Goal: Find contact information: Find contact information

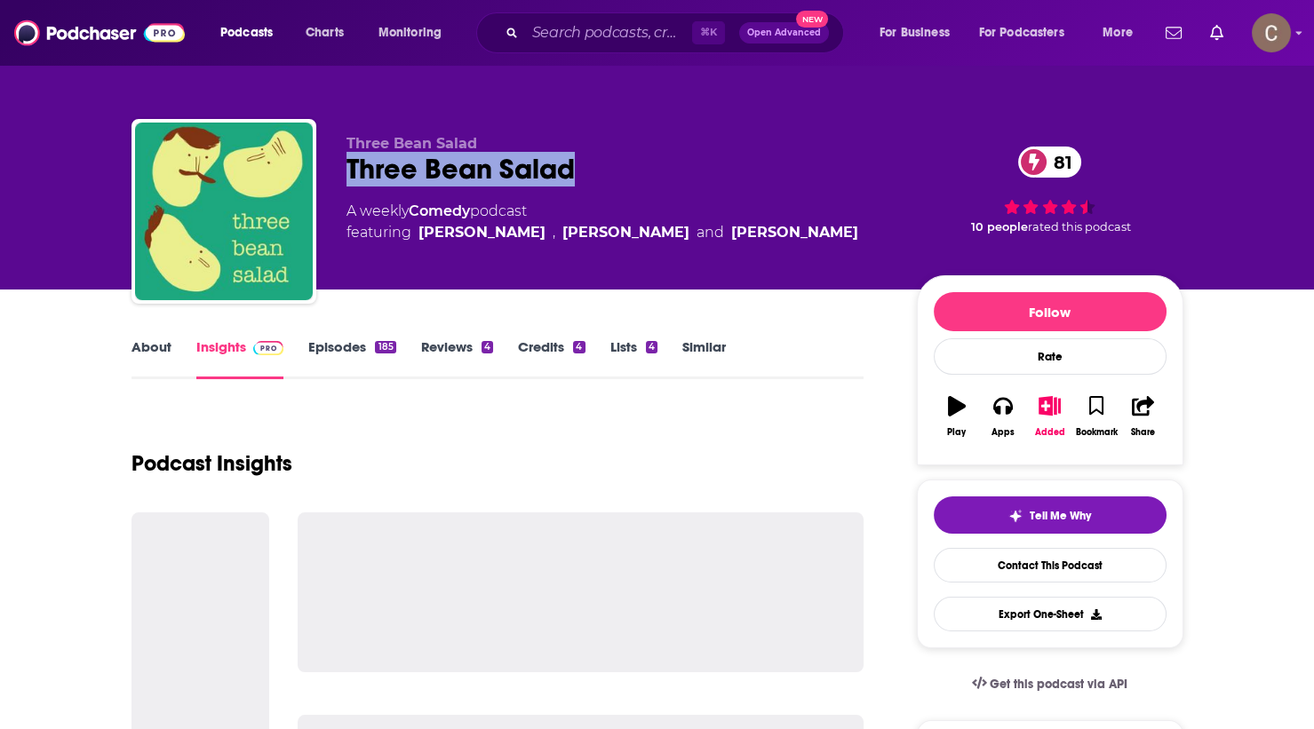
drag, startPoint x: 611, startPoint y: 186, endPoint x: 327, endPoint y: 162, distance: 285.3
click at [327, 162] on div "Three Bean Salad Three Bean Salad 81 A weekly Comedy podcast featuring Henry Pa…" at bounding box center [657, 215] width 1052 height 192
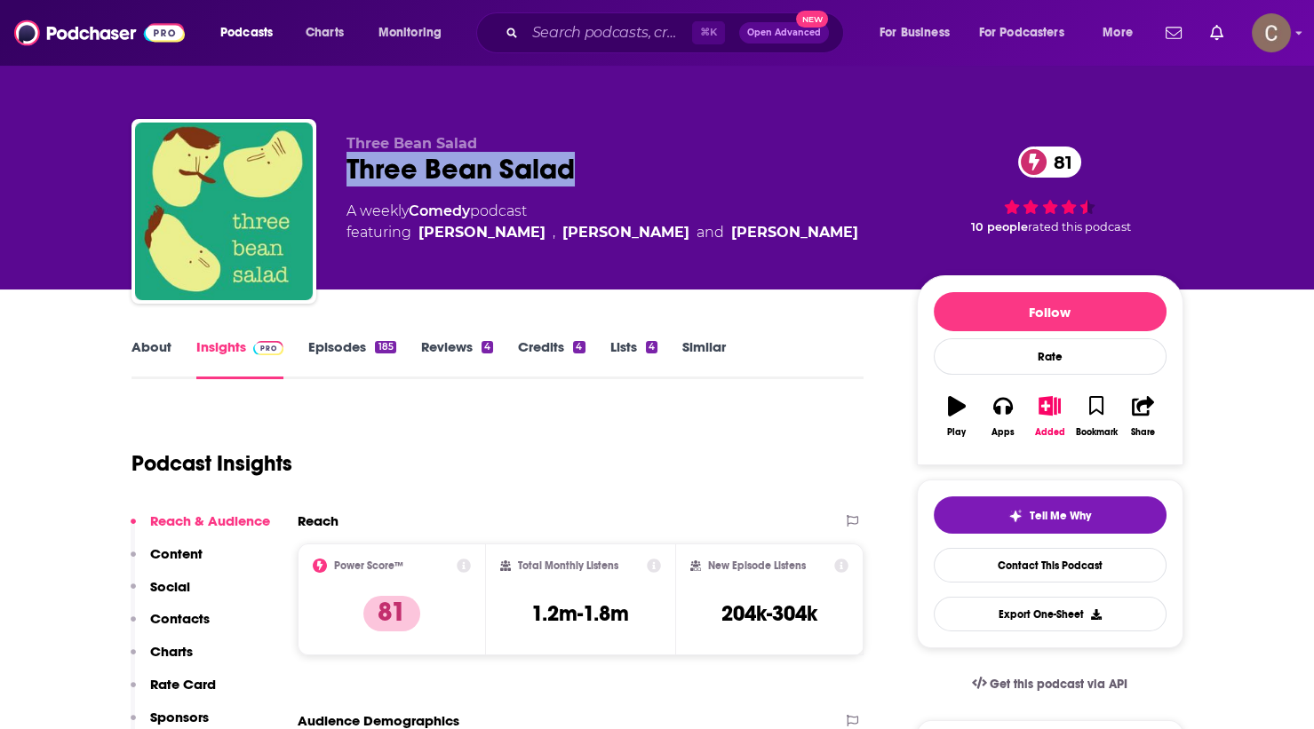
copy h2 "Three Bean Salad"
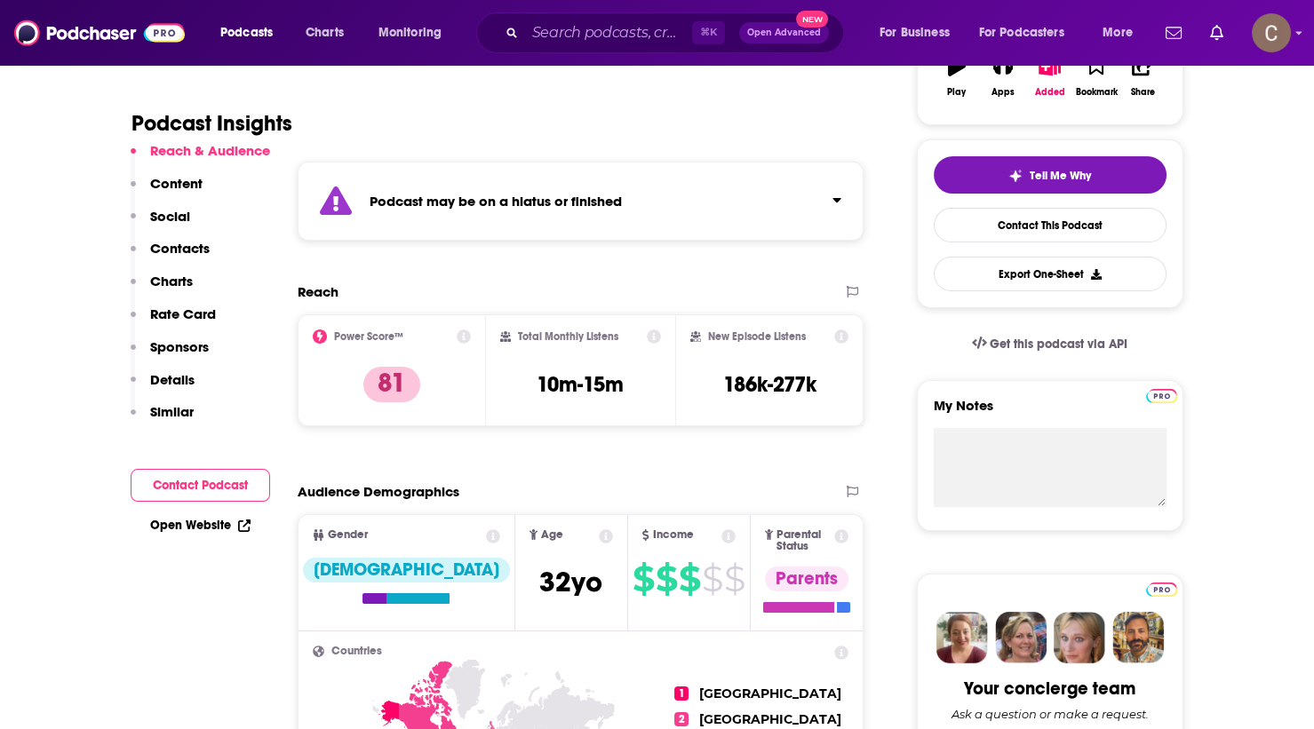
scroll to position [330, 0]
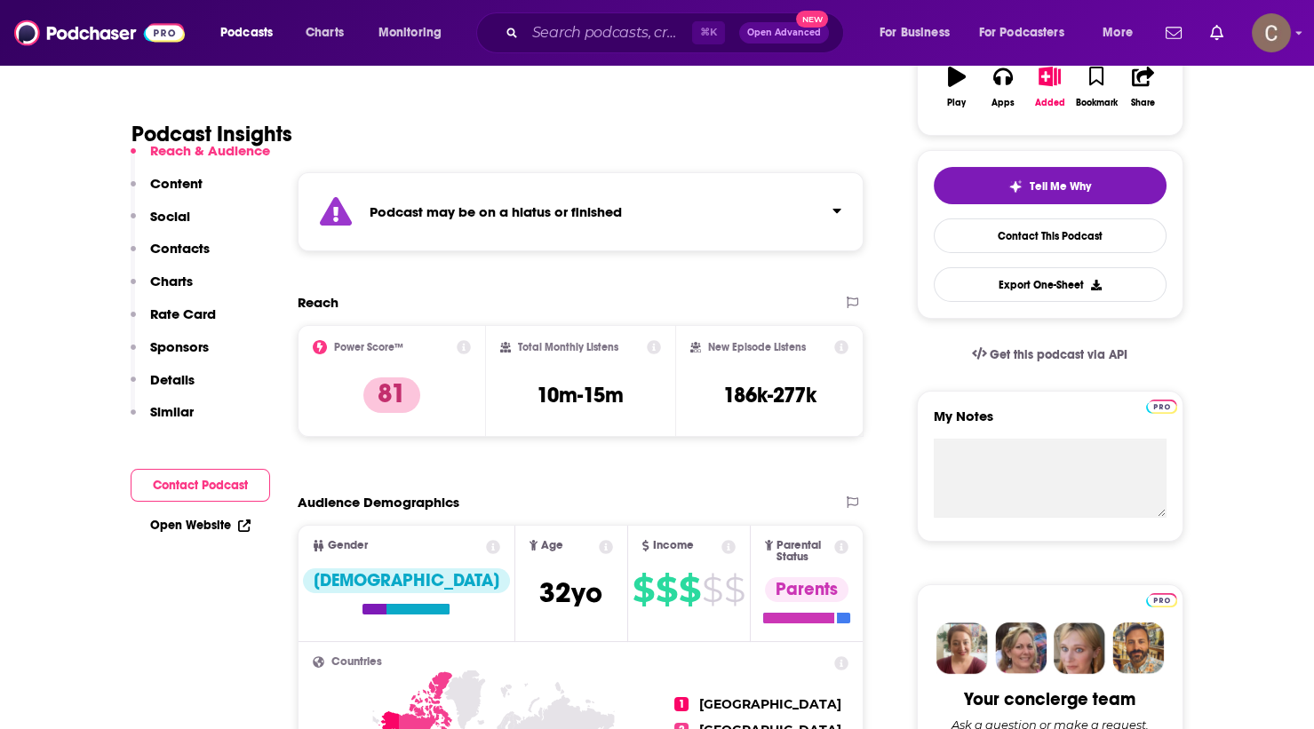
click at [670, 213] on div "Podcast may be on a hiatus or finished" at bounding box center [581, 211] width 567 height 79
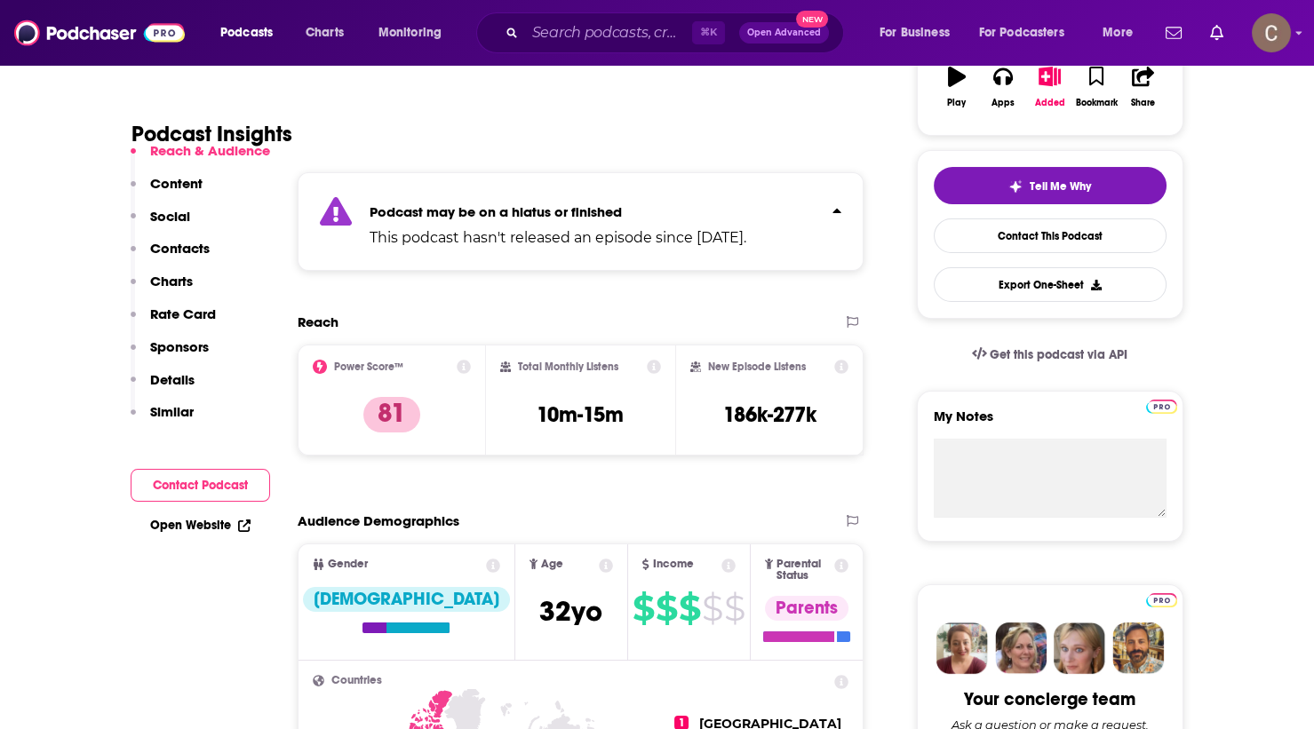
click at [670, 213] on p "Podcast may be on a hiatus or finished" at bounding box center [558, 211] width 377 height 17
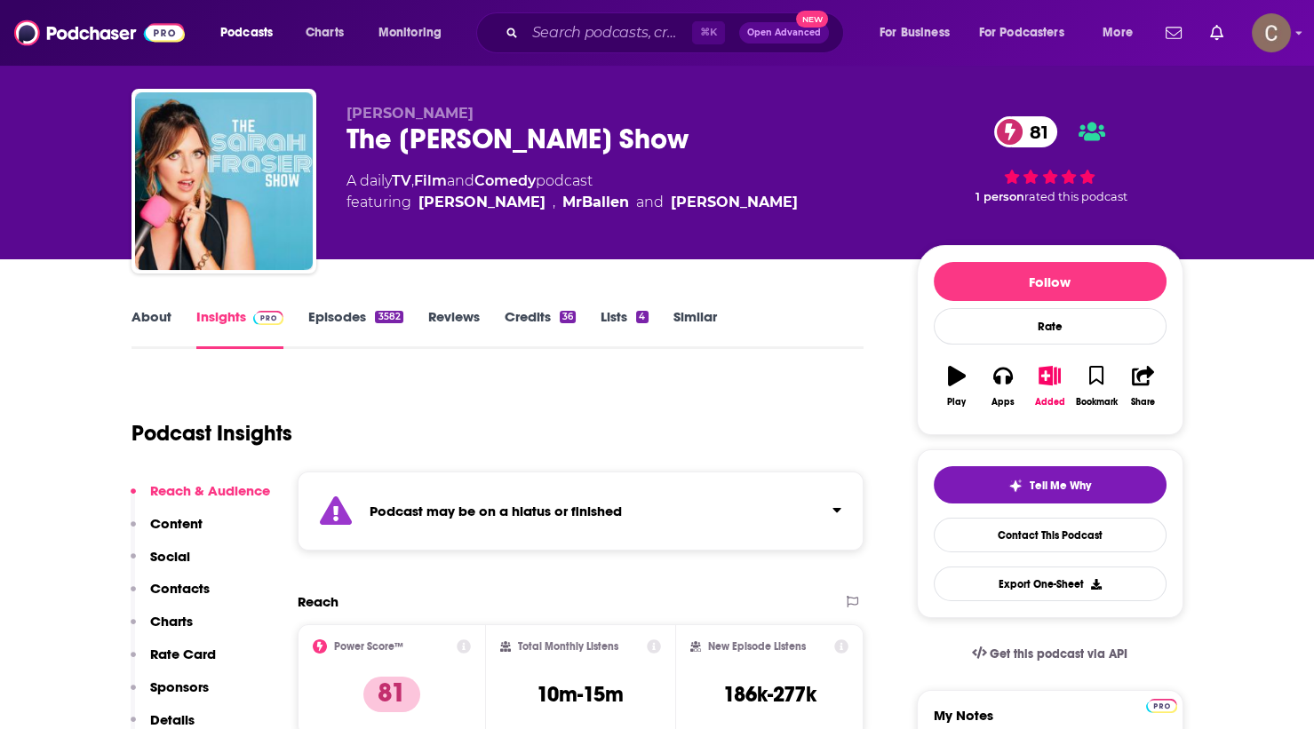
scroll to position [0, 0]
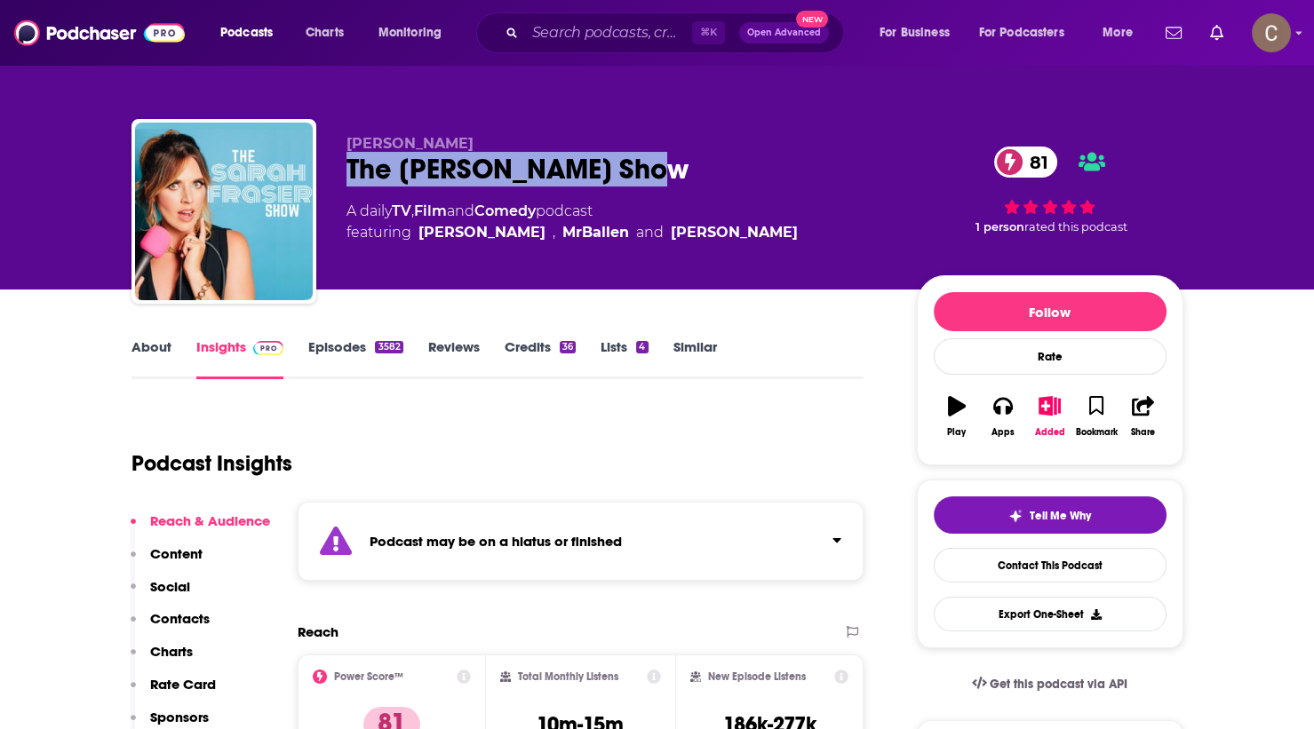
drag, startPoint x: 657, startPoint y: 179, endPoint x: 346, endPoint y: 177, distance: 311.0
click at [347, 177] on div "The Sarah Fraser Show 81" at bounding box center [618, 169] width 542 height 35
copy h2 "The Sarah Fraser Show"
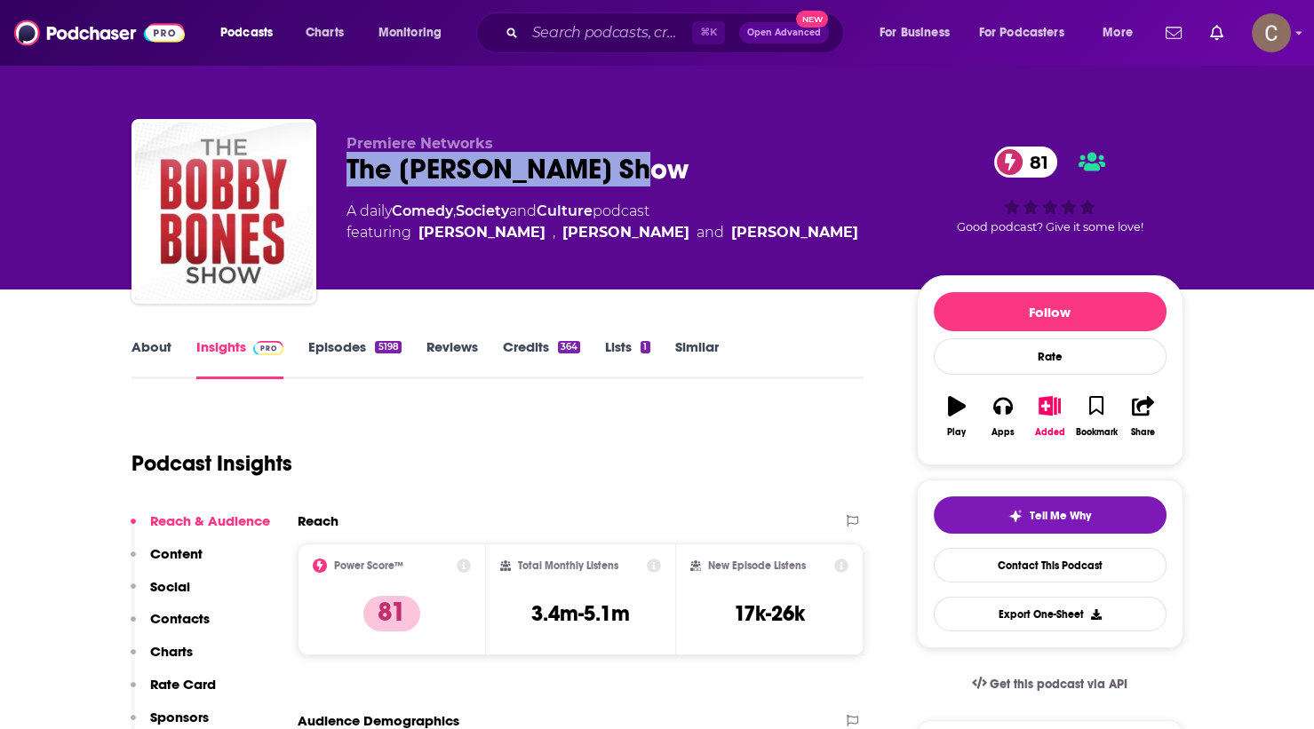
drag, startPoint x: 681, startPoint y: 173, endPoint x: 347, endPoint y: 167, distance: 334.1
click at [347, 167] on div "The Bobby Bones Show 81" at bounding box center [618, 169] width 542 height 35
copy h2 "The Bobby Bones Show"
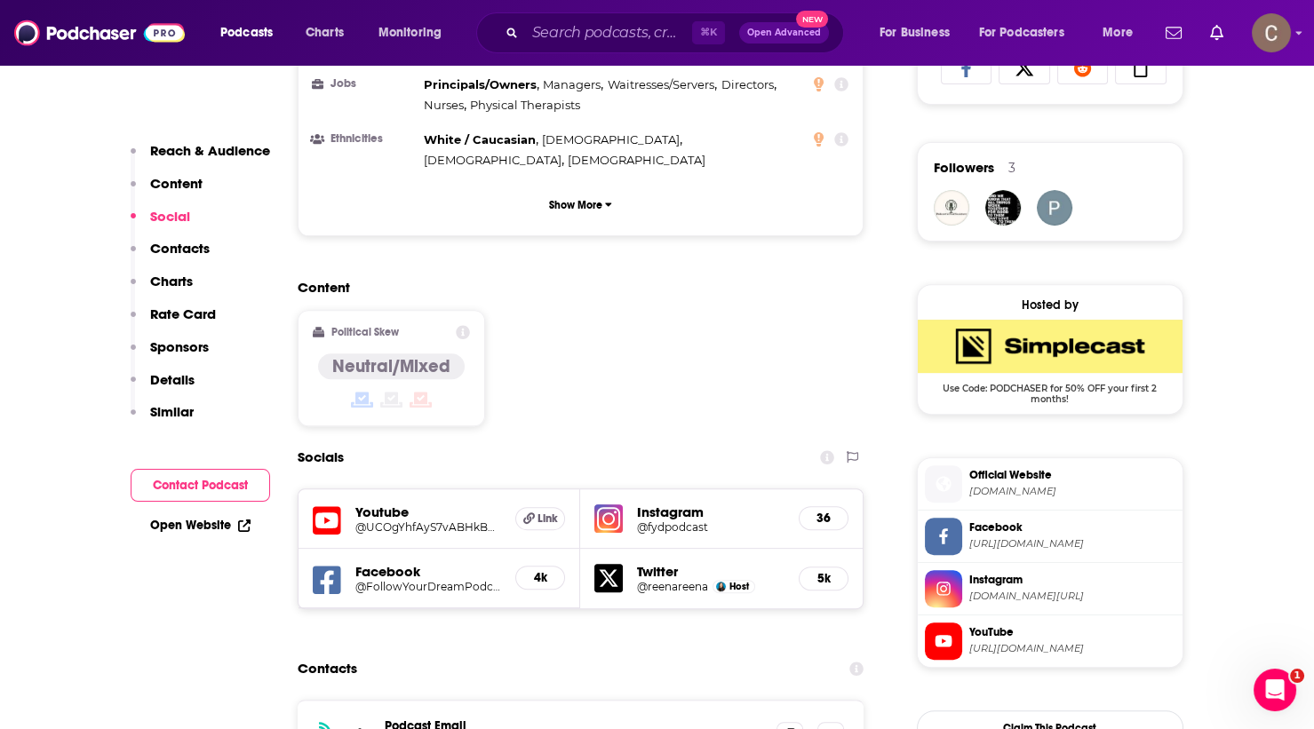
scroll to position [1226, 0]
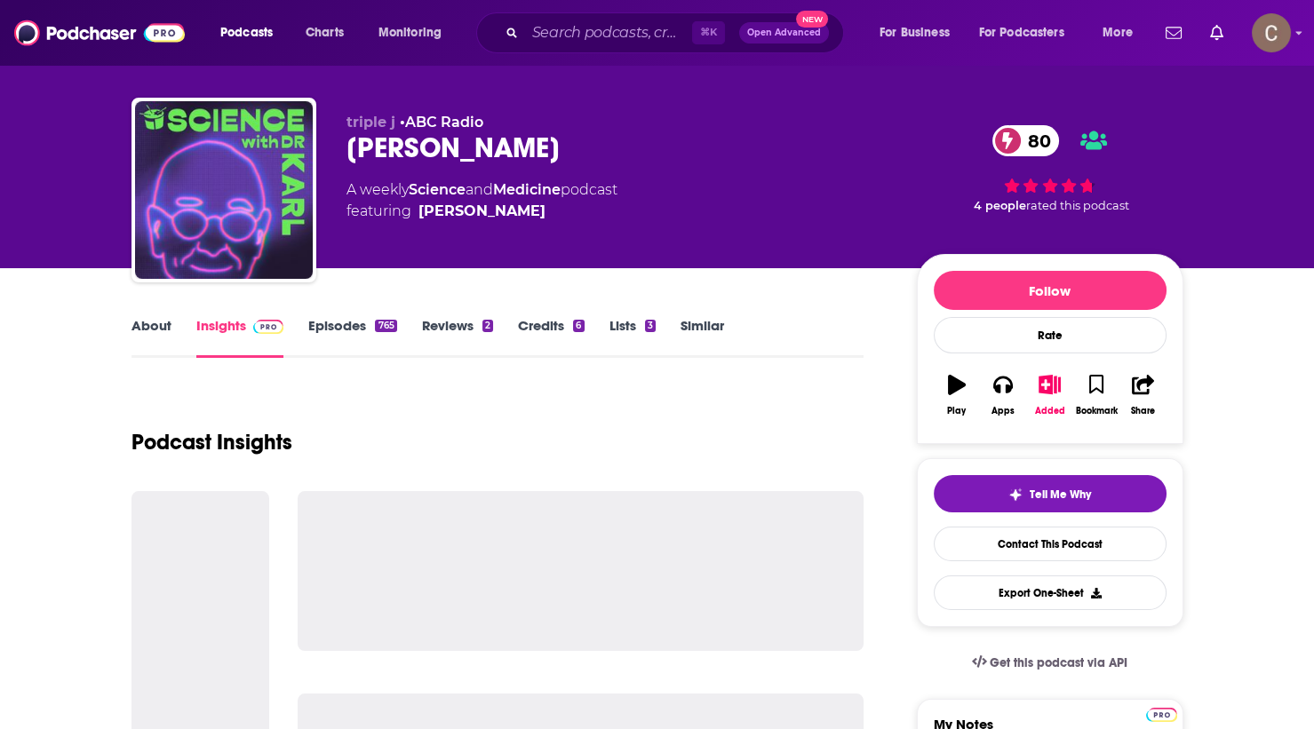
scroll to position [22, 0]
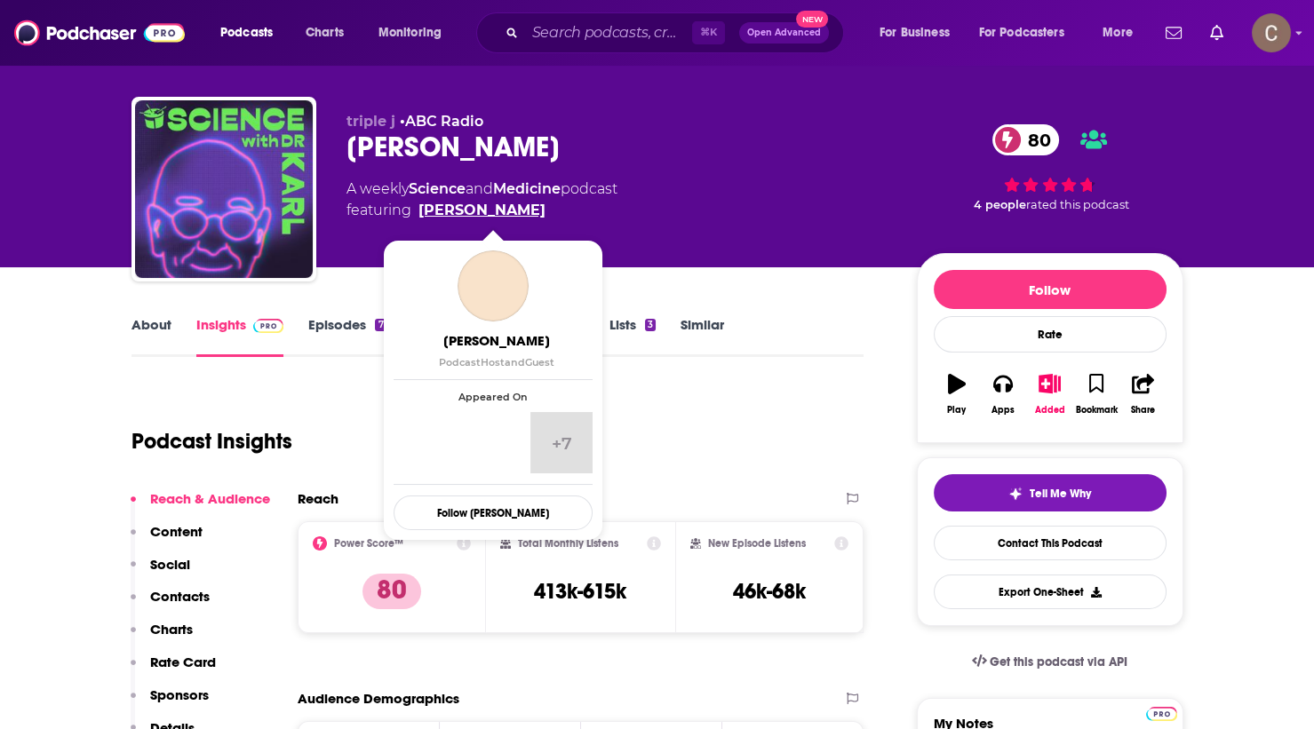
click at [506, 216] on link "Dr. Karl Kruszelnicki" at bounding box center [481, 210] width 127 height 21
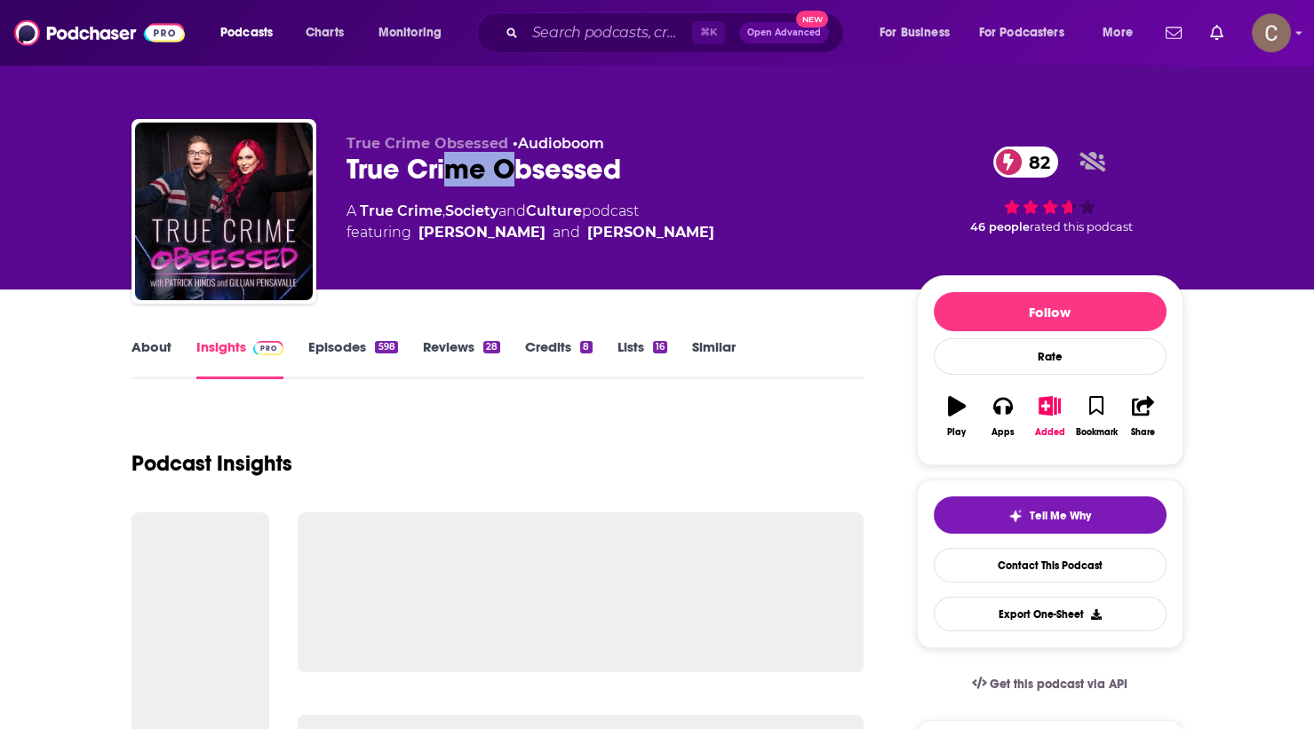
drag, startPoint x: 515, startPoint y: 170, endPoint x: 451, endPoint y: 170, distance: 64.0
click at [451, 170] on div "True Crime Obsessed 82" at bounding box center [618, 169] width 542 height 35
click at [450, 165] on div "True Crime Obsessed 82" at bounding box center [618, 169] width 542 height 35
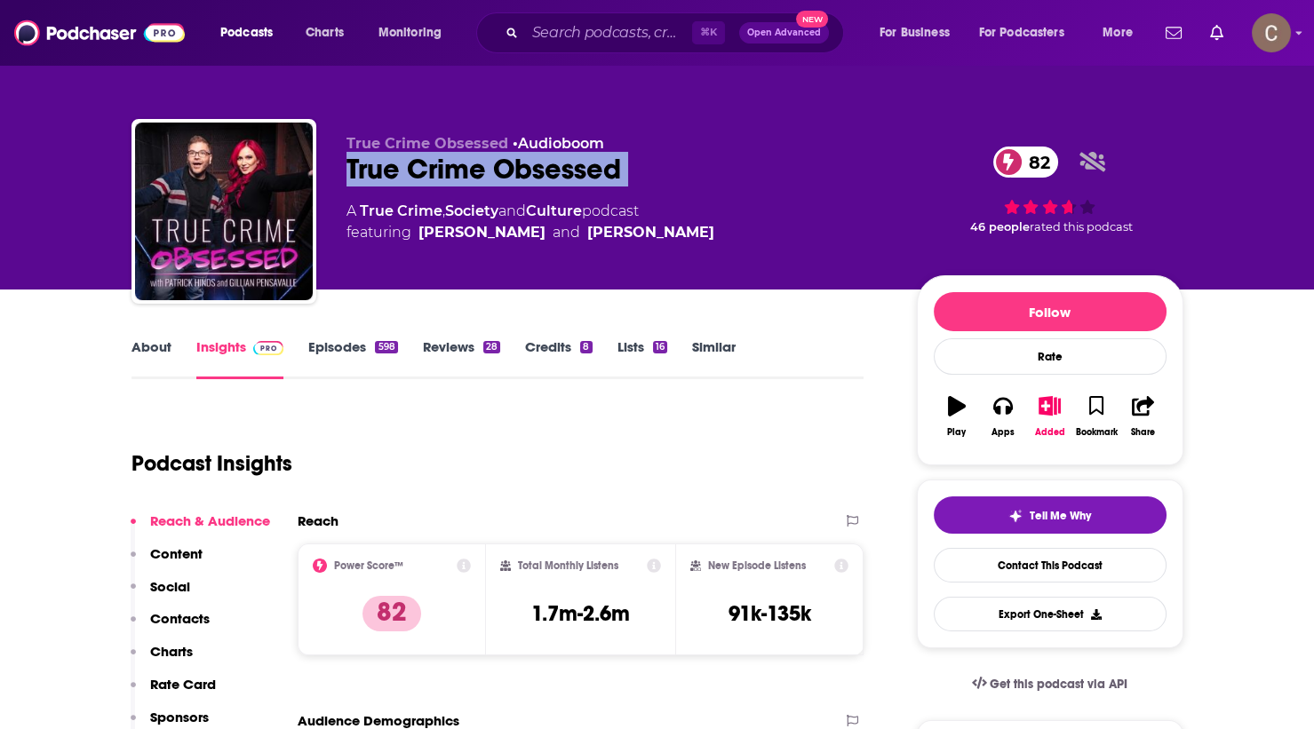
click at [450, 165] on div "True Crime Obsessed 82" at bounding box center [618, 169] width 542 height 35
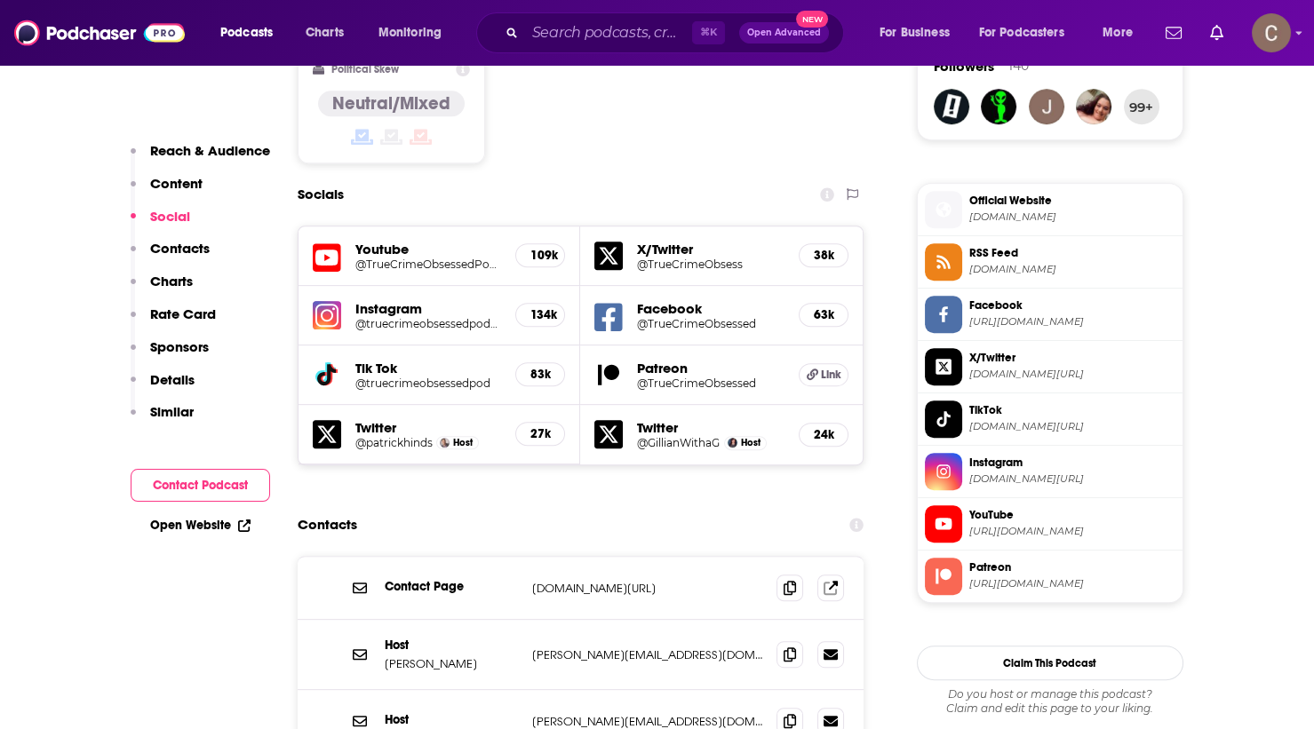
scroll to position [1490, 0]
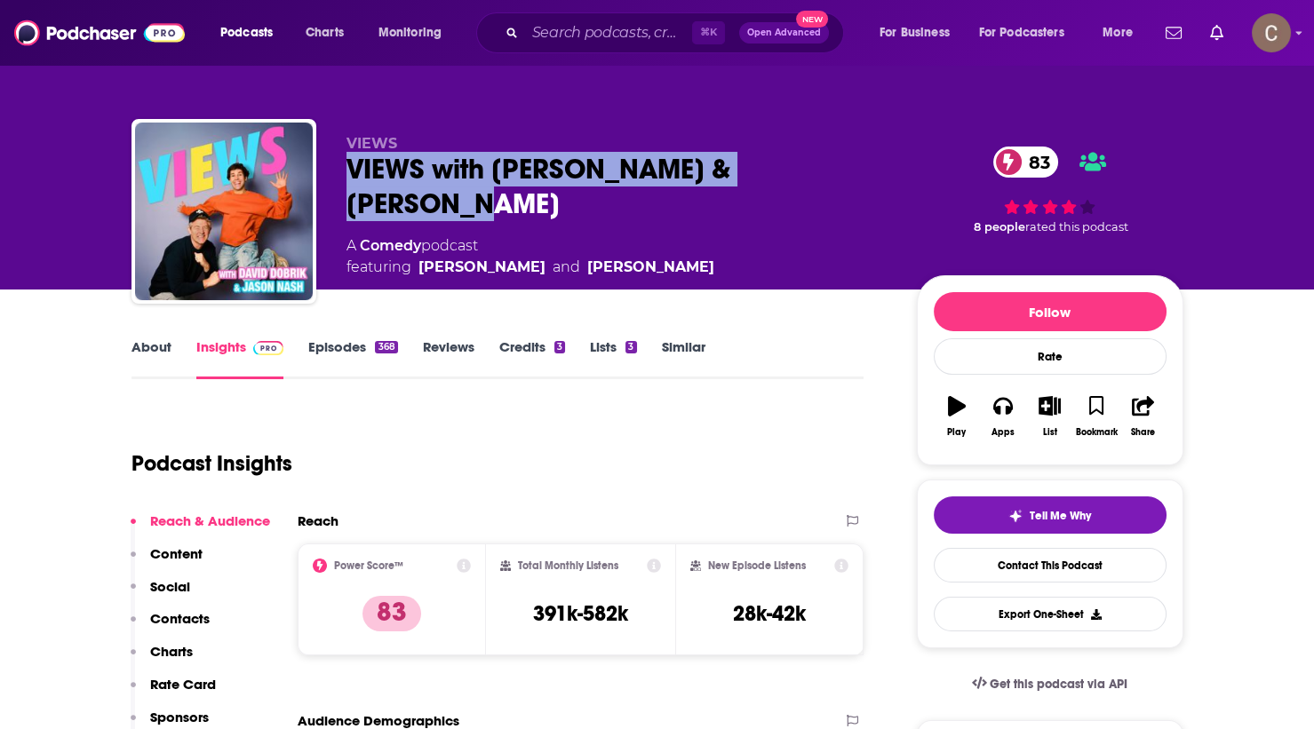
drag, startPoint x: 856, startPoint y: 169, endPoint x: 344, endPoint y: 178, distance: 511.8
click at [344, 178] on div "VIEWS VIEWS with David Dobrik & Jason Nash 83 A Comedy podcast featuring David …" at bounding box center [657, 215] width 1052 height 192
copy h2 "VIEWS with David Dobrik & Jason Nash"
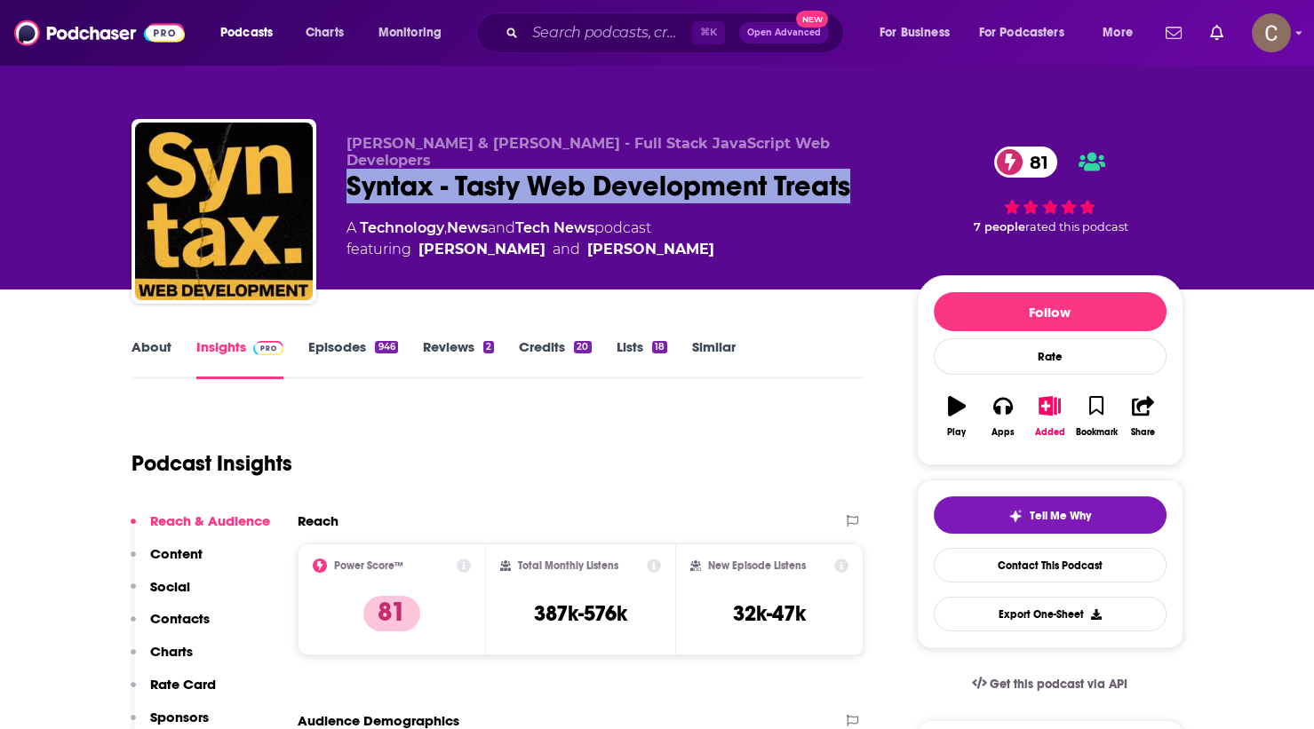
drag, startPoint x: 873, startPoint y: 169, endPoint x: 334, endPoint y: 168, distance: 539.3
click at [334, 168] on div "Wes Bos & Scott Tolinski - Full Stack JavaScript Web Developers Syntax - Tasty …" at bounding box center [657, 215] width 1052 height 192
copy h2 "Syntax - Tasty Web Development Treats"
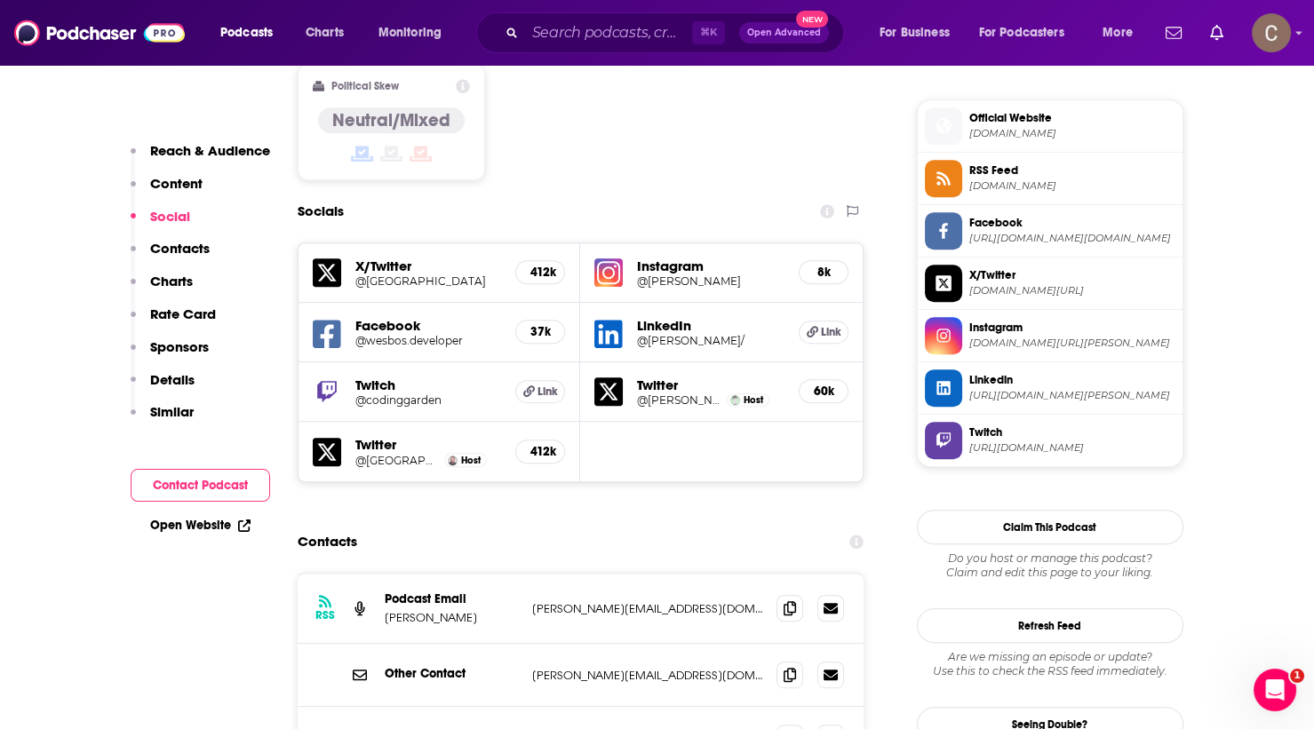
scroll to position [1580, 0]
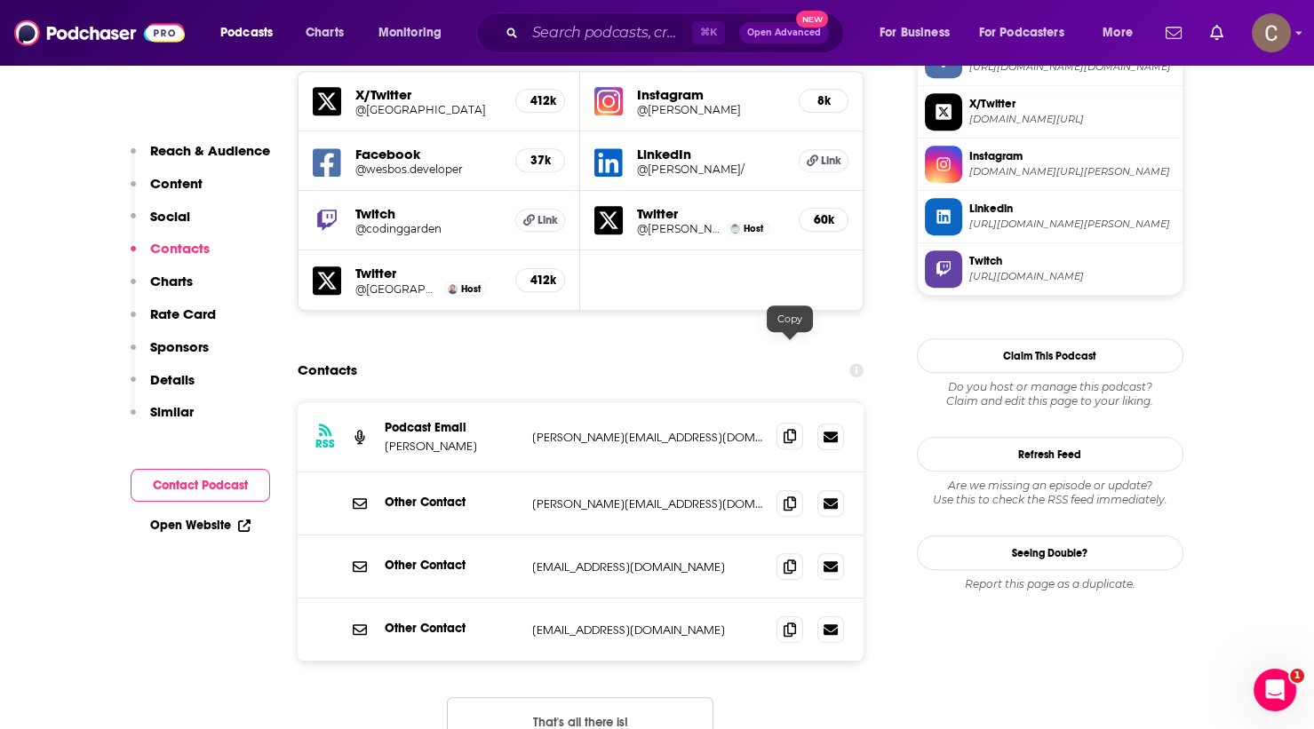
click at [792, 423] on span at bounding box center [790, 436] width 27 height 27
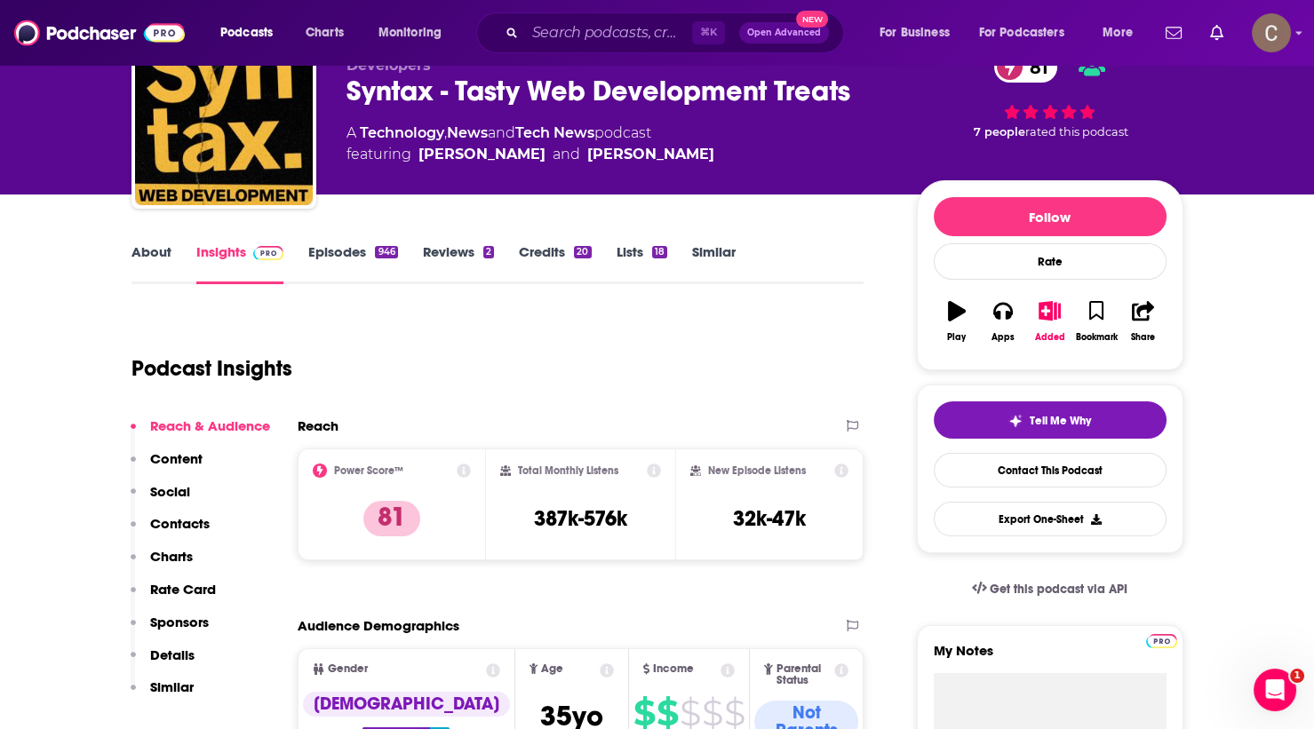
scroll to position [0, 0]
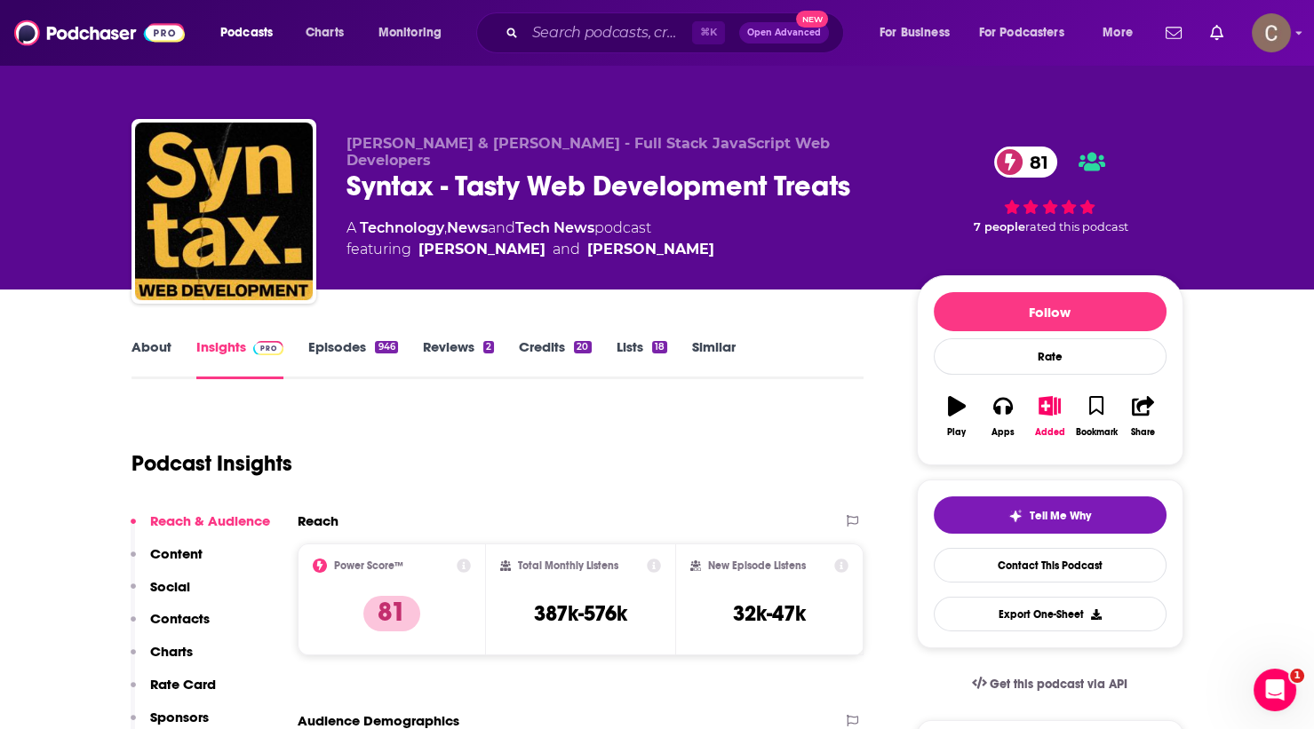
click at [388, 171] on div "Syntax - Tasty Web Development Treats 81" at bounding box center [618, 186] width 542 height 35
copy h2 "Syntax"
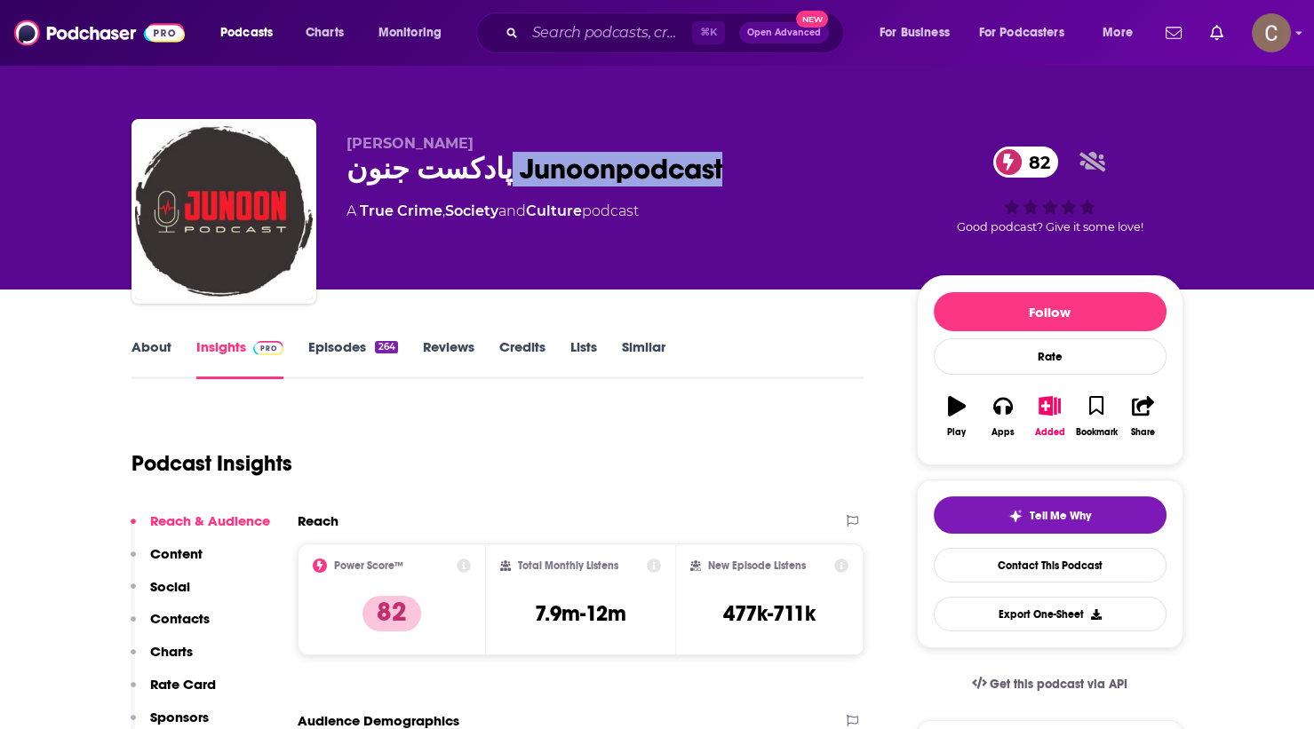
drag, startPoint x: 715, startPoint y: 179, endPoint x: 474, endPoint y: 183, distance: 240.8
click at [474, 183] on div "پادکست جنون Junoonpodcast 82" at bounding box center [618, 169] width 542 height 35
copy h2 "Junoonpodcast"
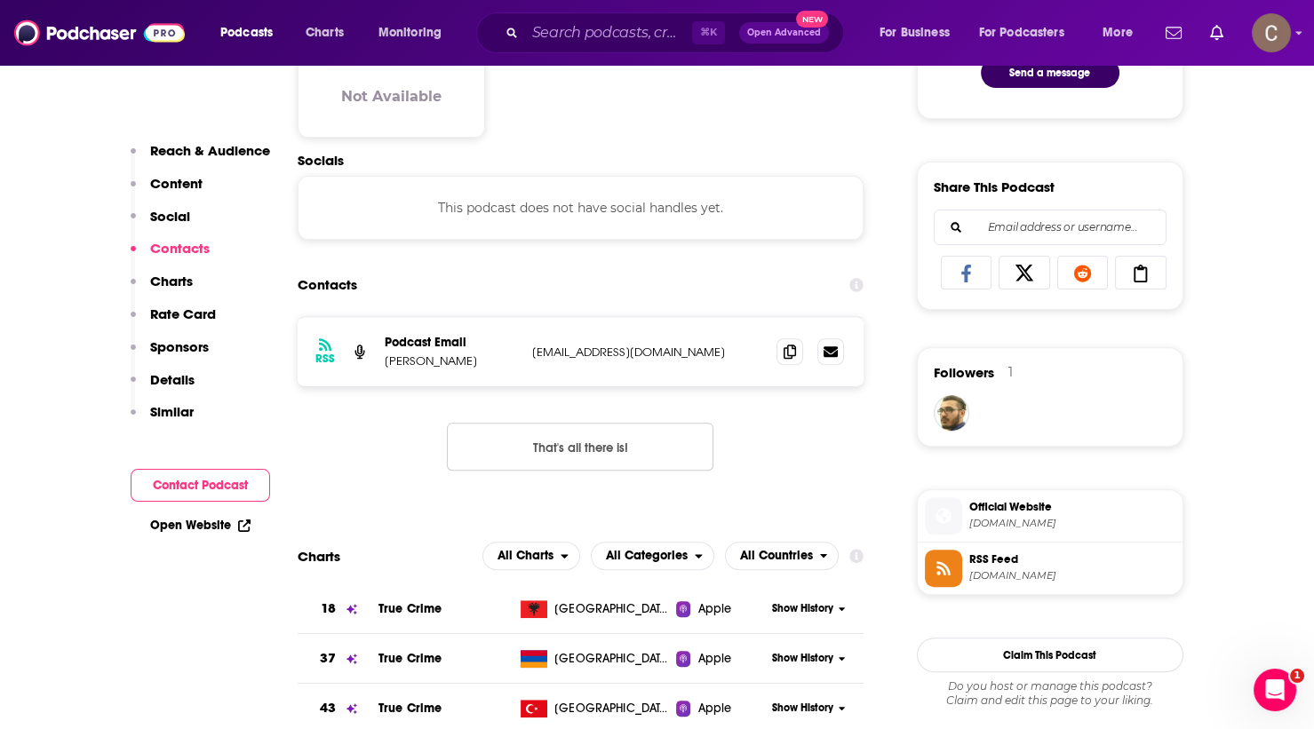
scroll to position [1220, 0]
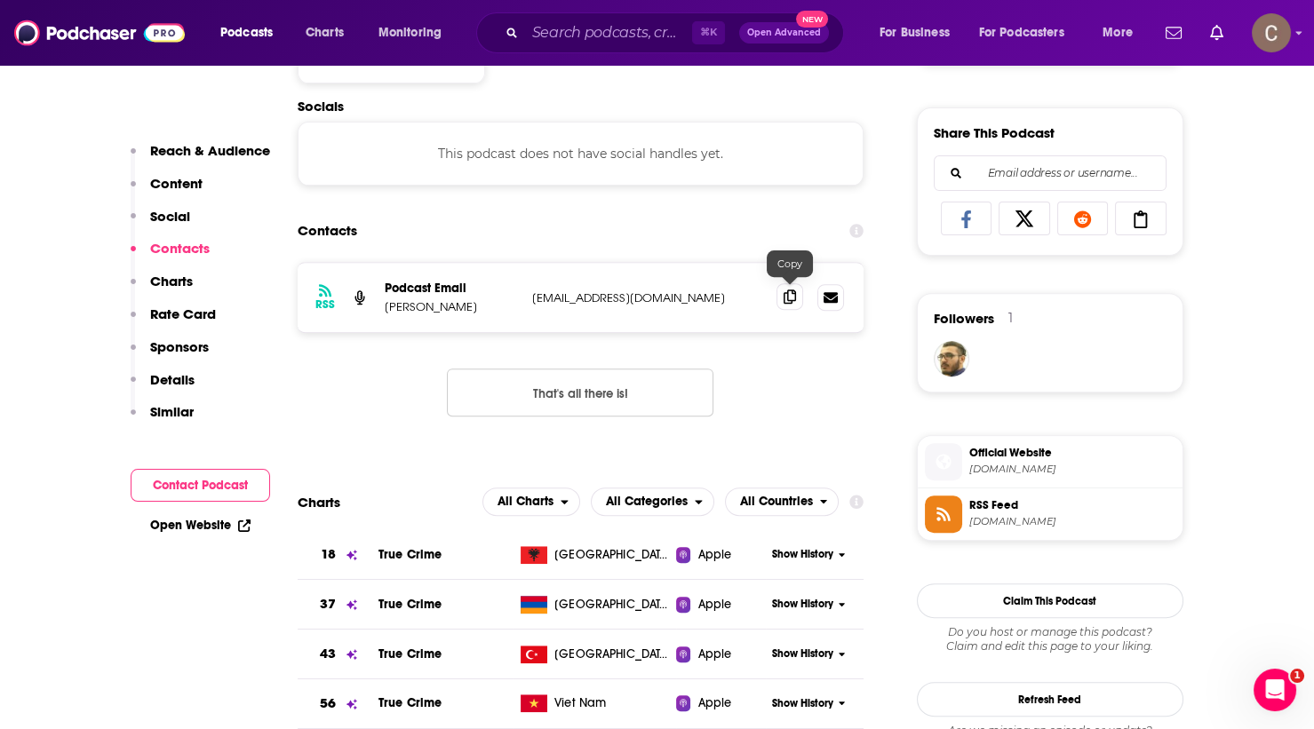
click at [784, 296] on icon at bounding box center [790, 297] width 12 height 14
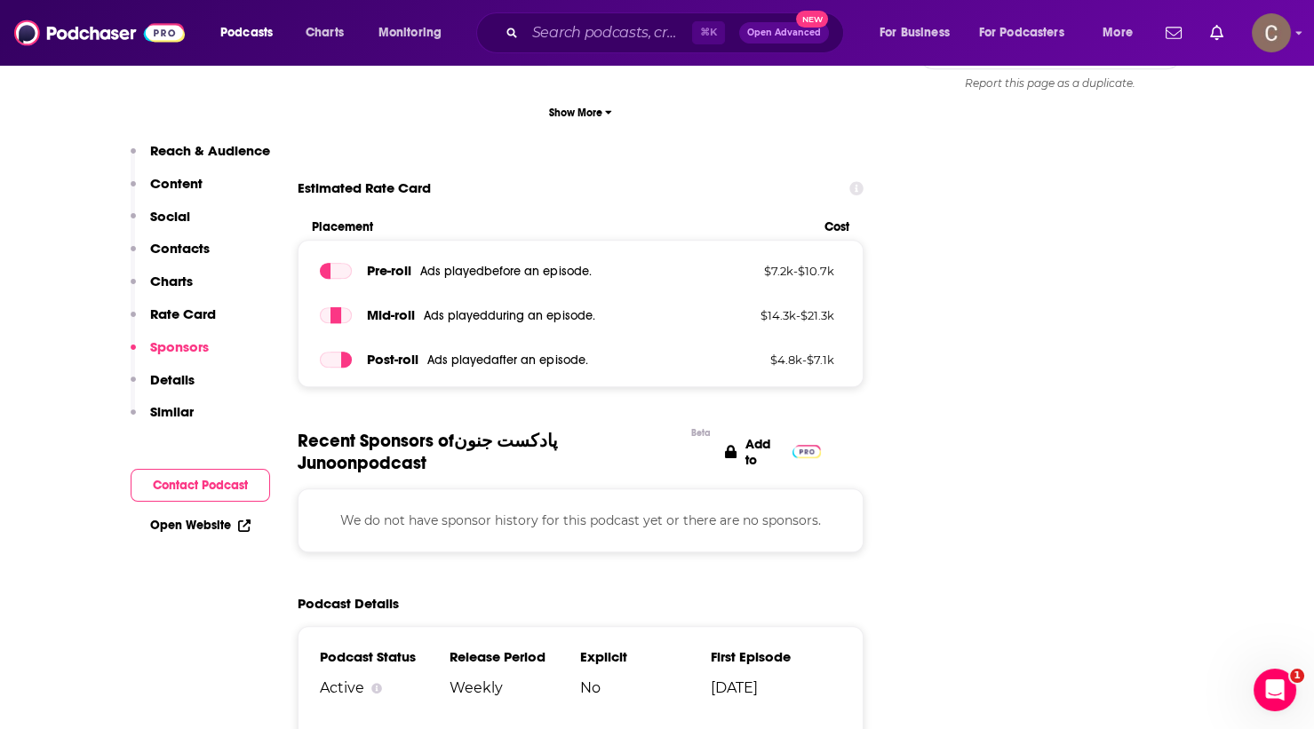
scroll to position [1873, 0]
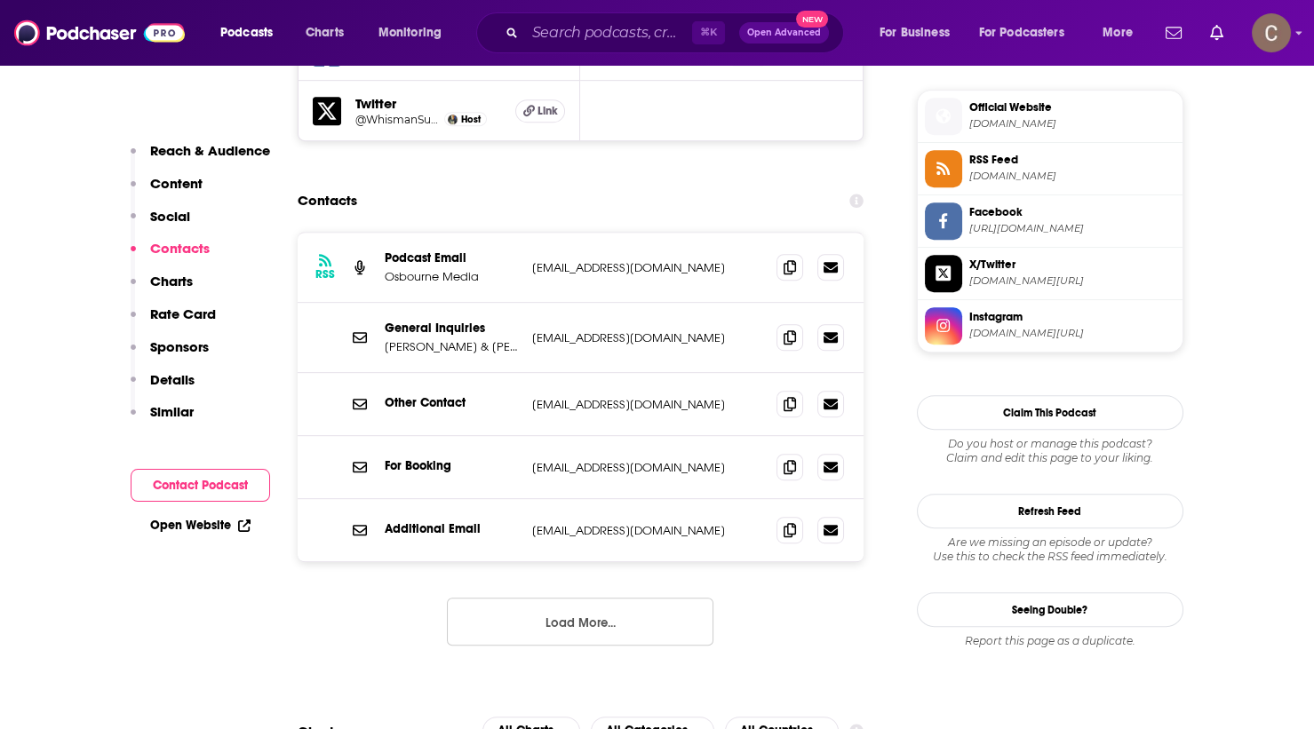
scroll to position [1731, 0]
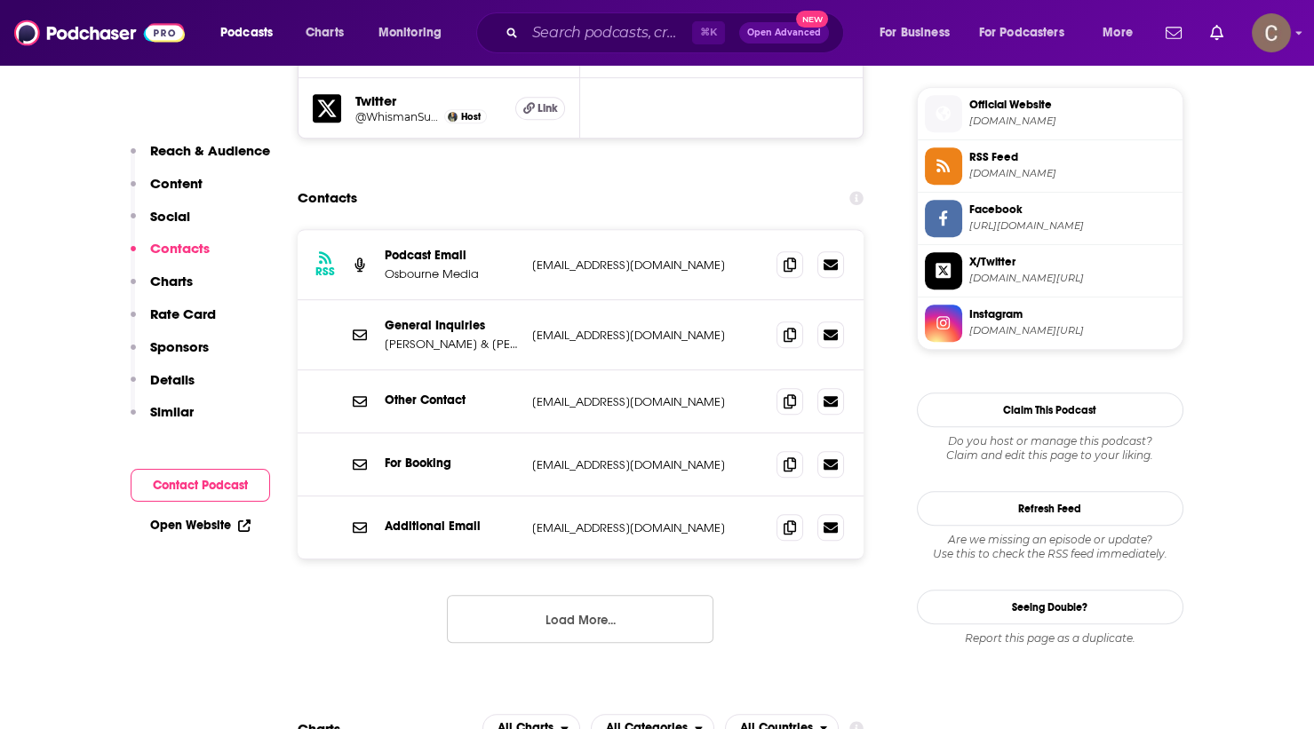
click at [575, 595] on button "Load More..." at bounding box center [580, 619] width 267 height 48
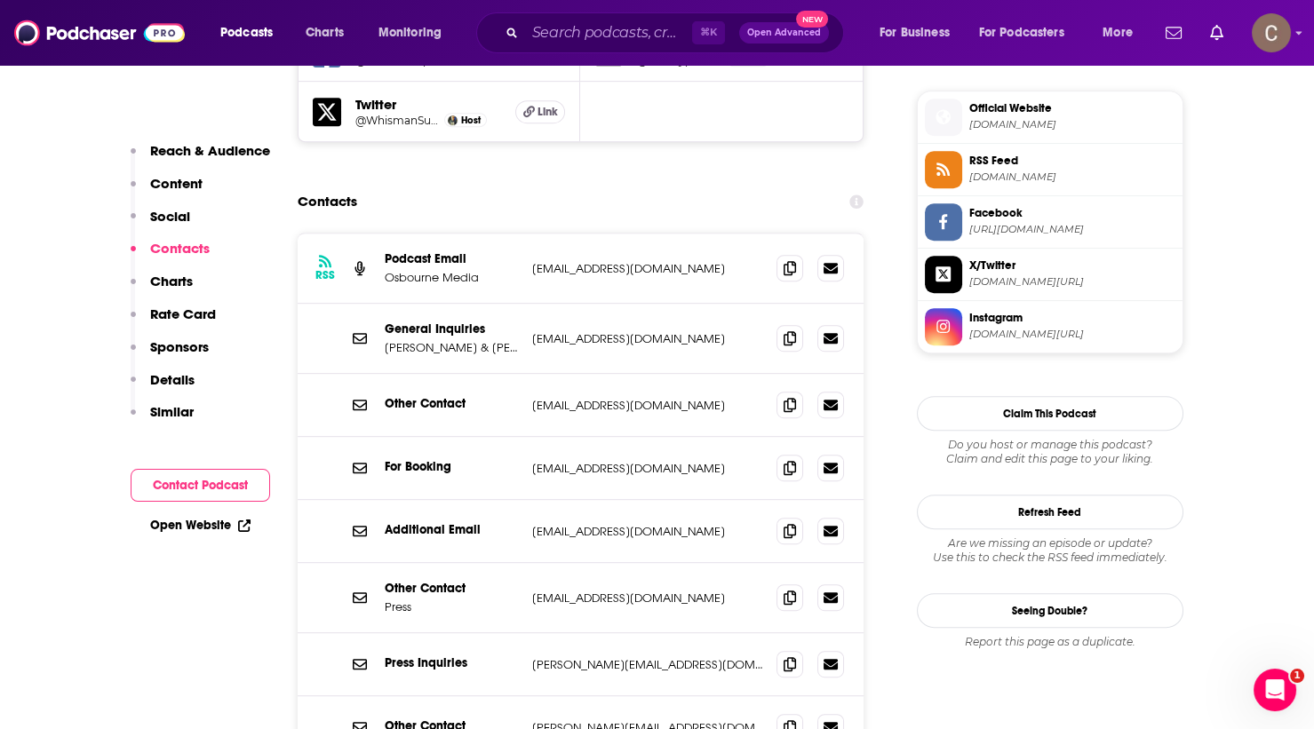
scroll to position [1718, 0]
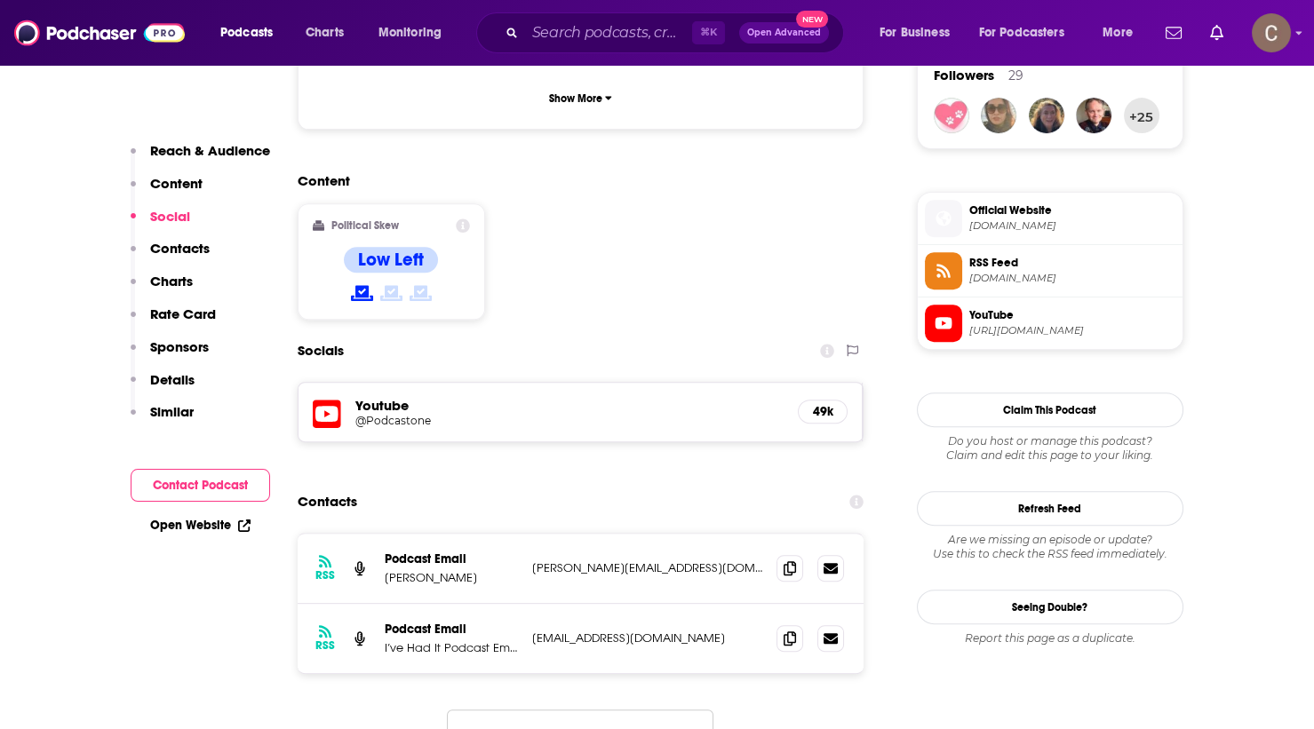
scroll to position [1319, 0]
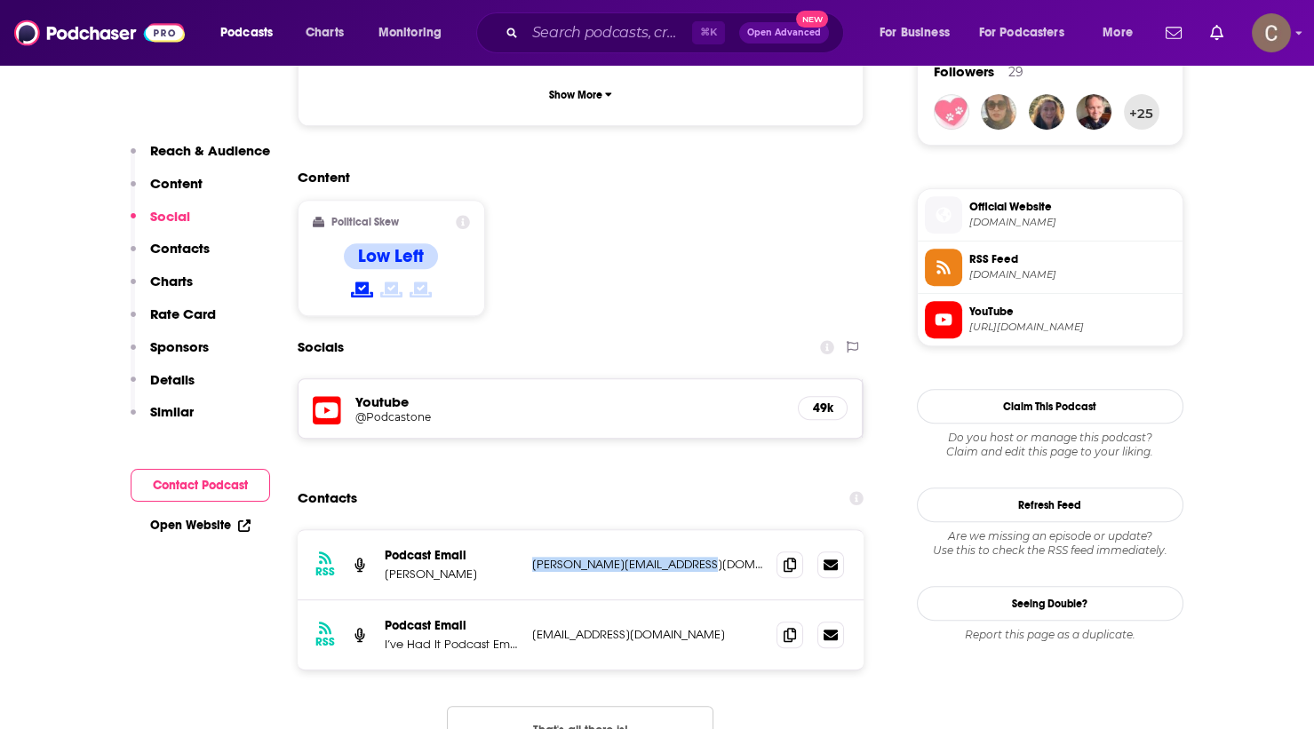
drag, startPoint x: 693, startPoint y: 448, endPoint x: 531, endPoint y: 446, distance: 161.7
click at [532, 557] on p "richard@ivehaditpodcast.com" at bounding box center [647, 564] width 231 height 15
copy p "richard@ivehaditpodcast.com"
click at [744, 530] on div "RSS Podcast Email Jennifer Welch richard@ivehaditpodcast.com richard@ivehaditpo…" at bounding box center [581, 565] width 567 height 70
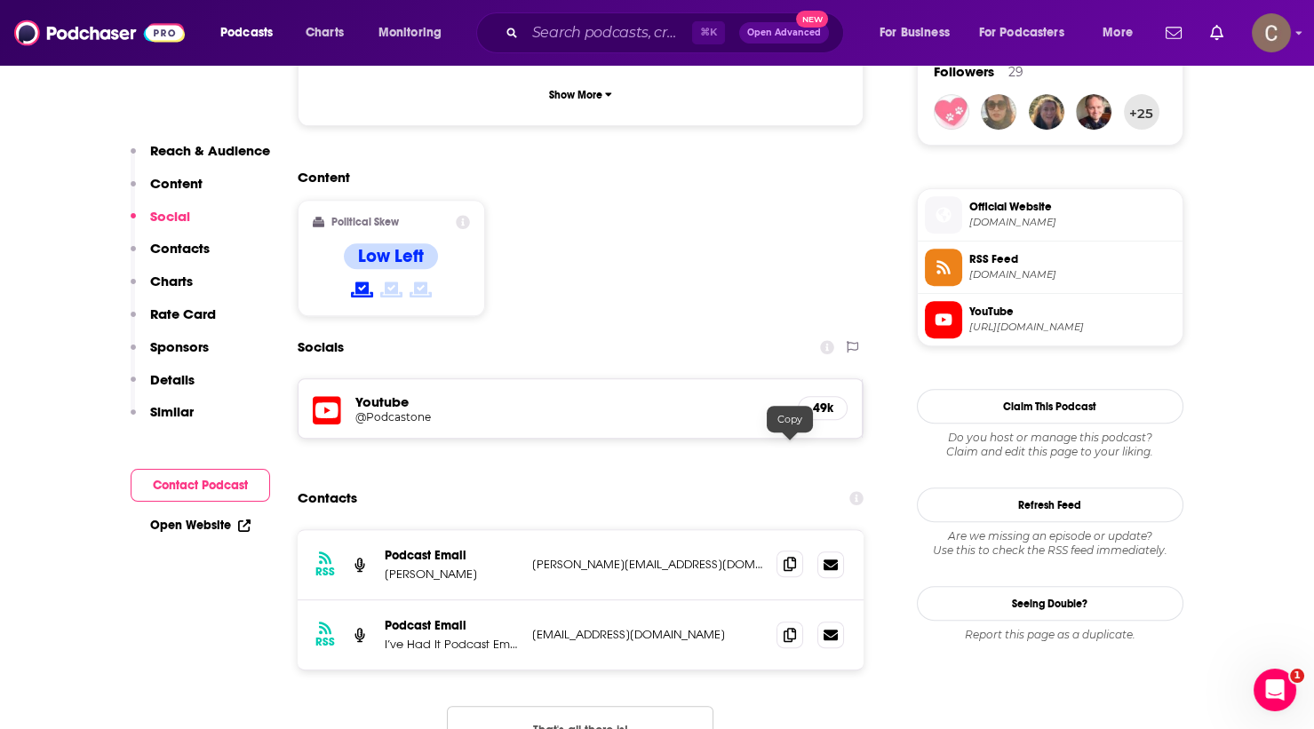
click at [788, 557] on icon at bounding box center [790, 564] width 12 height 14
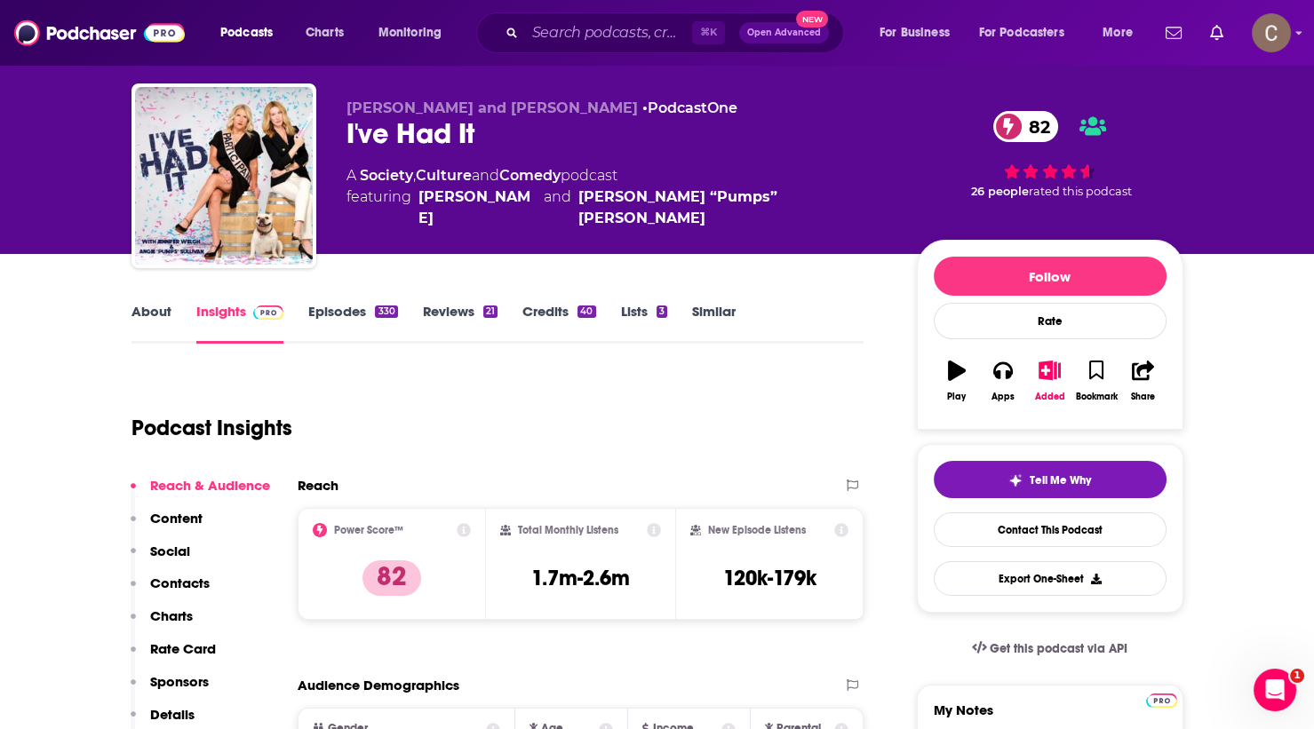
scroll to position [41, 0]
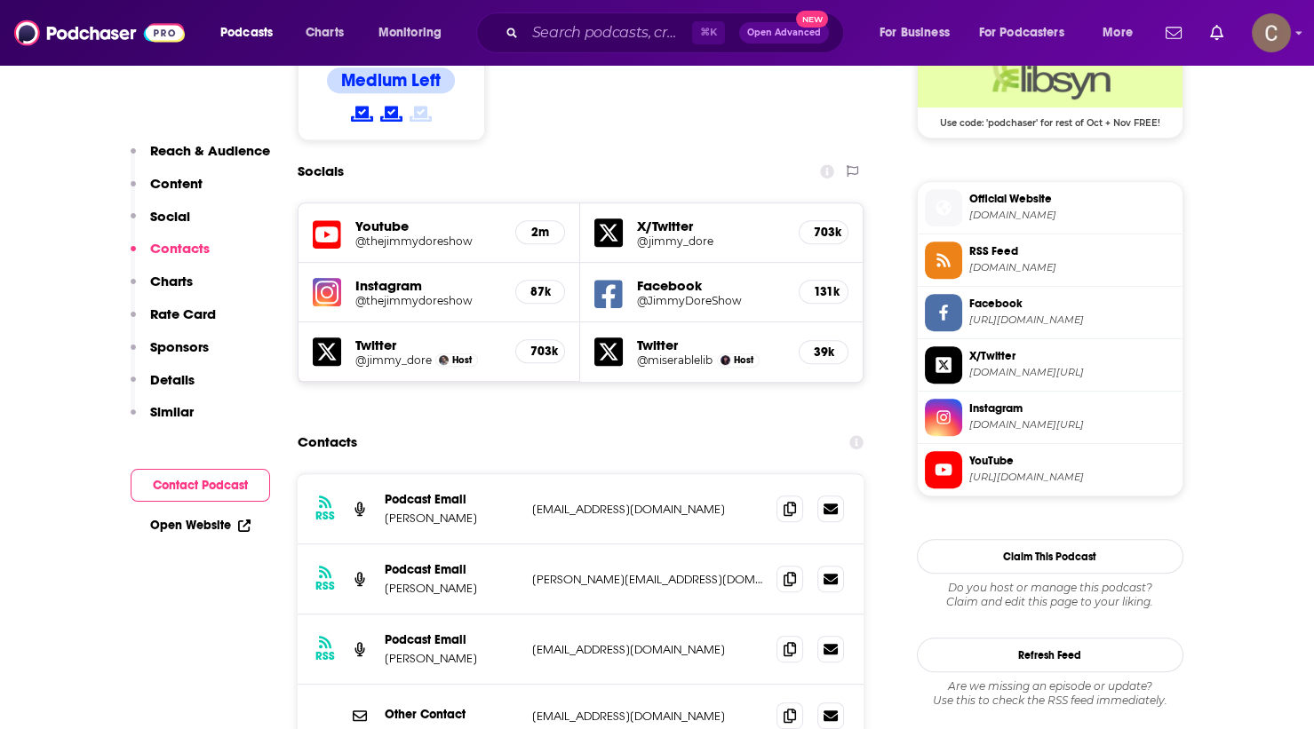
scroll to position [1491, 0]
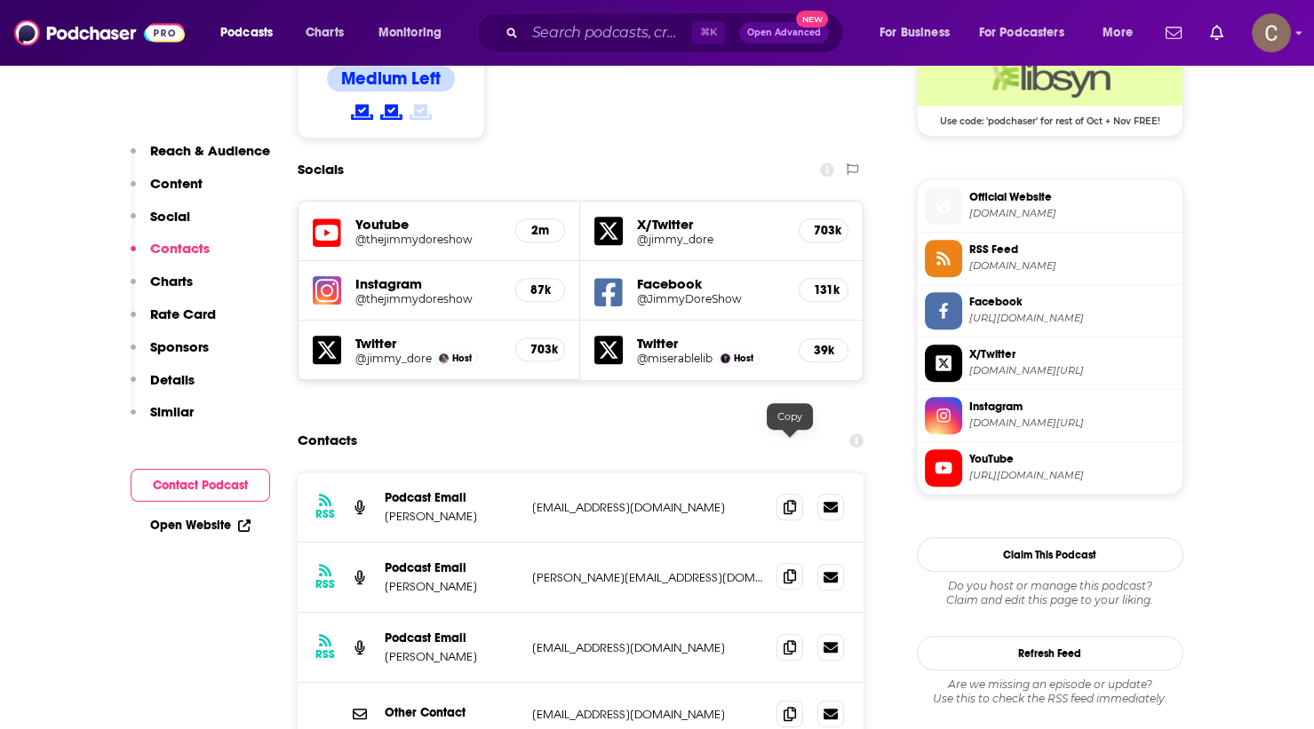
click at [784, 570] on icon at bounding box center [790, 577] width 12 height 14
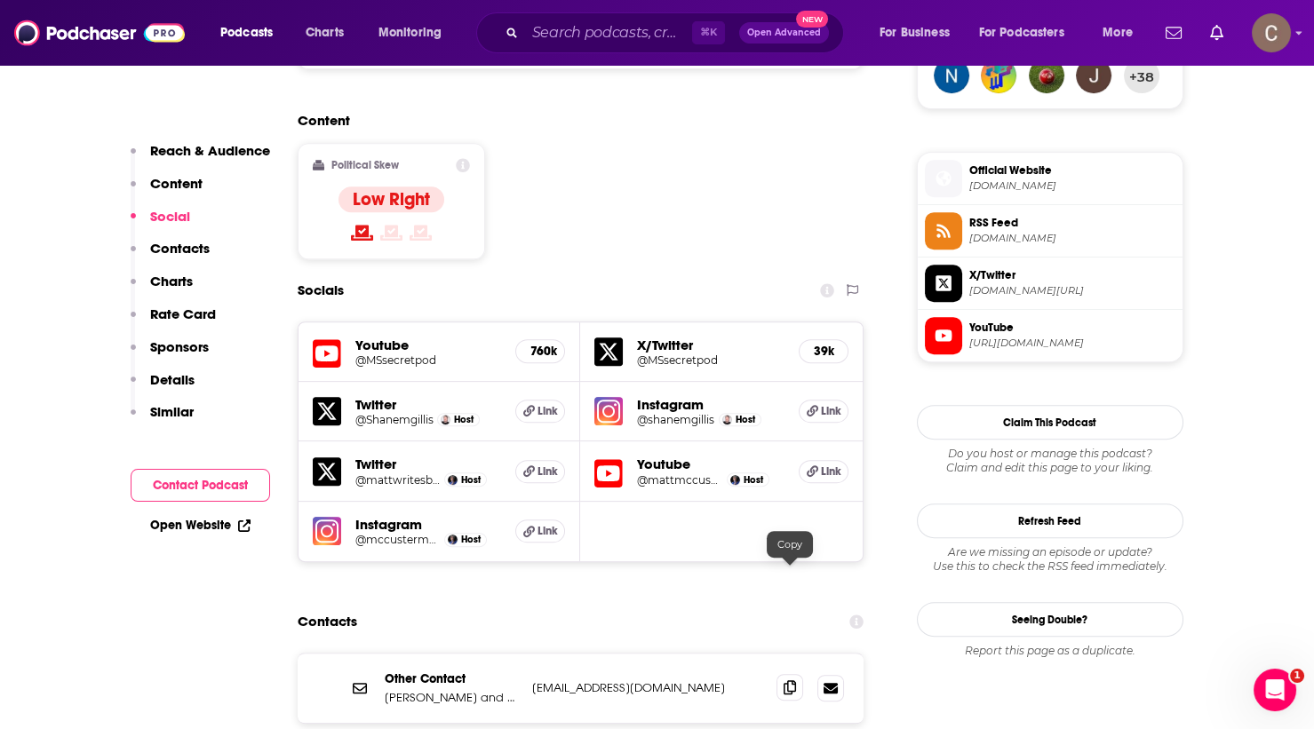
click at [791, 681] on icon at bounding box center [790, 688] width 12 height 14
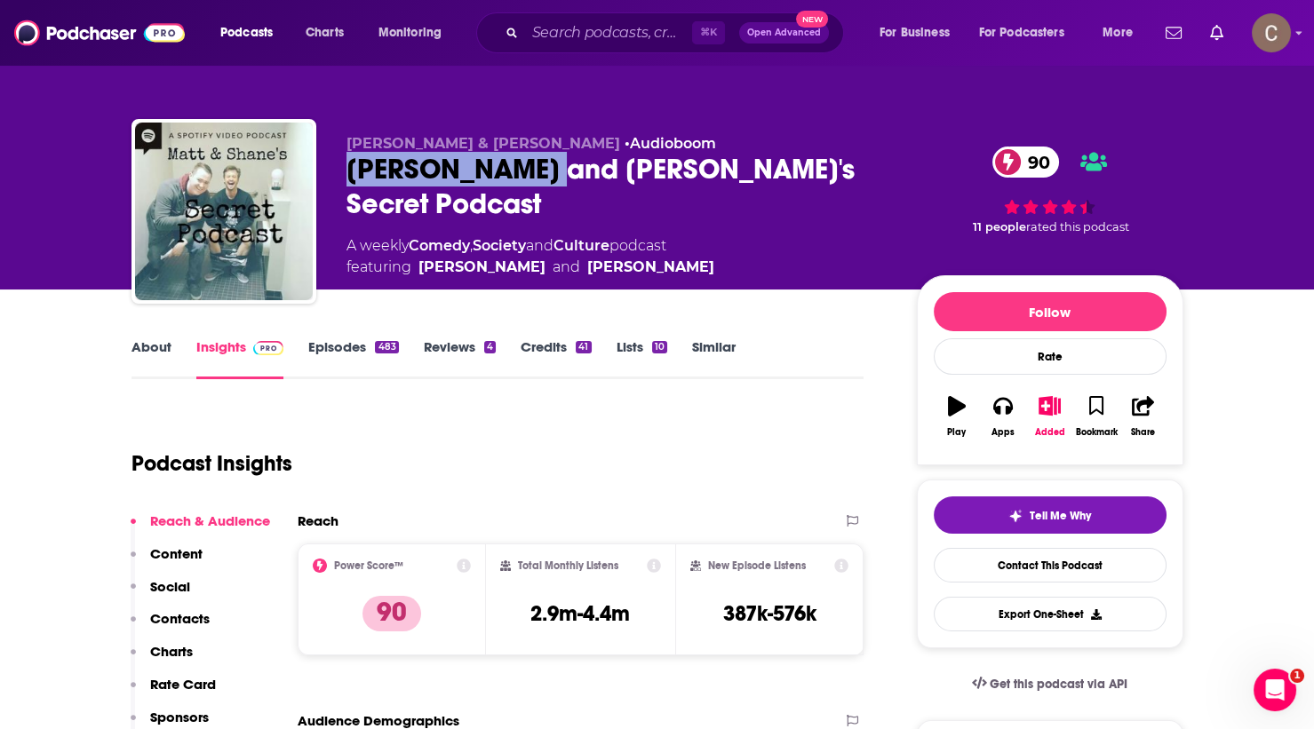
drag, startPoint x: 553, startPoint y: 170, endPoint x: 350, endPoint y: 169, distance: 202.6
click at [350, 169] on div "Matt and Shane's Secret Podcast 90" at bounding box center [618, 186] width 542 height 69
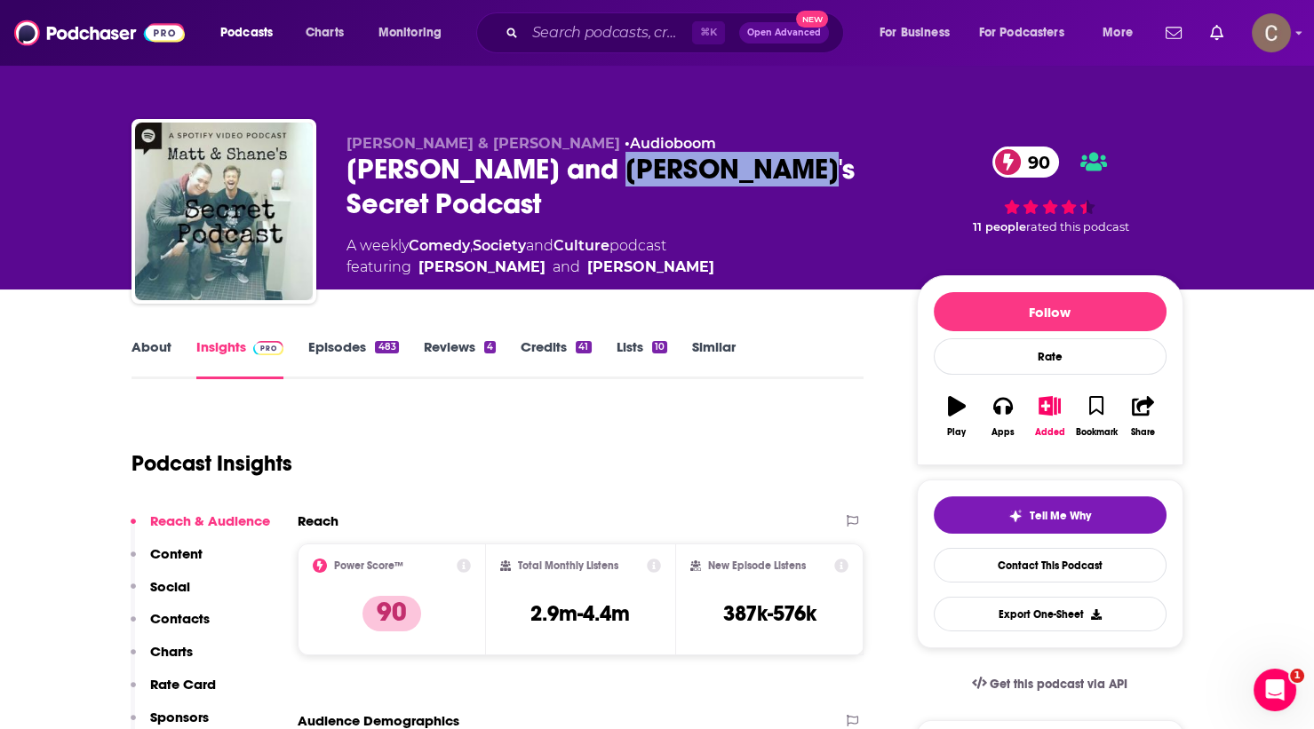
drag, startPoint x: 586, startPoint y: 164, endPoint x: 792, endPoint y: 180, distance: 205.9
click at [792, 180] on div "Matt and Shane's Secret Podcast 90" at bounding box center [618, 186] width 542 height 69
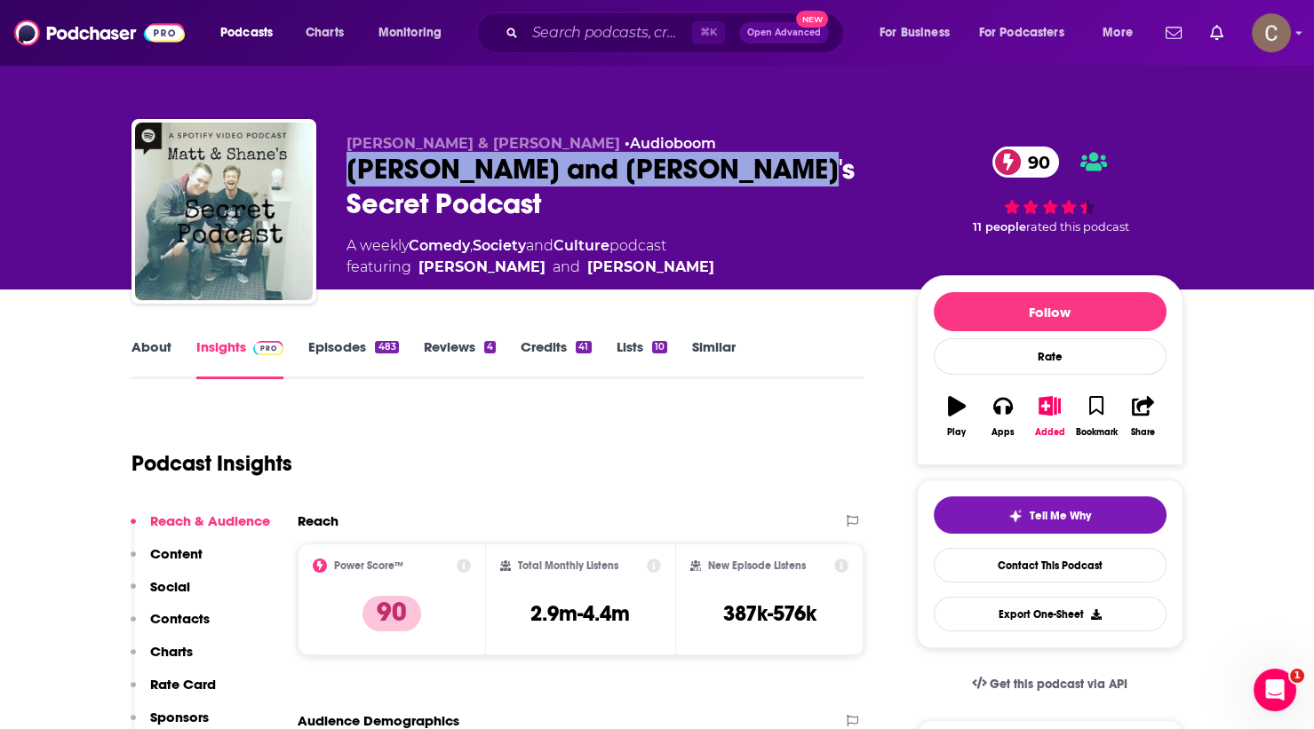
drag, startPoint x: 772, startPoint y: 174, endPoint x: 353, endPoint y: 167, distance: 419.4
click at [353, 167] on div "Matt and Shane's Secret Podcast 90" at bounding box center [618, 186] width 542 height 69
copy h2 "Matt and Shane's Secret Podcast"
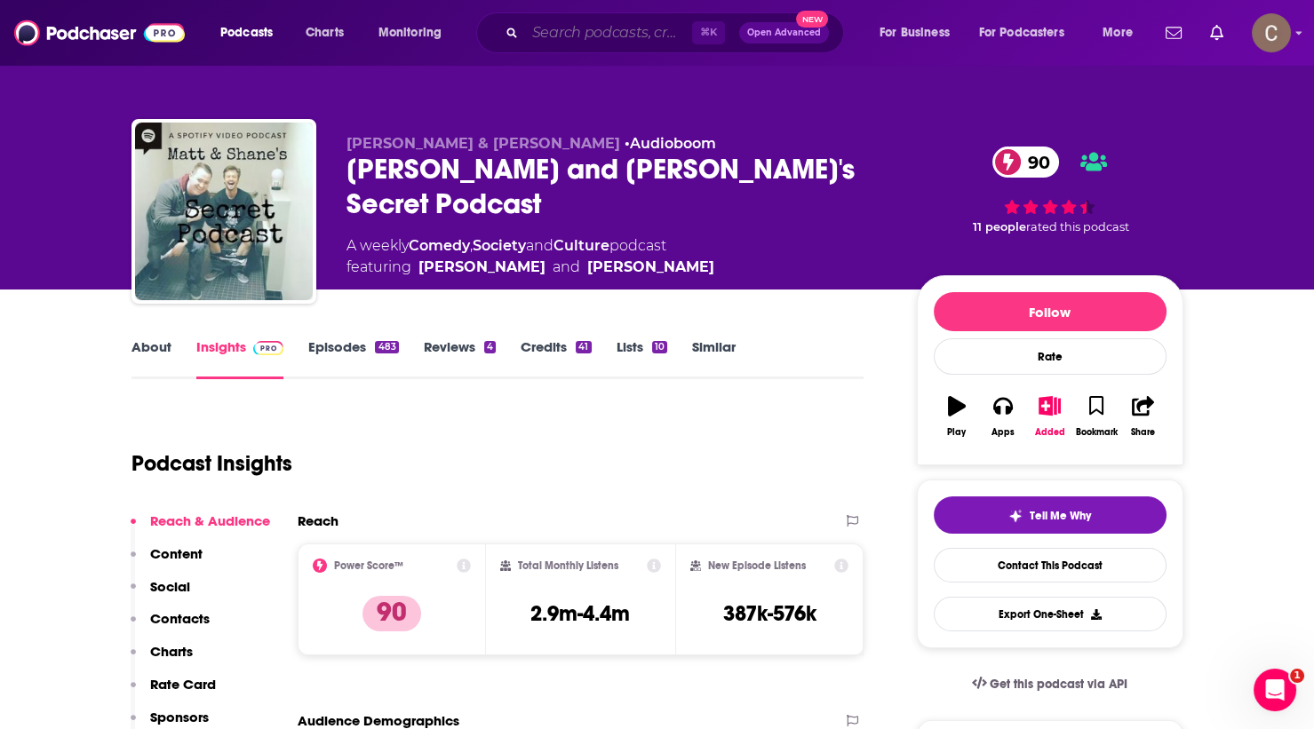
click at [576, 34] on input "Search podcasts, credits, & more..." at bounding box center [608, 33] width 167 height 28
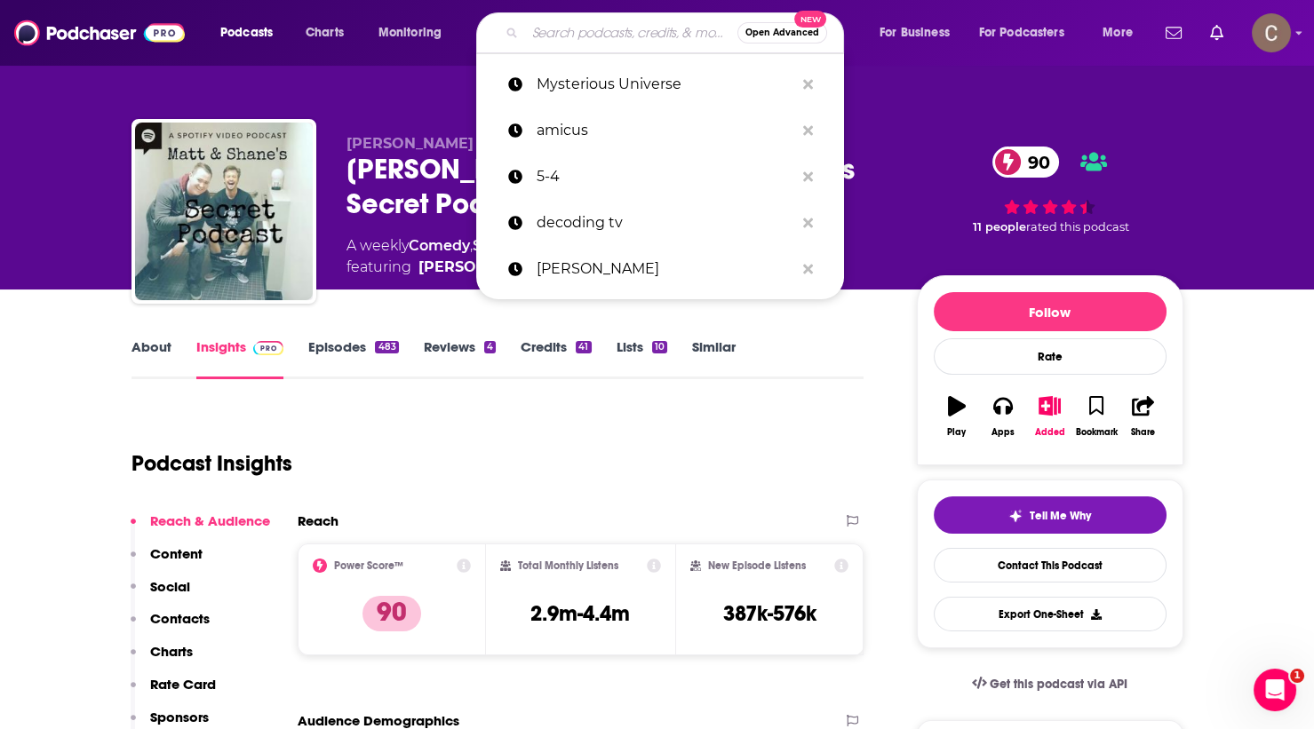
paste input "Holyrood Sources"
type input "Holyrood Sources"
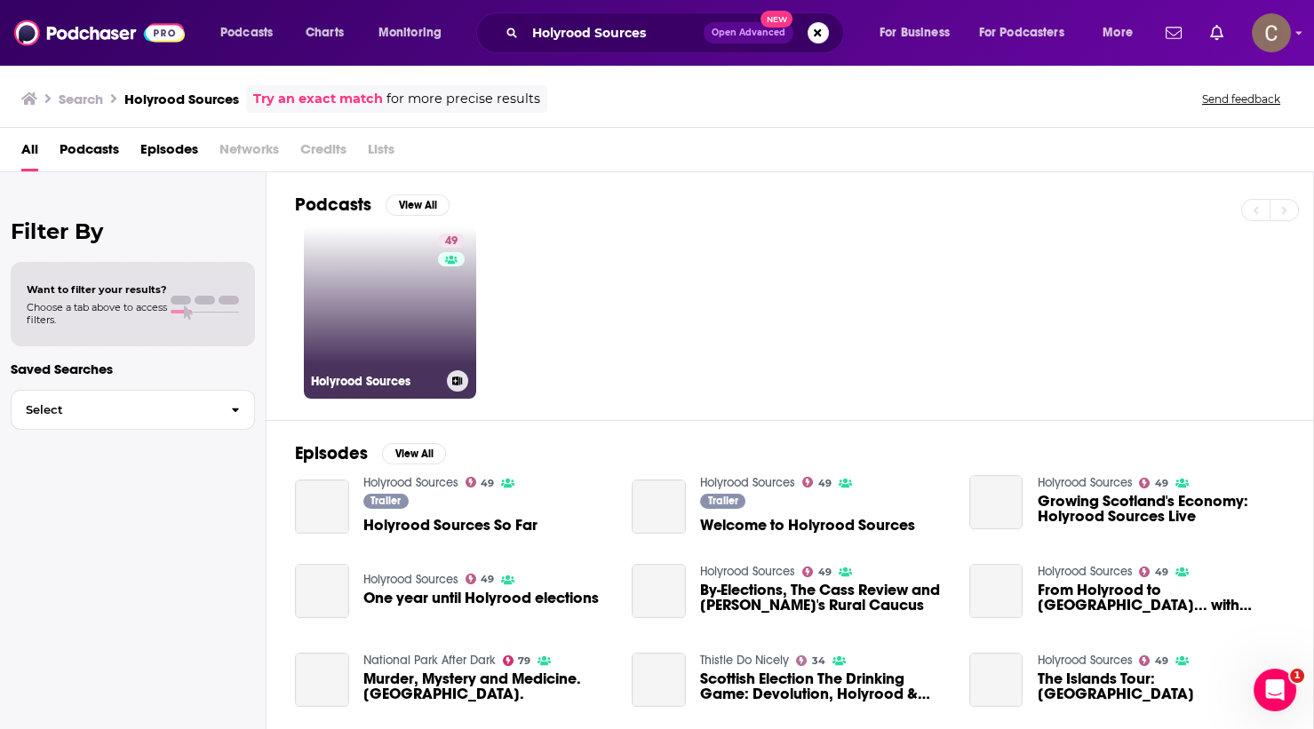
click at [344, 308] on link "49 Holyrood Sources" at bounding box center [390, 313] width 172 height 172
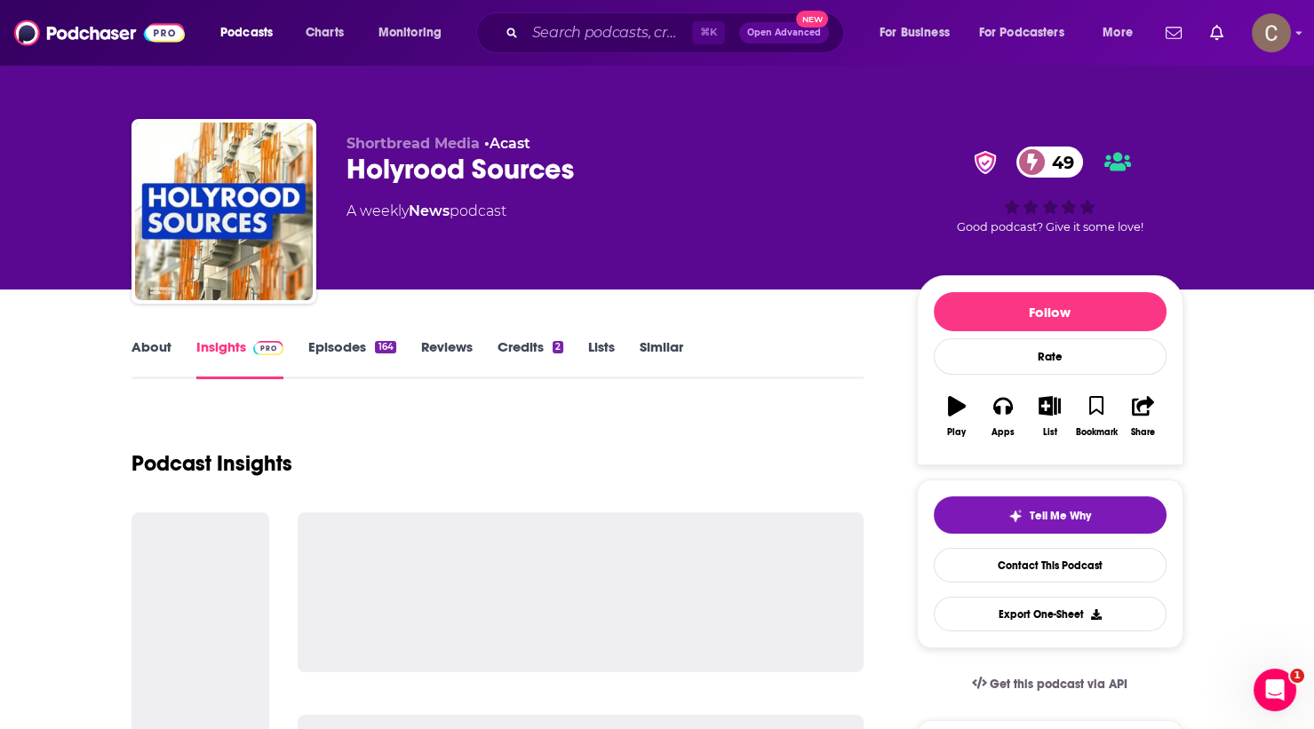
scroll to position [11, 0]
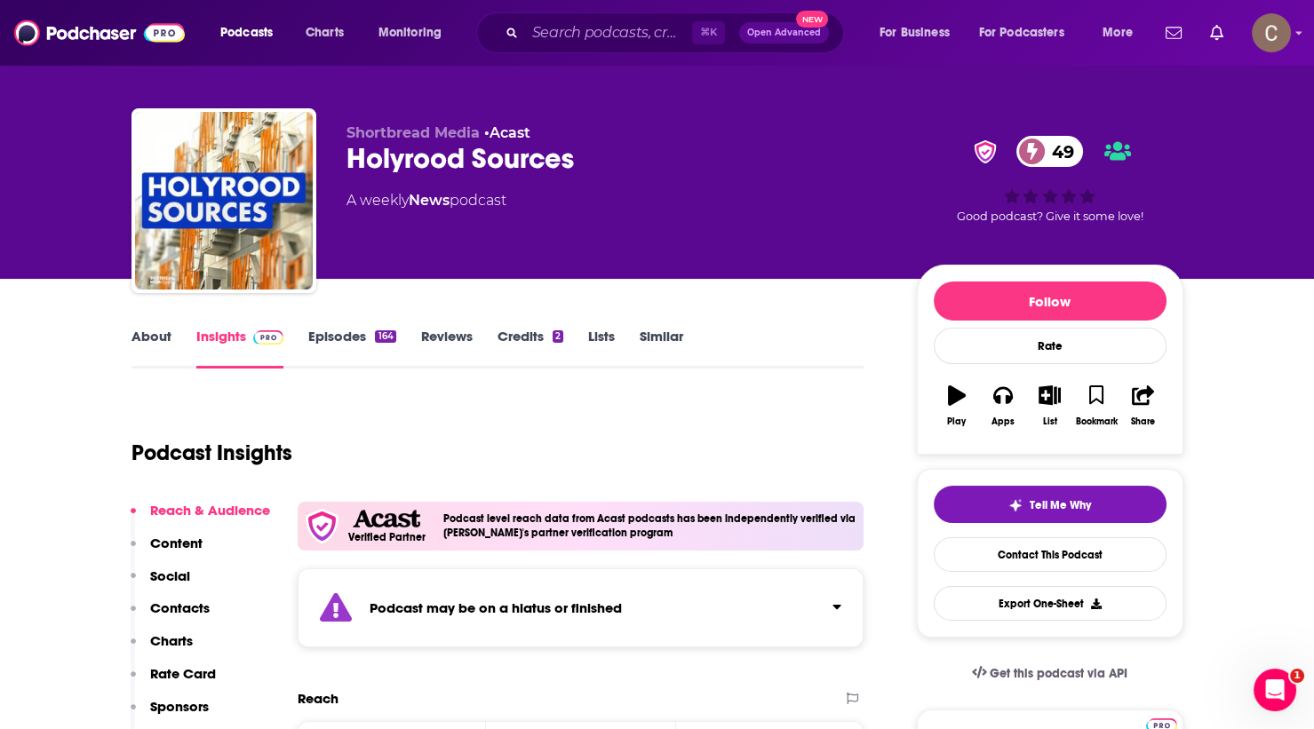
click at [719, 610] on div "Podcast may be on a hiatus or finished" at bounding box center [581, 608] width 567 height 79
click at [346, 334] on link "Episodes 164" at bounding box center [351, 348] width 87 height 41
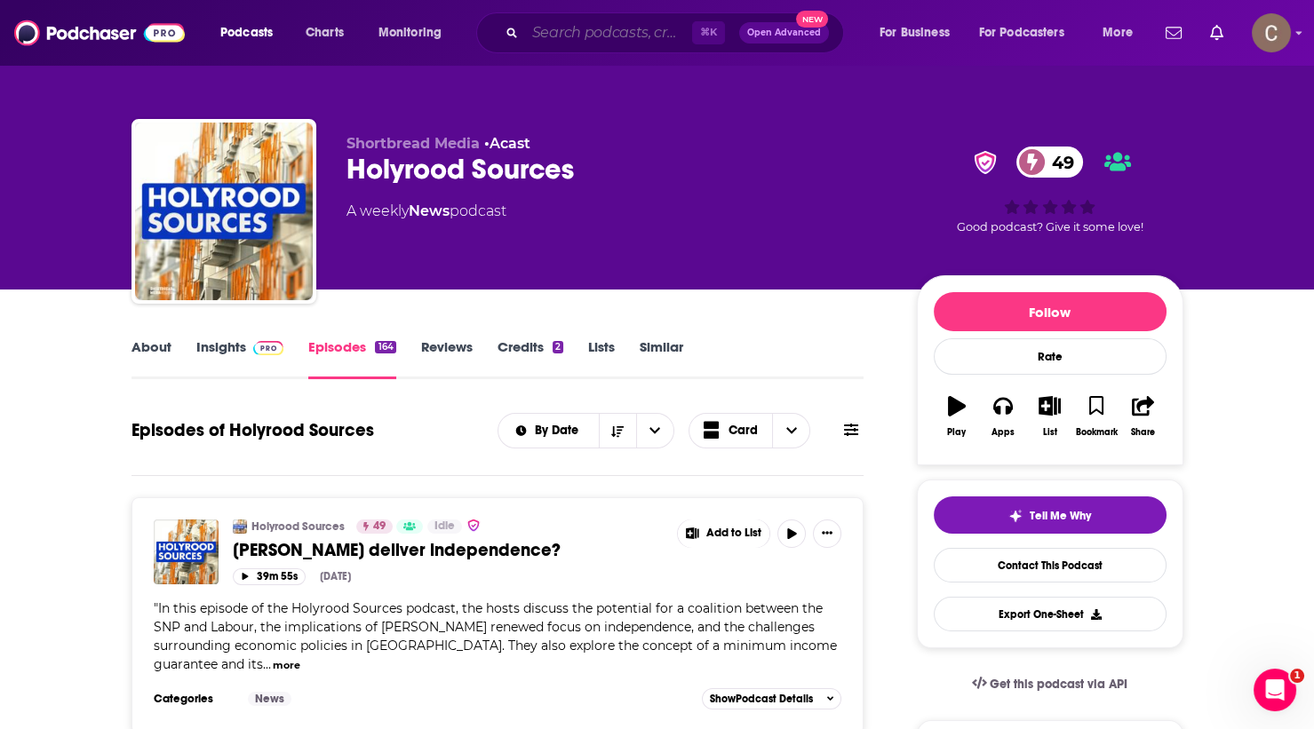
click at [578, 36] on input "Search podcasts, credits, & more..." at bounding box center [608, 33] width 167 height 28
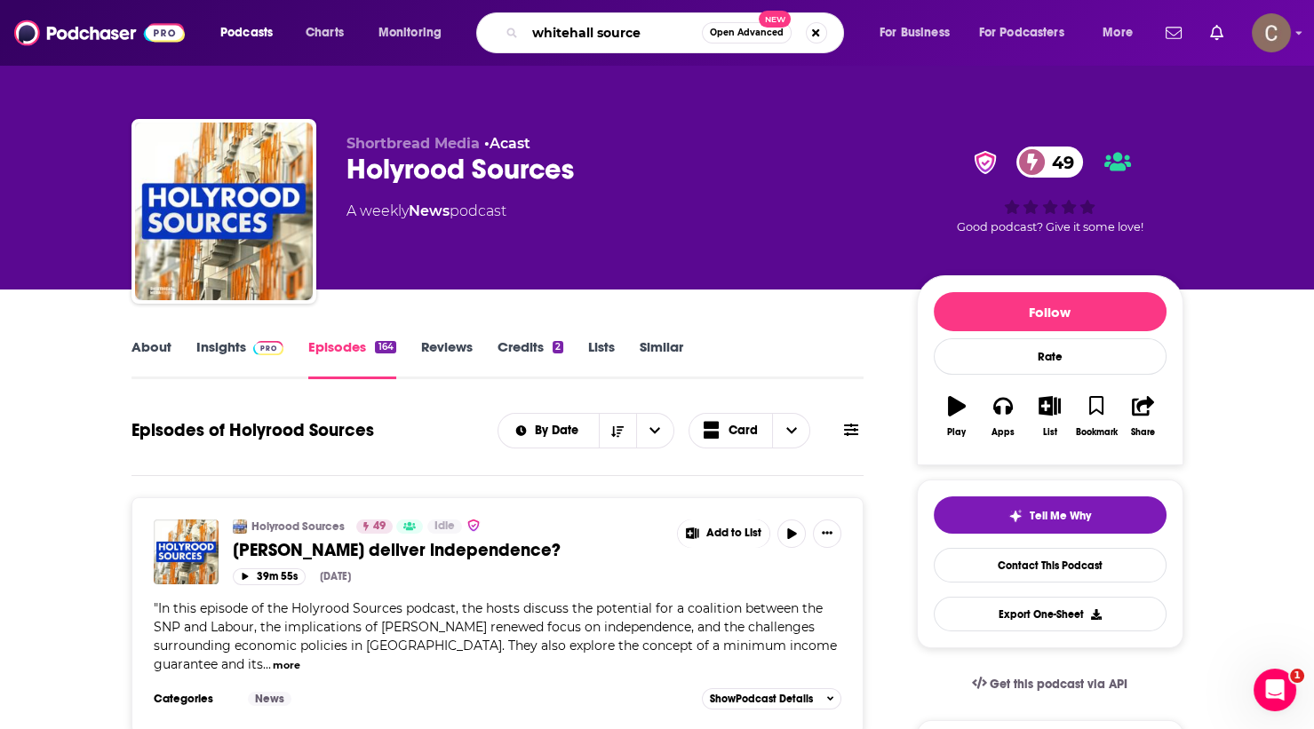
type input "whitehall sources"
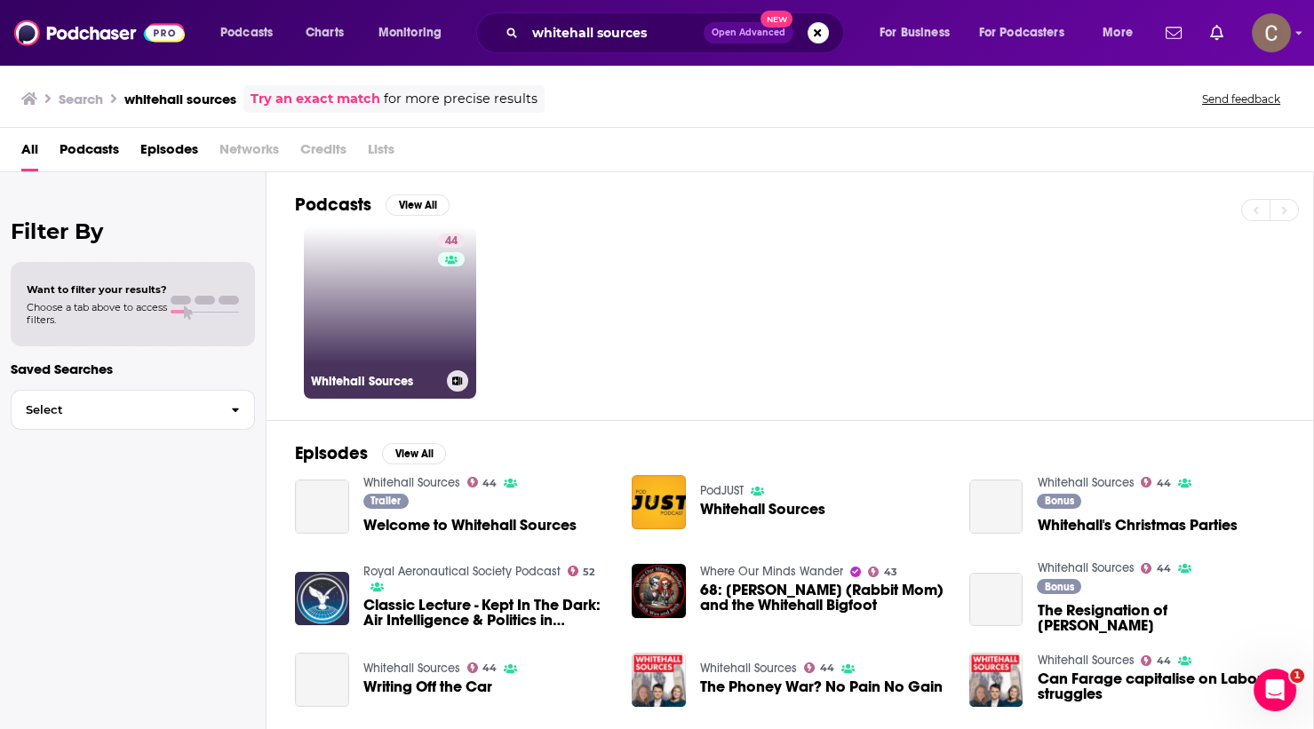
click at [376, 290] on link "44 Whitehall Sources" at bounding box center [390, 313] width 172 height 172
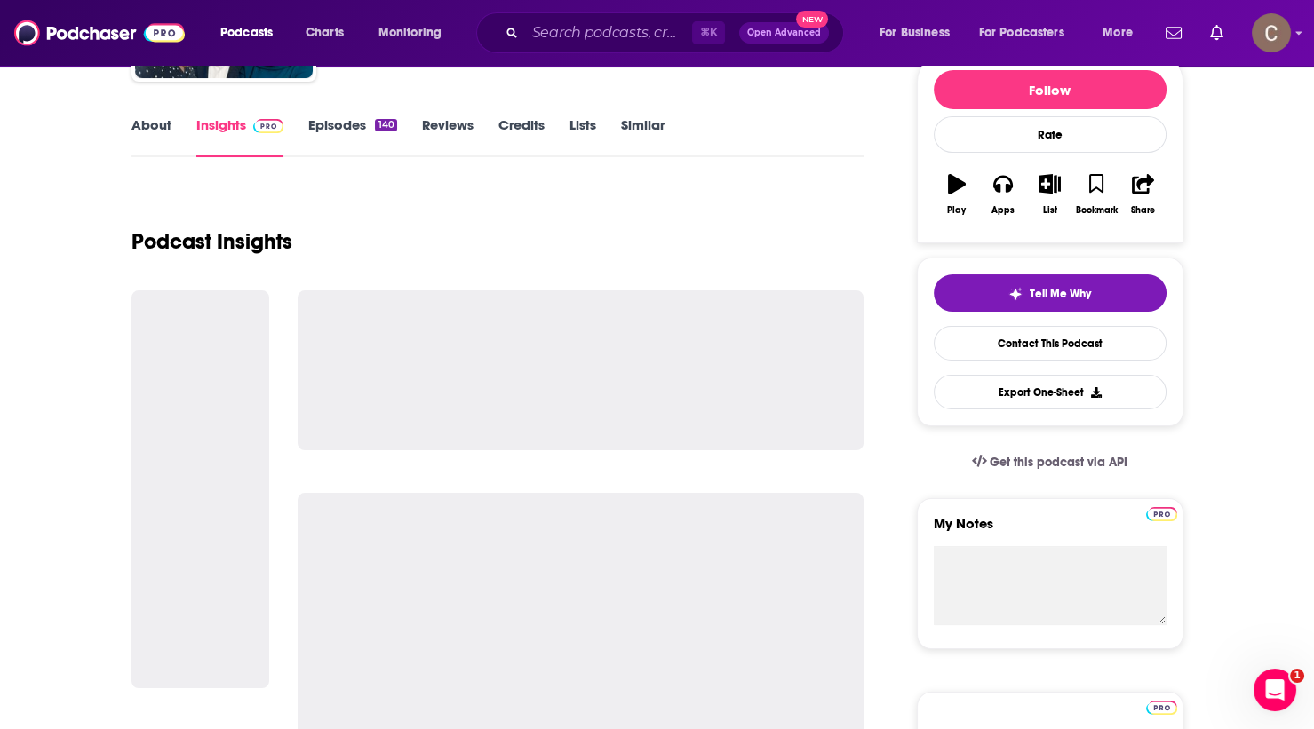
scroll to position [220, 0]
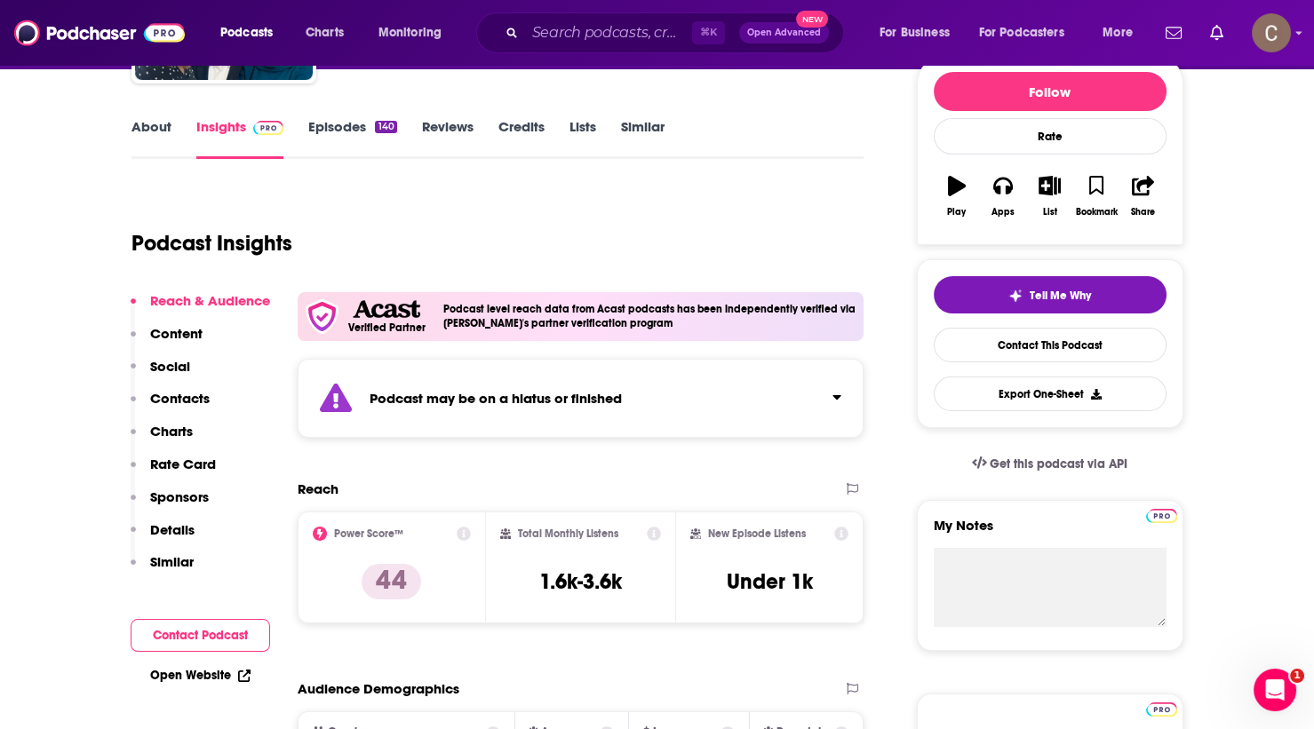
click at [777, 418] on div "Podcast may be on a hiatus or finished" at bounding box center [581, 398] width 567 height 79
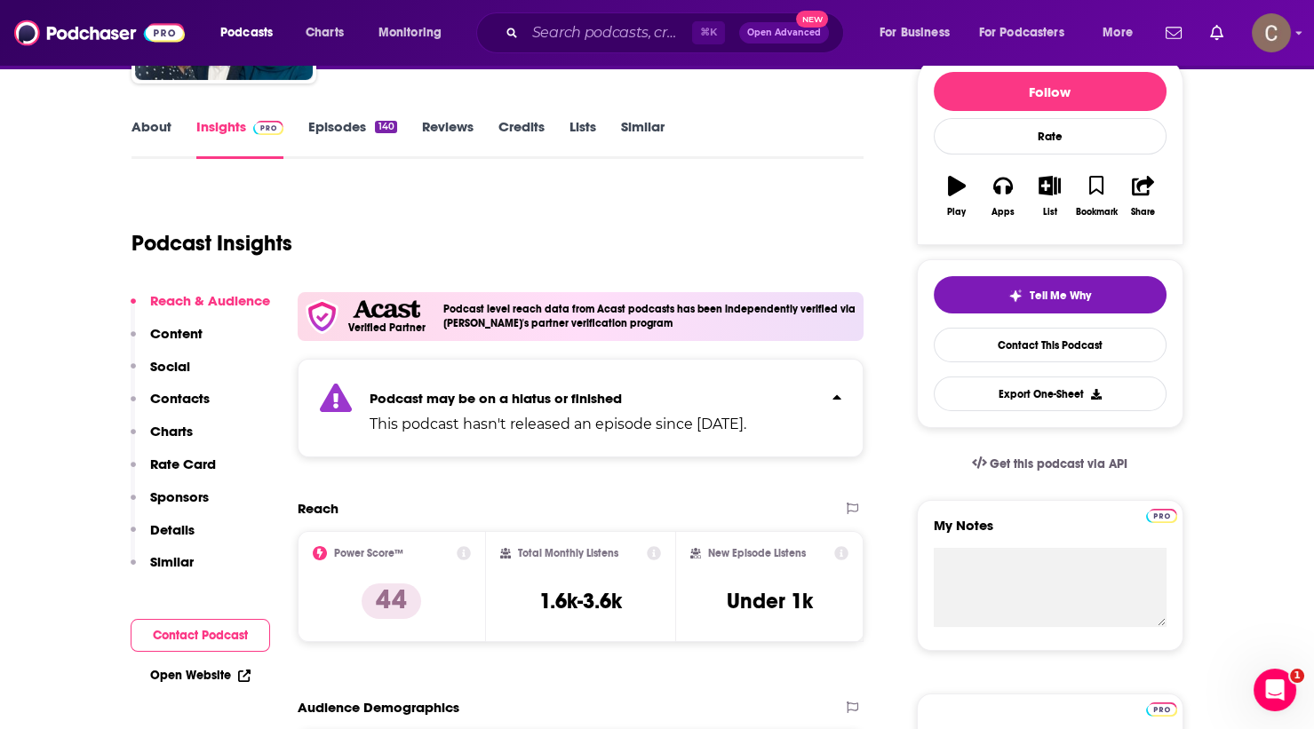
click at [834, 237] on div "Podcast Insights" at bounding box center [490, 232] width 719 height 91
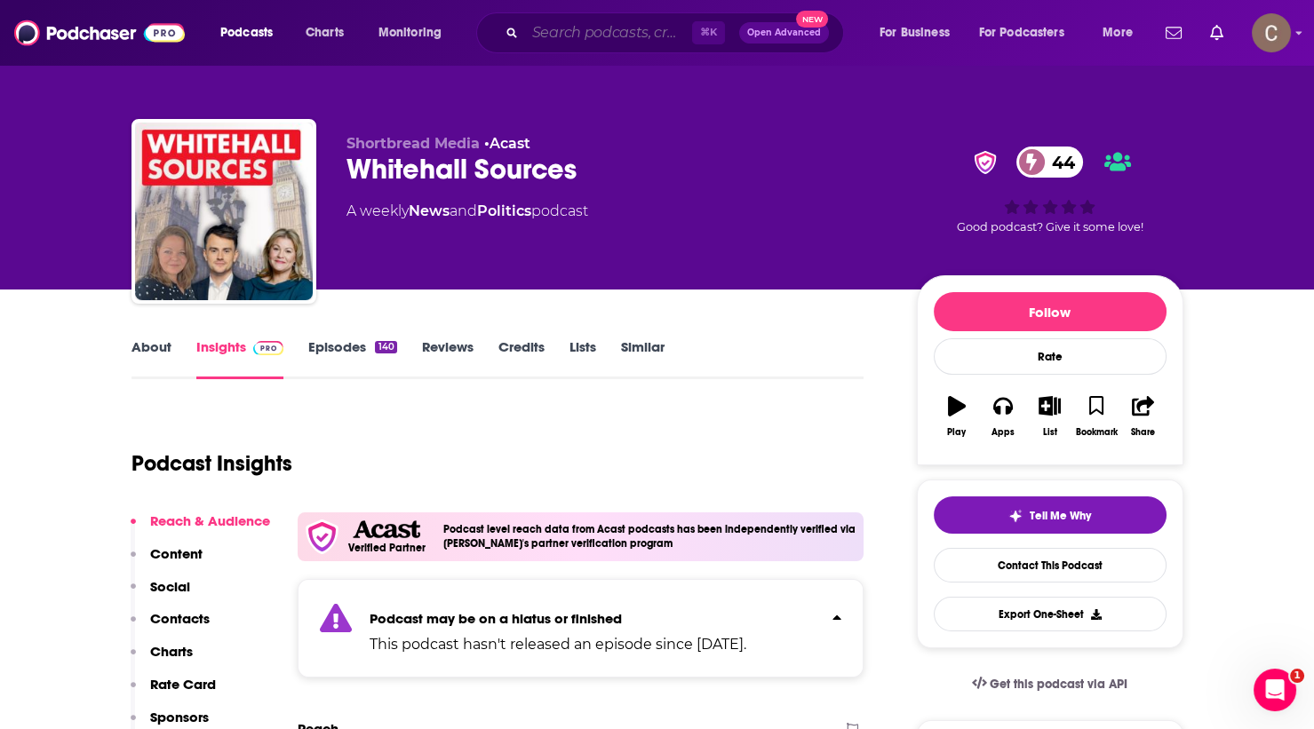
click at [589, 44] on input "Search podcasts, credits, & more..." at bounding box center [608, 33] width 167 height 28
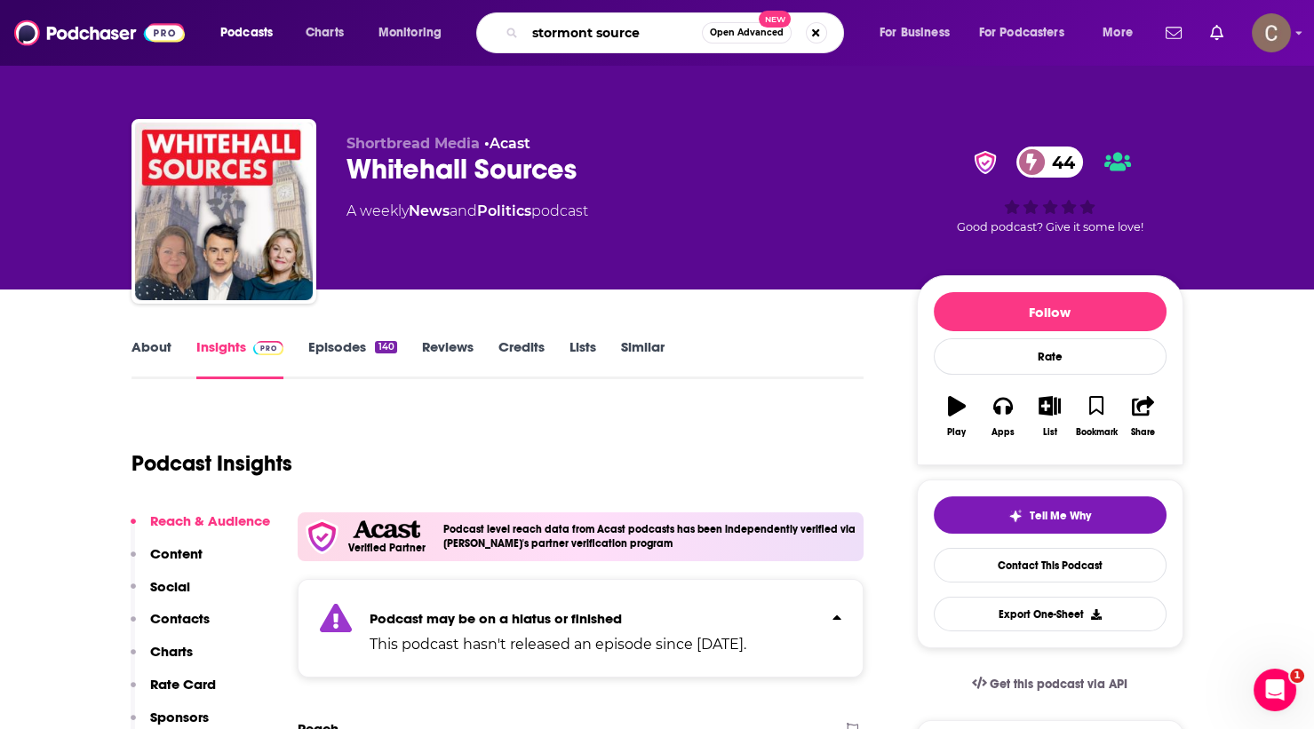
type input "stormont sources"
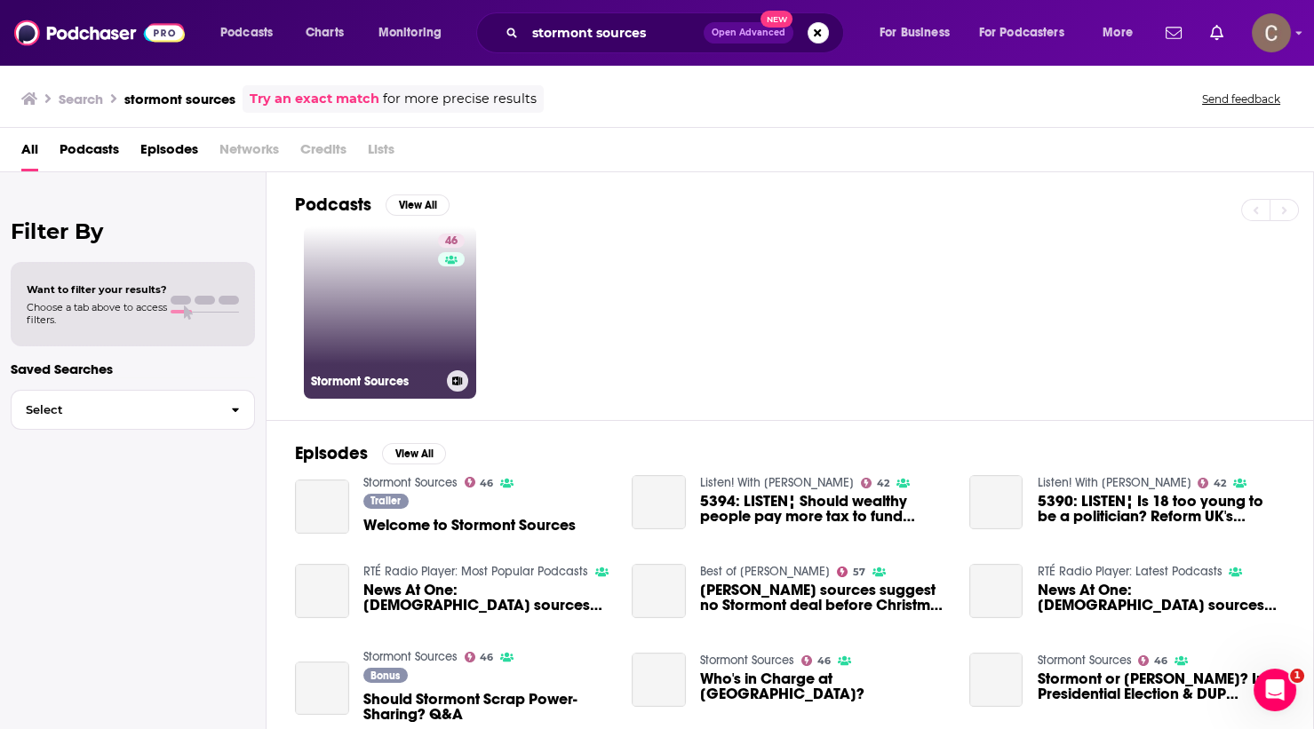
click at [450, 309] on div "46" at bounding box center [453, 302] width 31 height 137
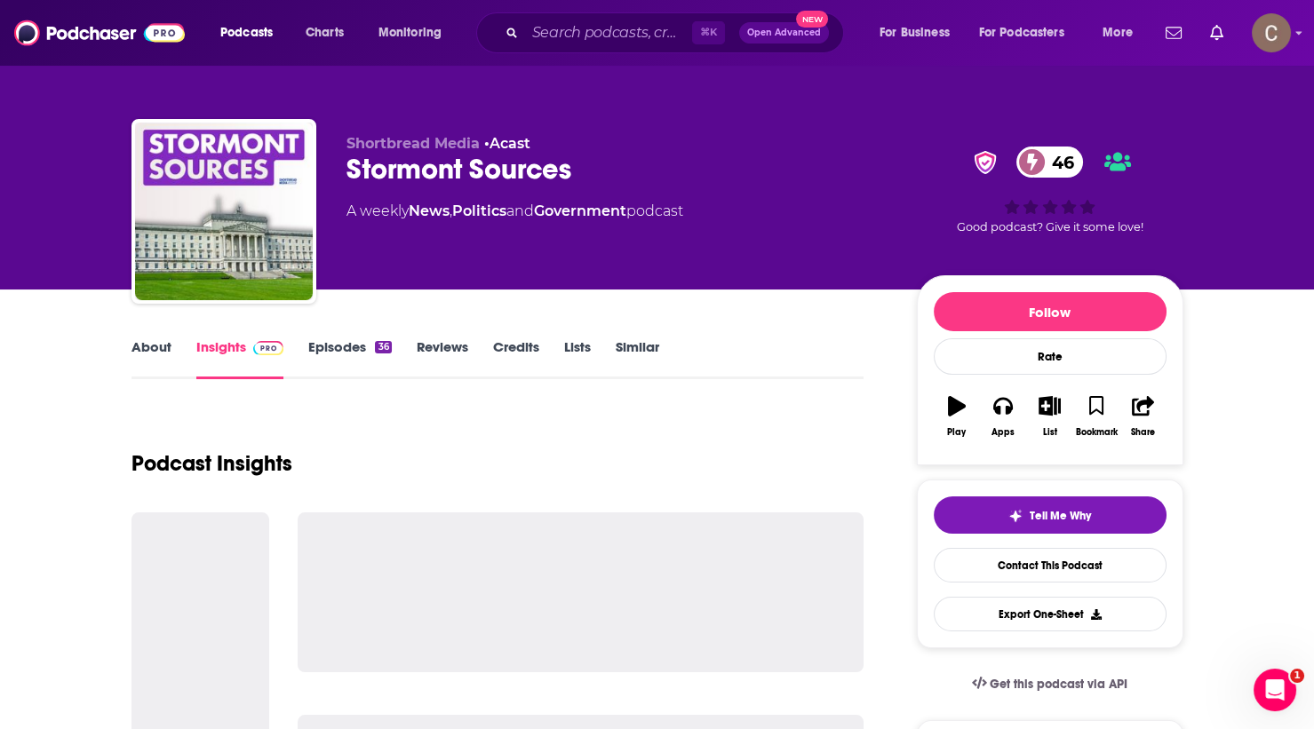
scroll to position [4, 0]
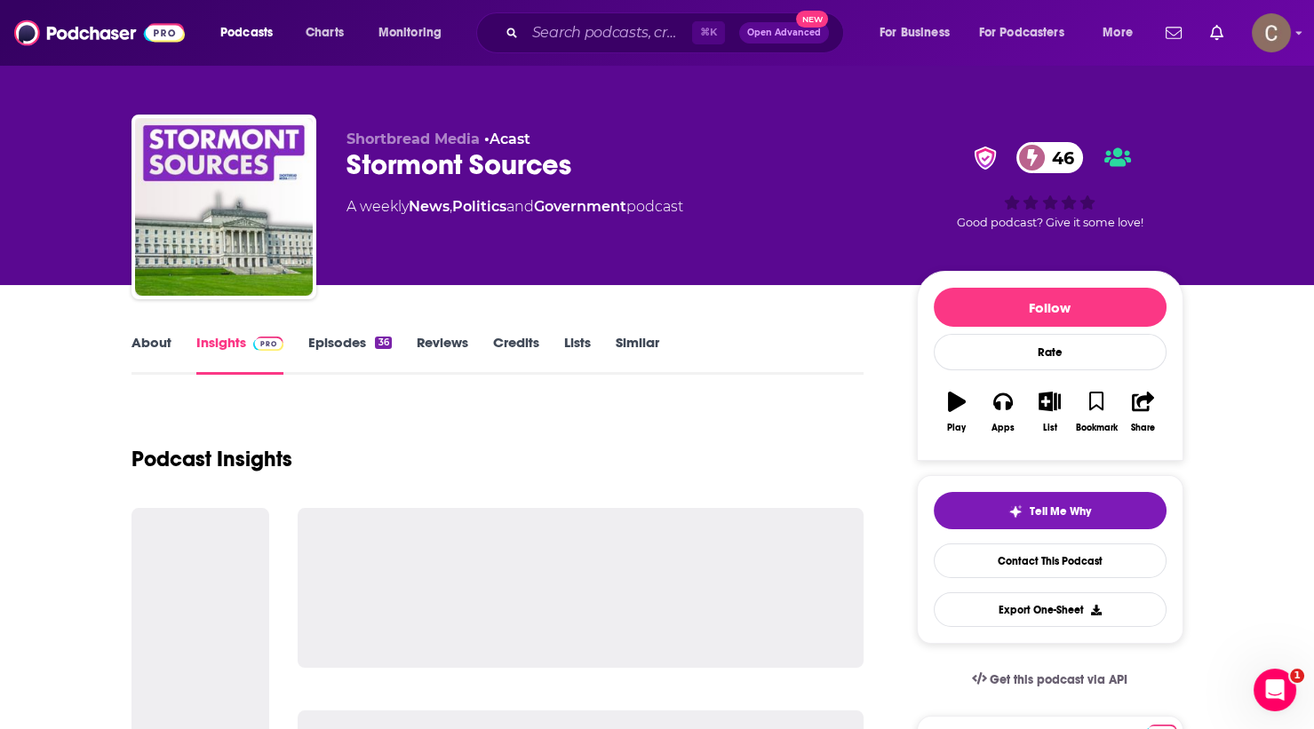
click at [352, 356] on link "Episodes 36" at bounding box center [349, 354] width 83 height 41
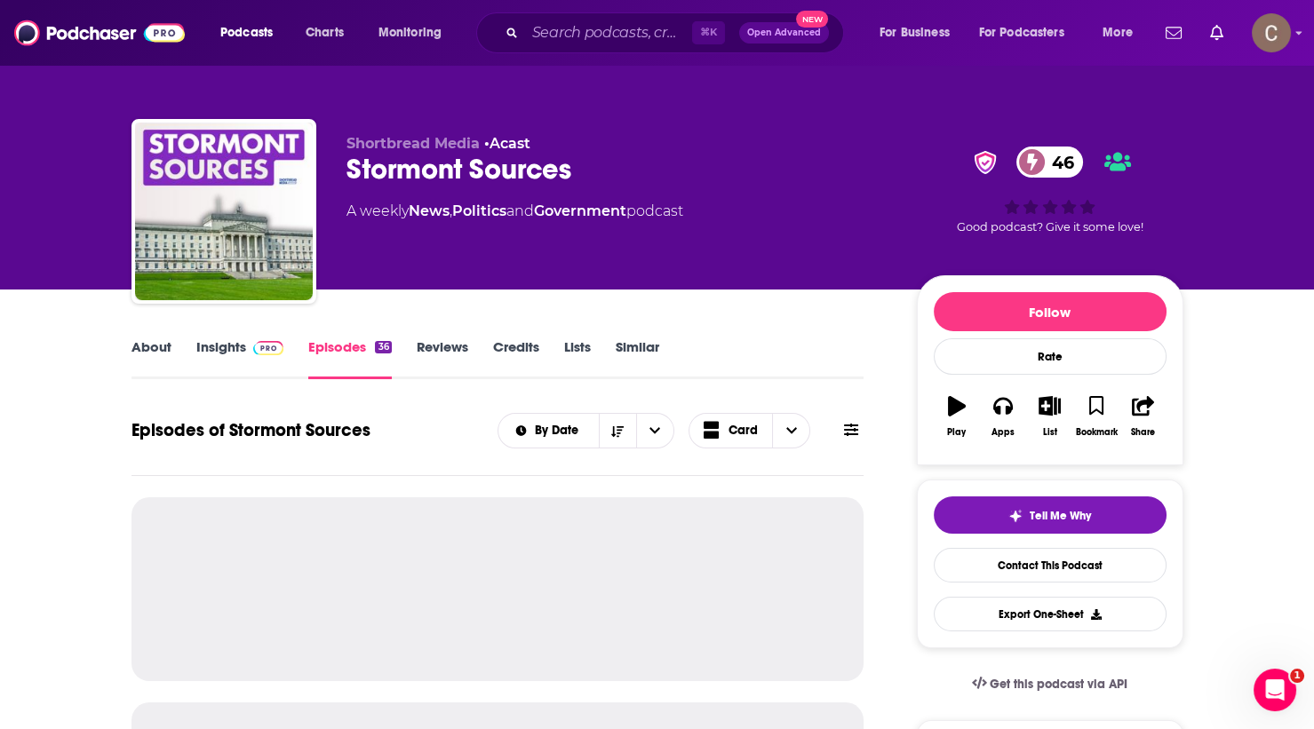
click at [267, 348] on img at bounding box center [268, 348] width 31 height 14
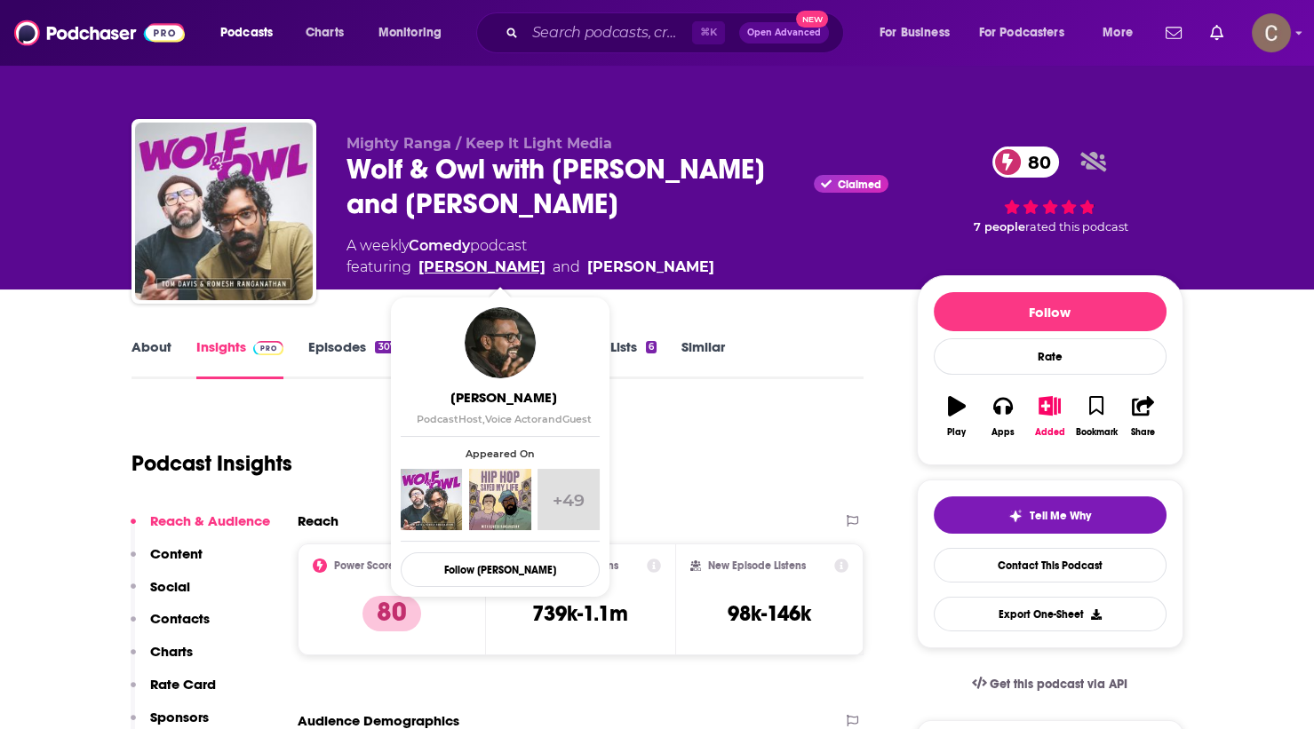
click at [442, 266] on link "Romesh Ranganathan" at bounding box center [481, 267] width 127 height 21
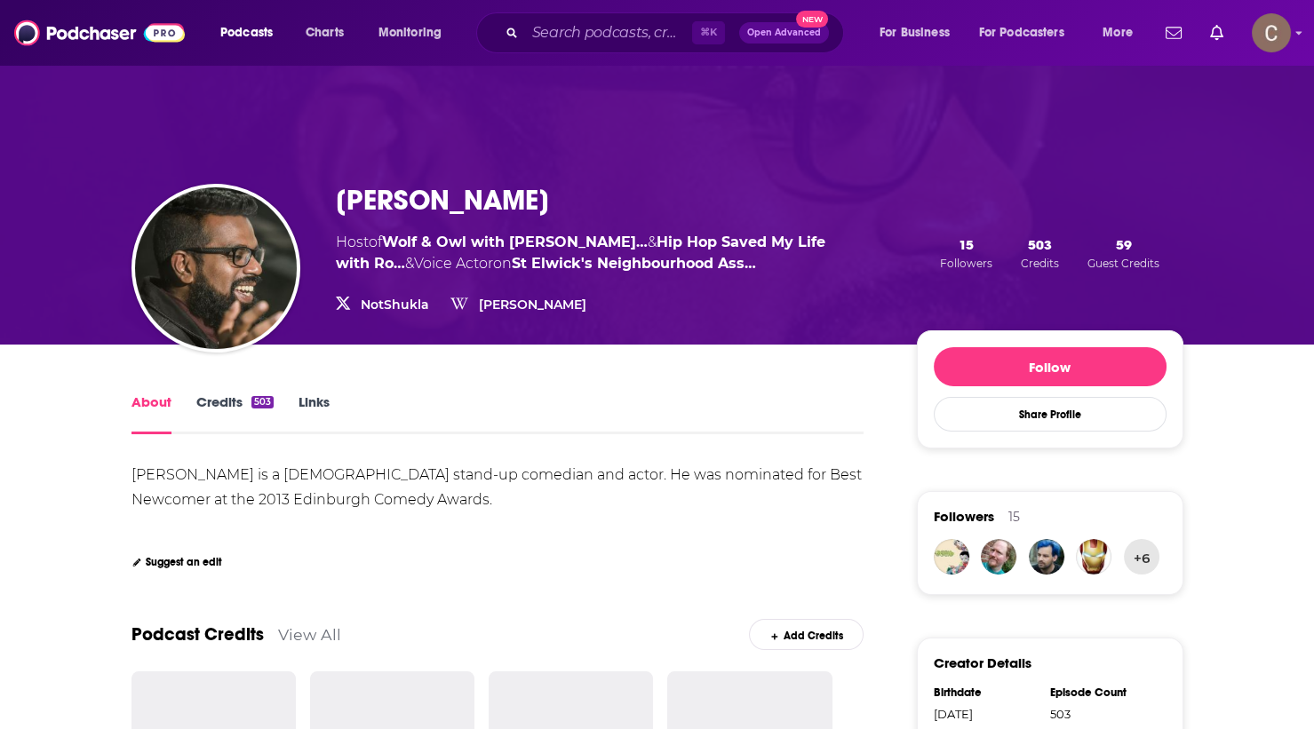
drag, startPoint x: 662, startPoint y: 199, endPoint x: 328, endPoint y: 195, distance: 334.1
click at [328, 195] on div "Romesh Ranganathan Host of Wolf & Owl with Romesh Rangan… & Hip Hop Saved My Li…" at bounding box center [657, 253] width 1052 height 183
copy h1 "Romesh Ranganathan"
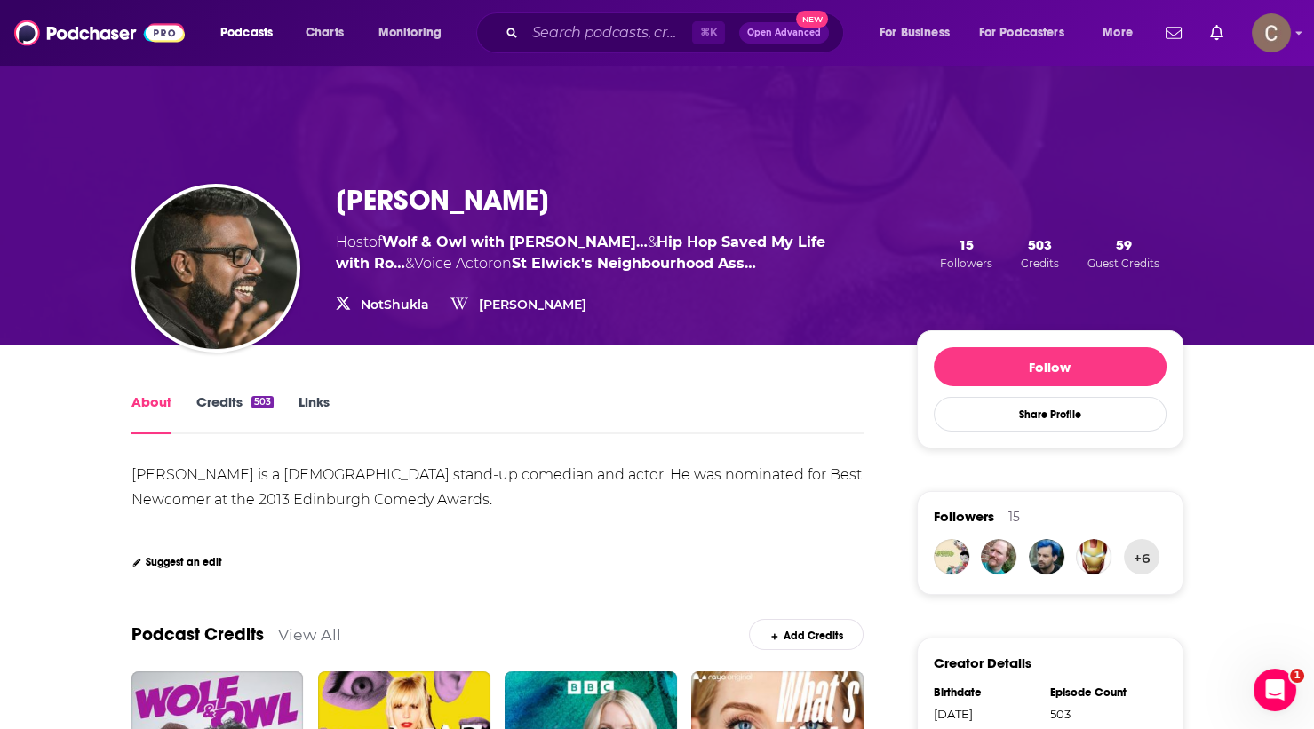
click at [606, 48] on div "⌘ K Open Advanced New" at bounding box center [660, 32] width 368 height 41
click at [606, 35] on input "Search podcasts, credits, & more..." at bounding box center [608, 33] width 167 height 28
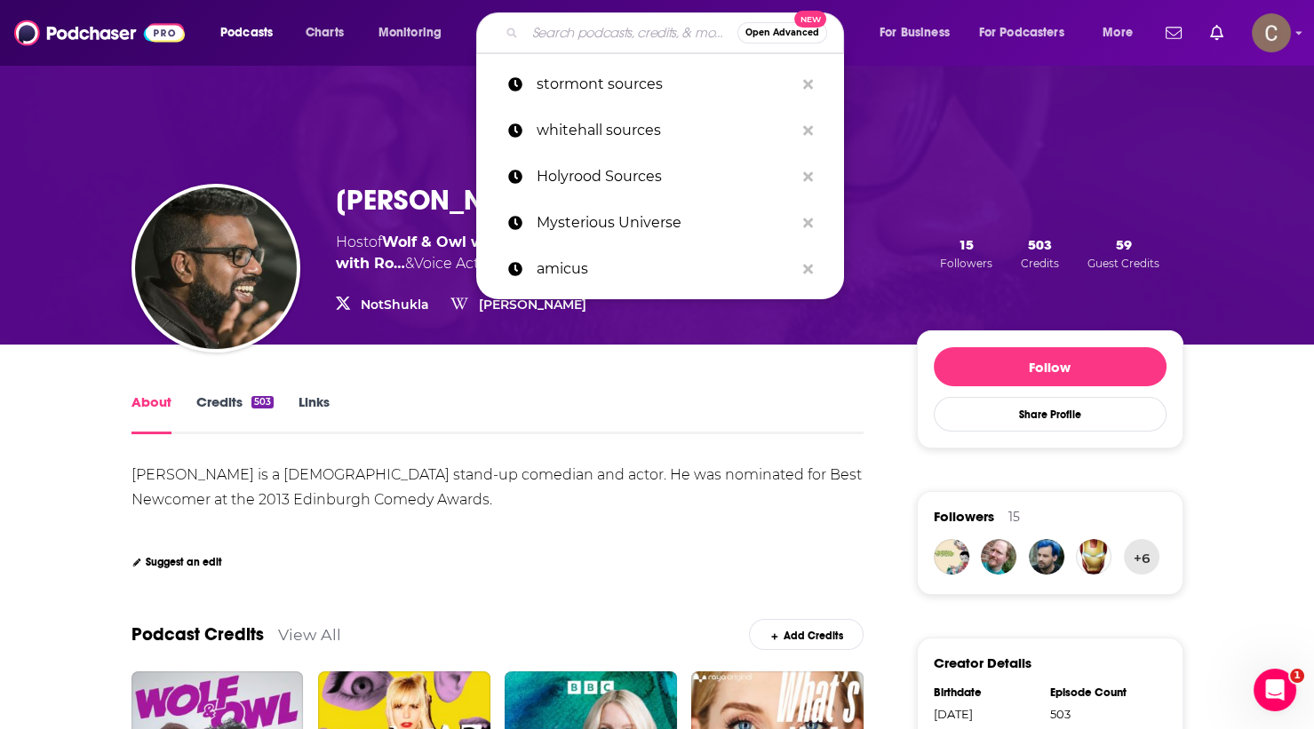
paste input "The Observable Unknown"
type input "The Observable Unknown"
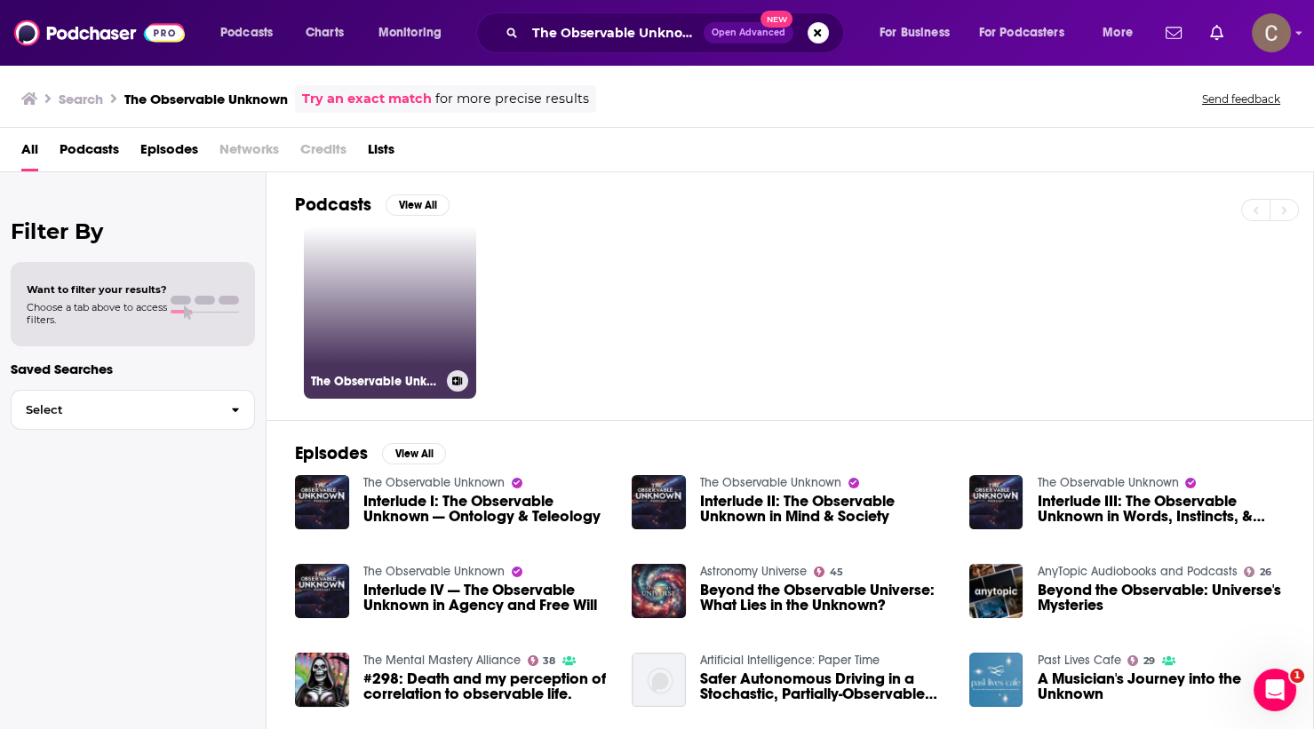
click at [407, 293] on link "The Observable Unknown" at bounding box center [390, 313] width 172 height 172
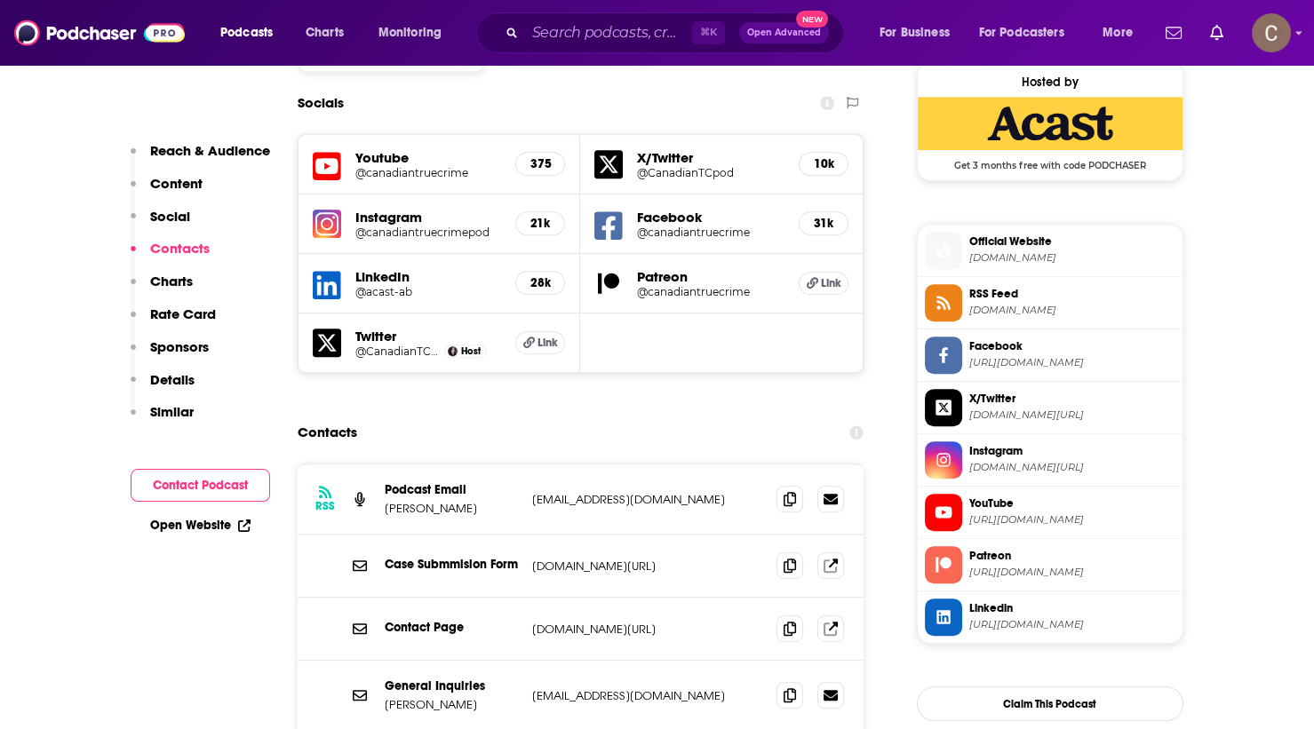
scroll to position [1595, 0]
click at [801, 681] on span at bounding box center [790, 694] width 27 height 27
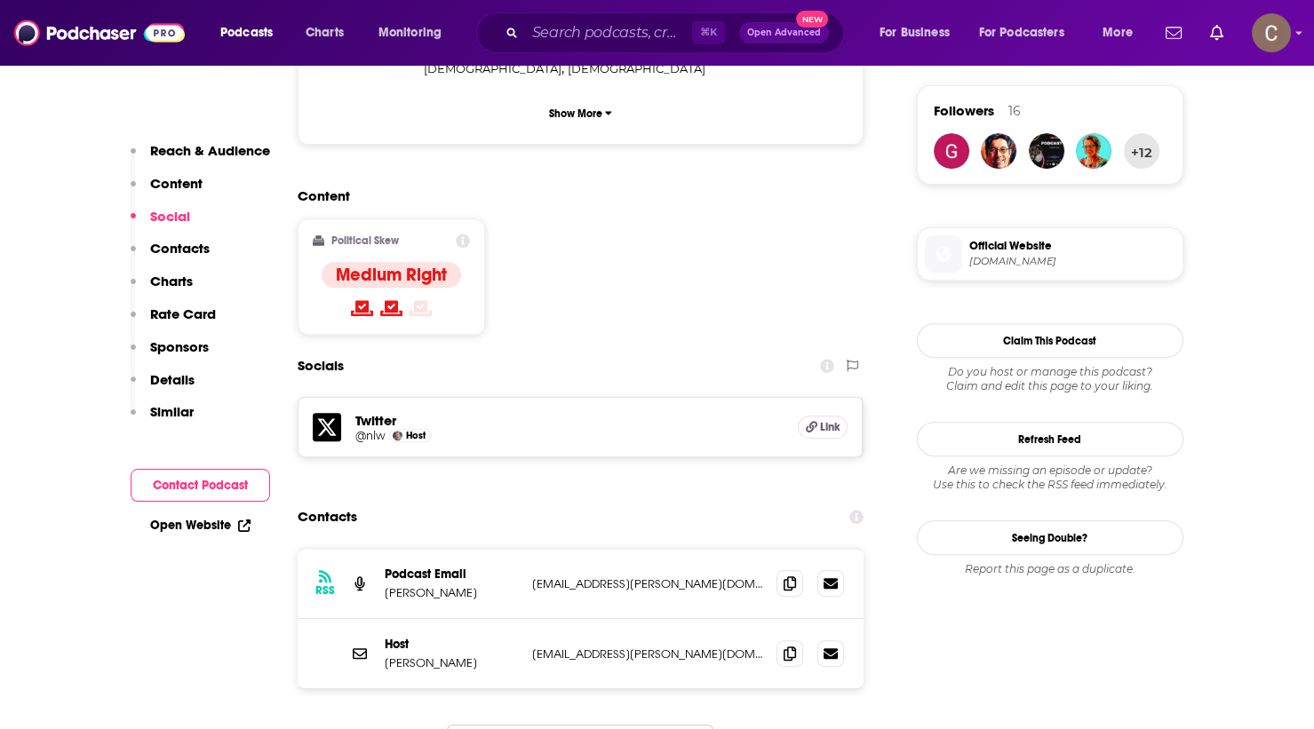
scroll to position [1391, 0]
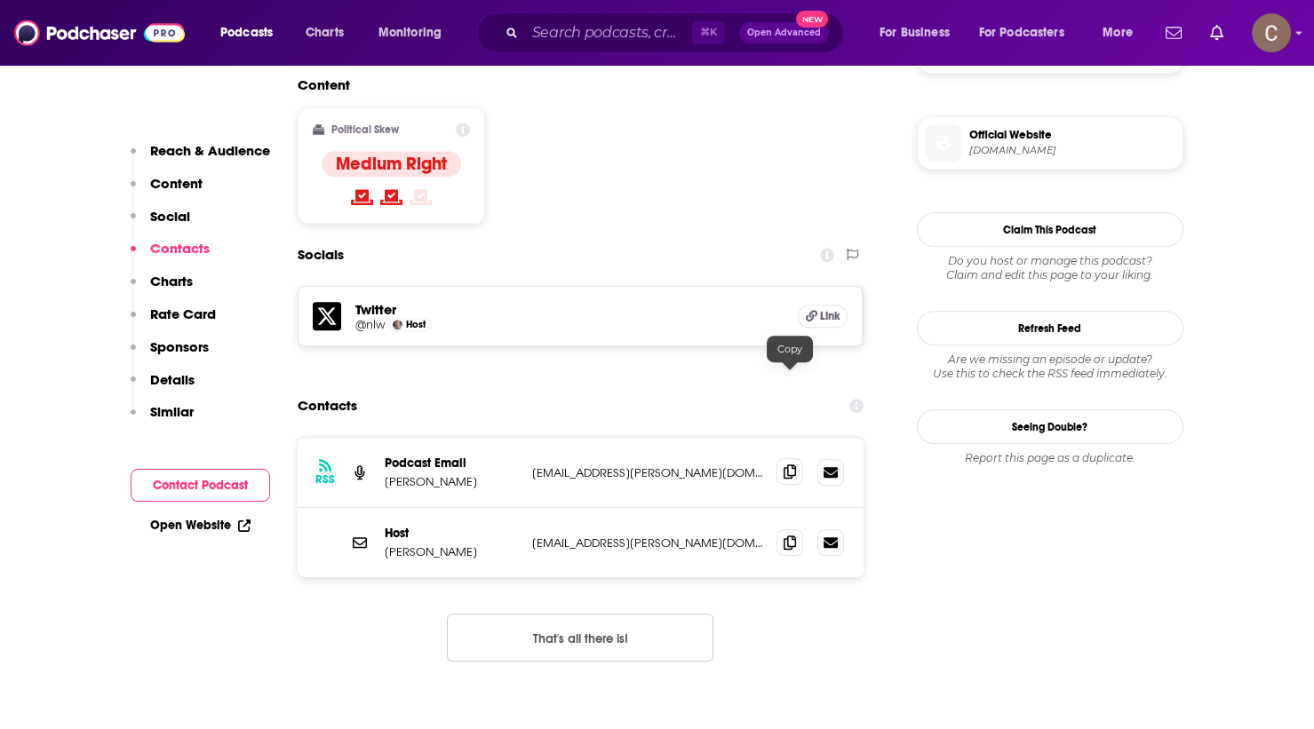
click at [788, 465] on icon at bounding box center [790, 472] width 12 height 14
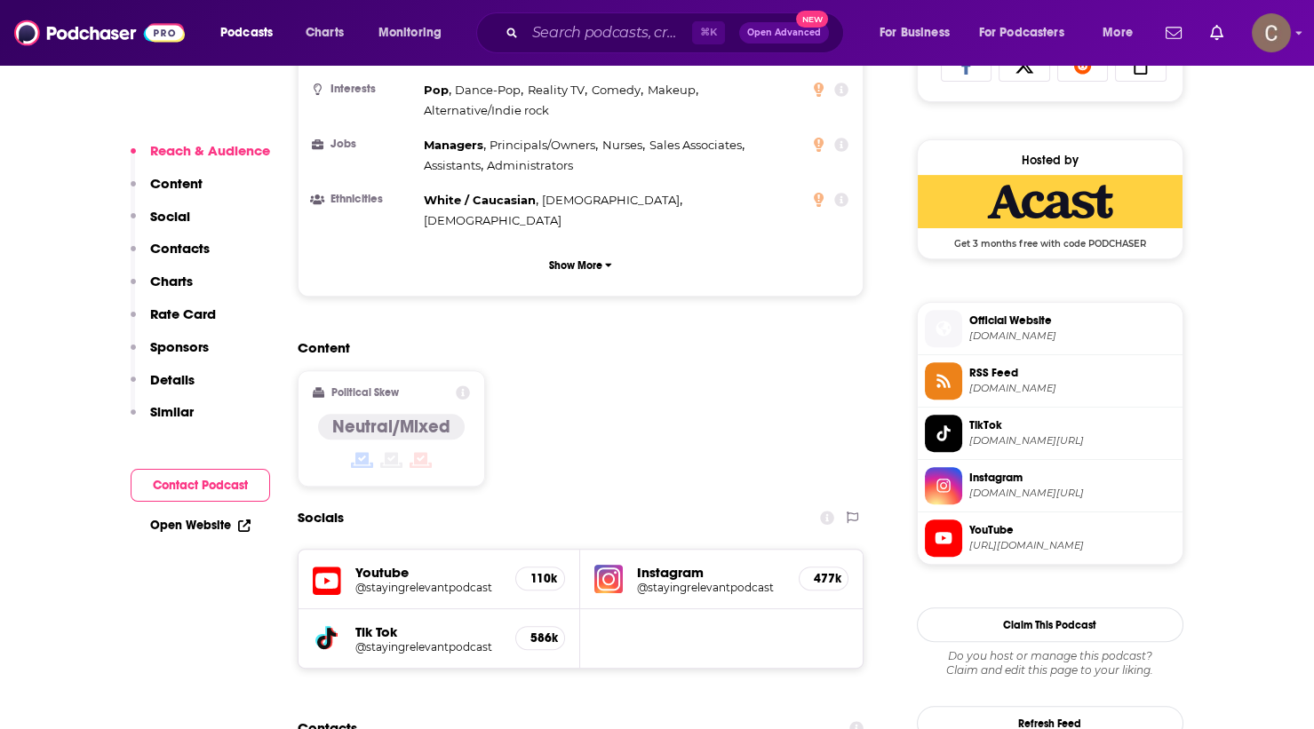
scroll to position [1442, 0]
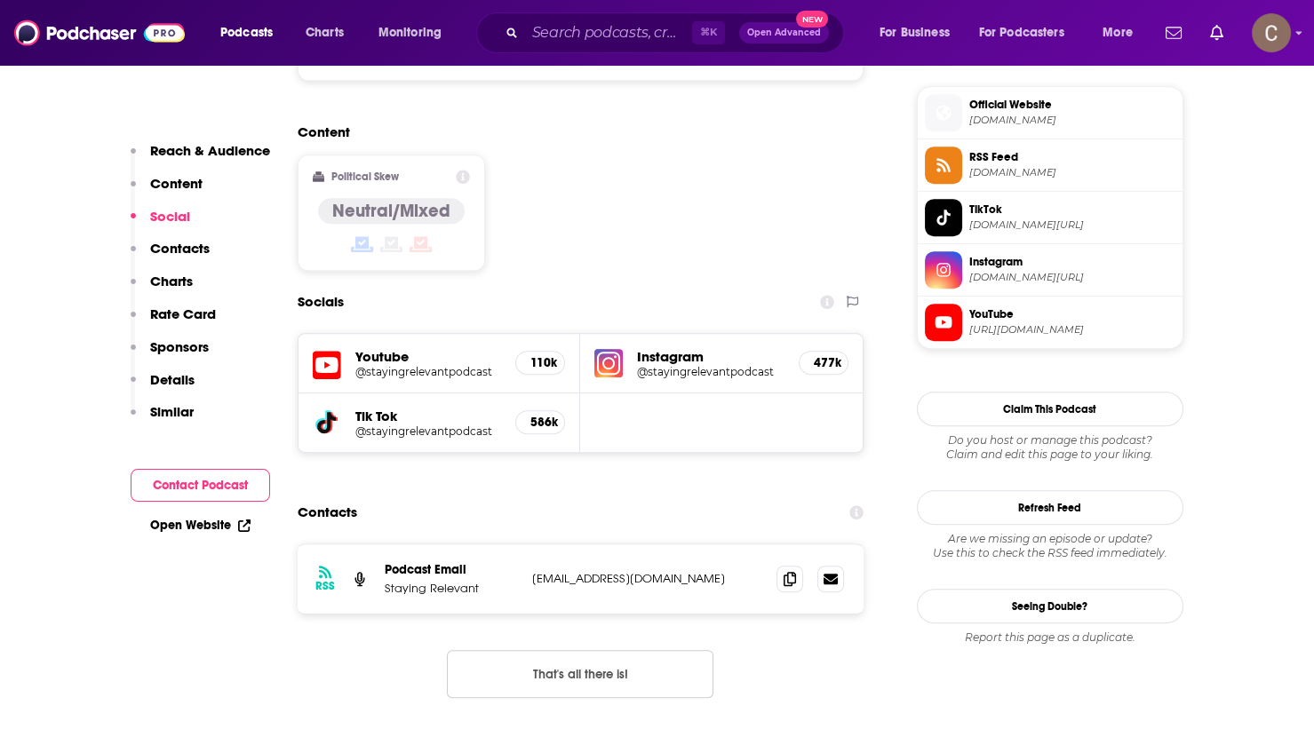
click at [732, 571] on p "[EMAIL_ADDRESS][DOMAIN_NAME]" at bounding box center [647, 578] width 231 height 15
click at [732, 571] on p "info+65e9b939fe108d0016acd0a7@mg-eu.acast.com" at bounding box center [647, 578] width 231 height 15
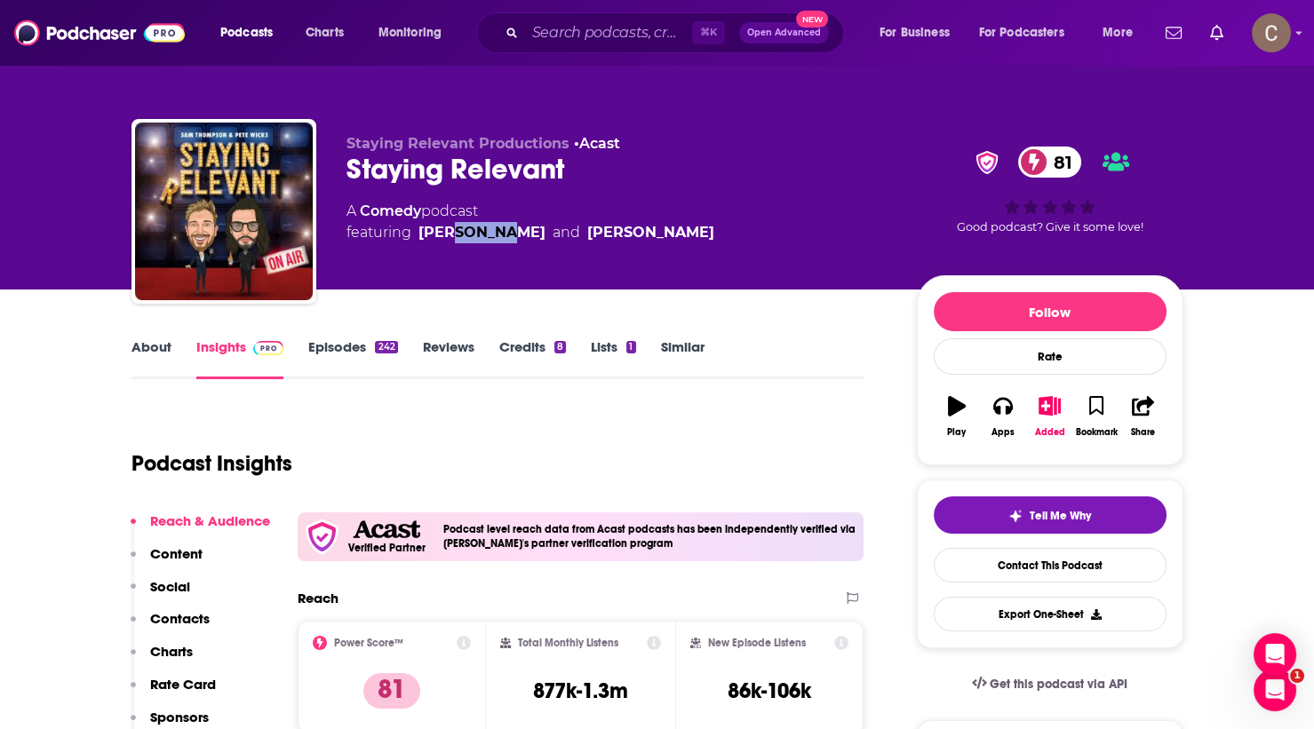
scroll to position [0, 0]
drag, startPoint x: 504, startPoint y: 227, endPoint x: 418, endPoint y: 235, distance: 85.7
click at [418, 235] on span "featuring Pete Wicks and Sam Thompson" at bounding box center [531, 232] width 368 height 21
copy link "Pete Wicks"
drag, startPoint x: 689, startPoint y: 250, endPoint x: 413, endPoint y: 228, distance: 277.1
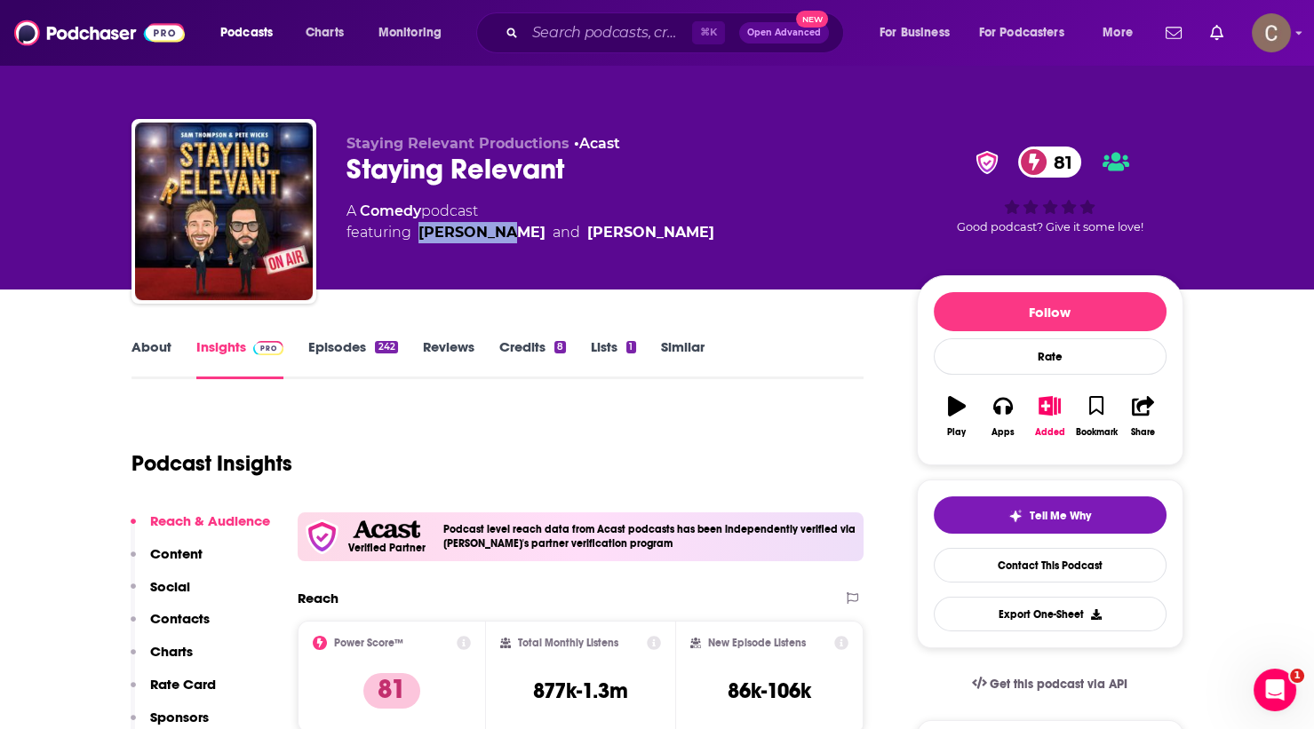
click at [413, 228] on div "Staying Relevant Productions • Acast Staying Relevant 81 A Comedy podcast featu…" at bounding box center [618, 206] width 542 height 142
copy span "Pete Wicks and Sam Thompson"
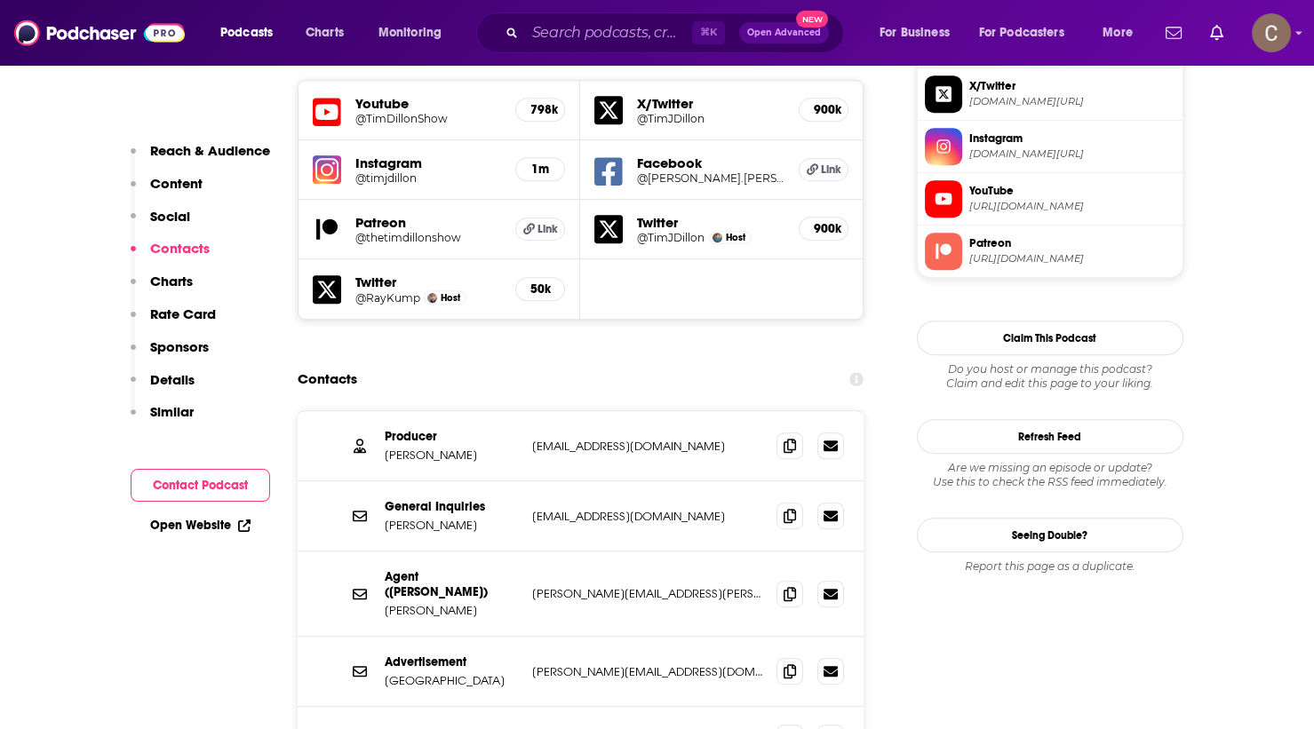
scroll to position [1605, 0]
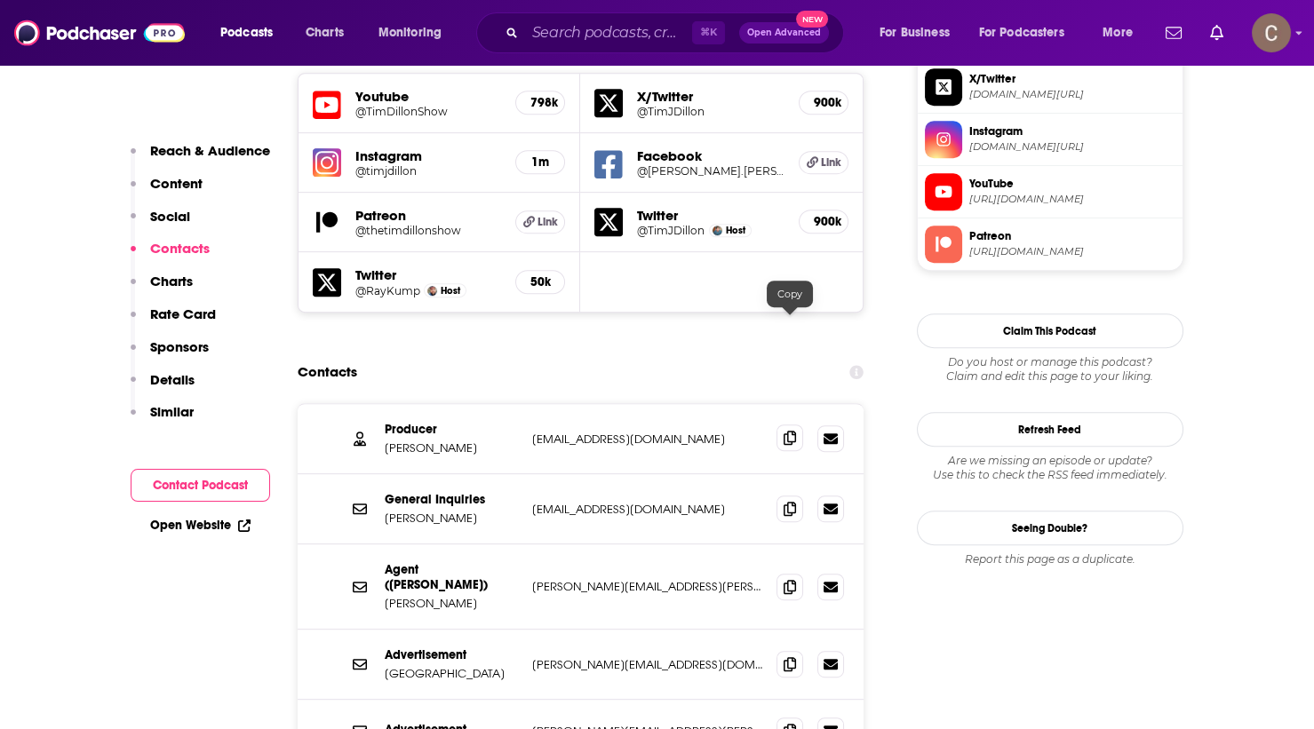
click at [788, 431] on icon at bounding box center [790, 438] width 12 height 14
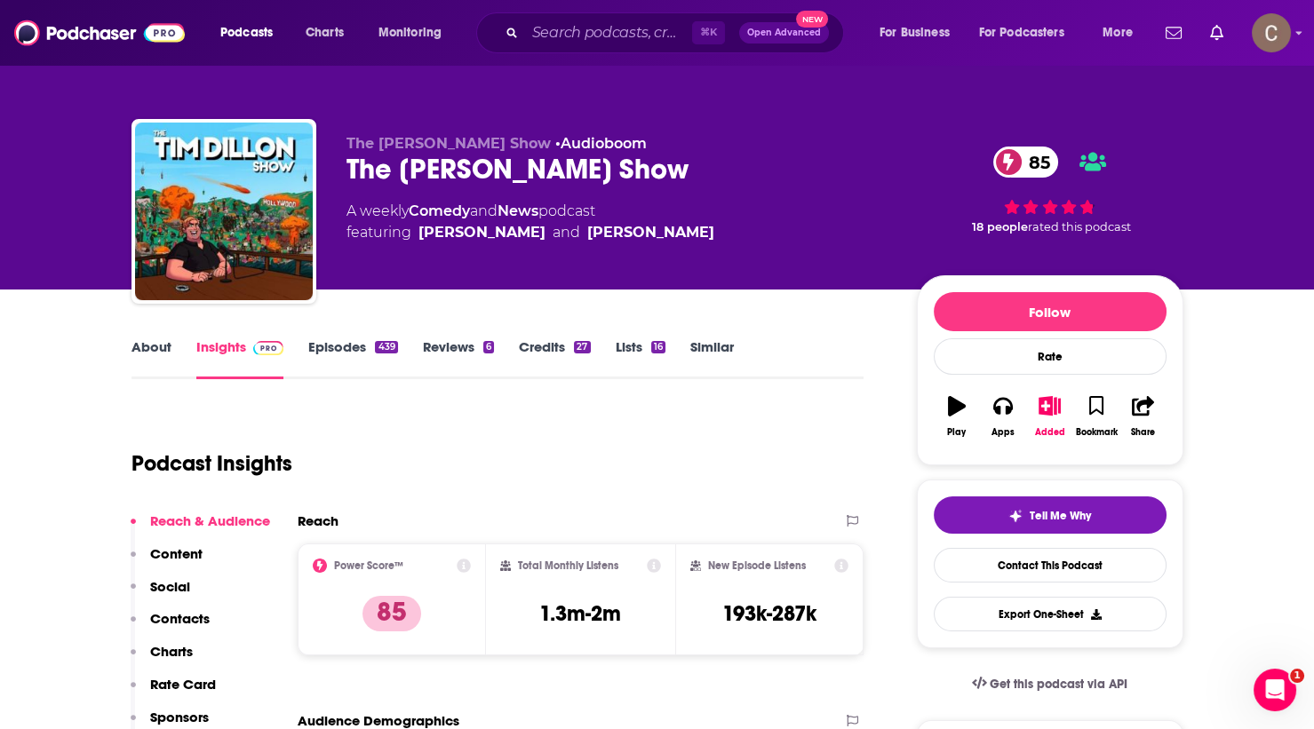
scroll to position [0, 0]
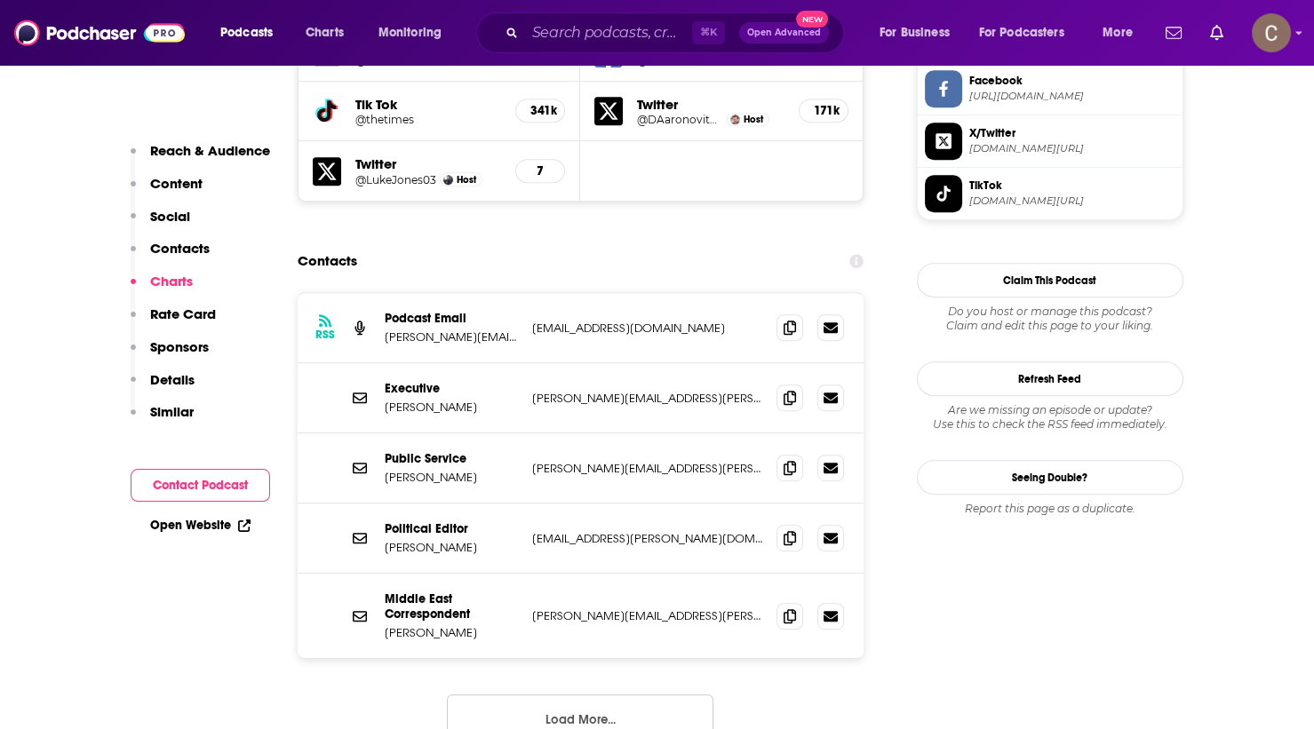
scroll to position [1584, 0]
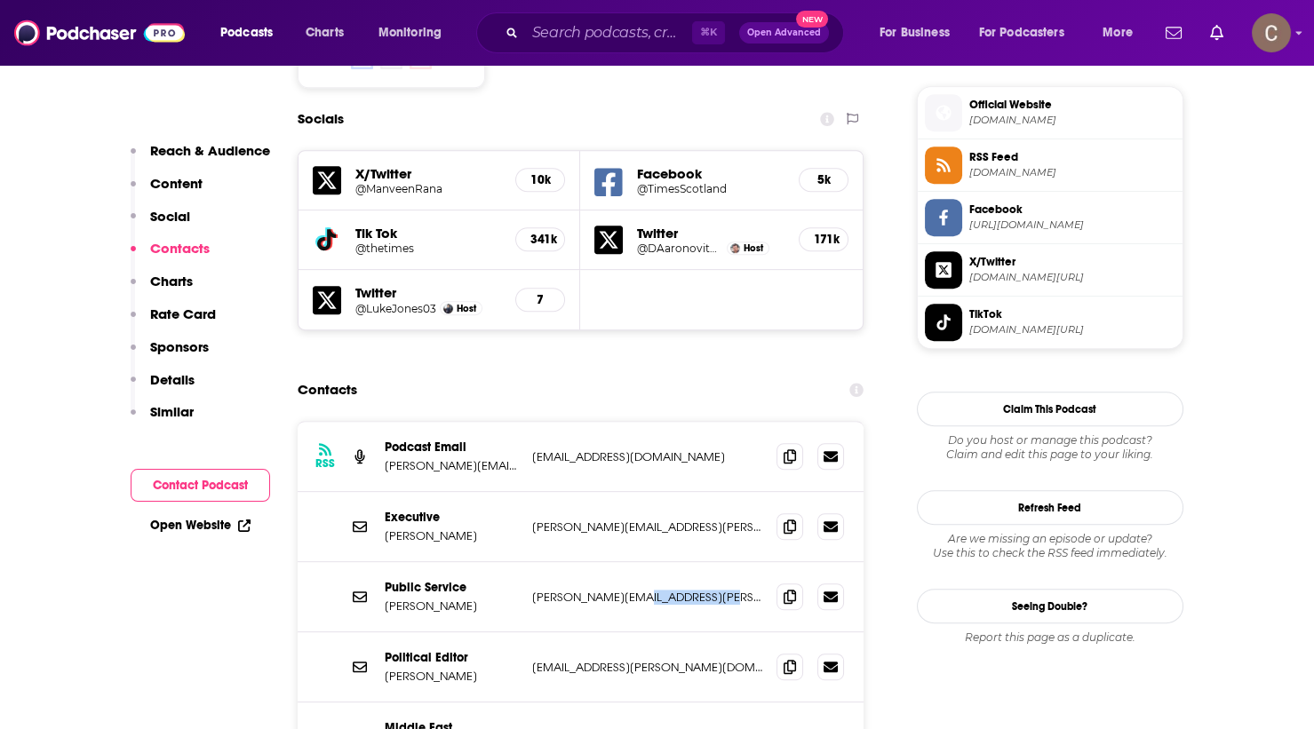
drag, startPoint x: 713, startPoint y: 506, endPoint x: 618, endPoint y: 505, distance: 94.2
click at [618, 590] on p "alistair.osborne@thetimes.co.uk" at bounding box center [647, 597] width 231 height 15
copy p "thetimes.co.uk"
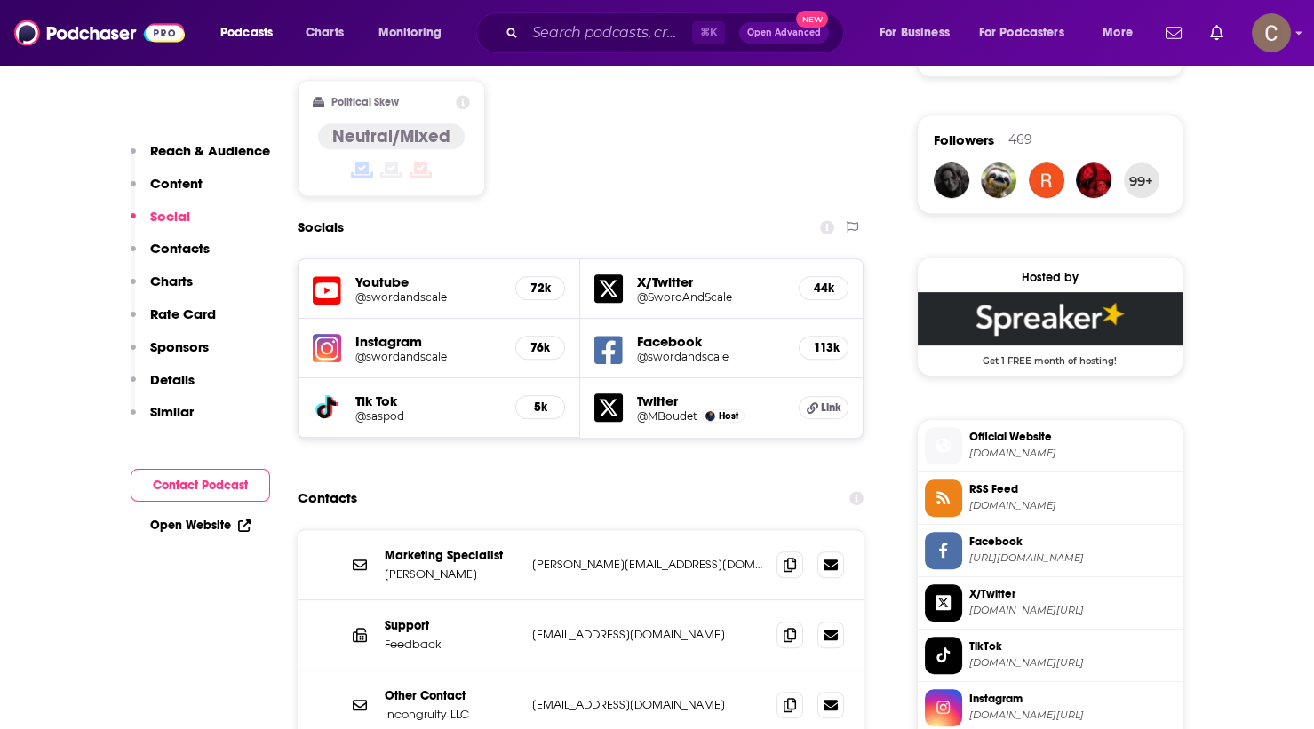
scroll to position [1458, 0]
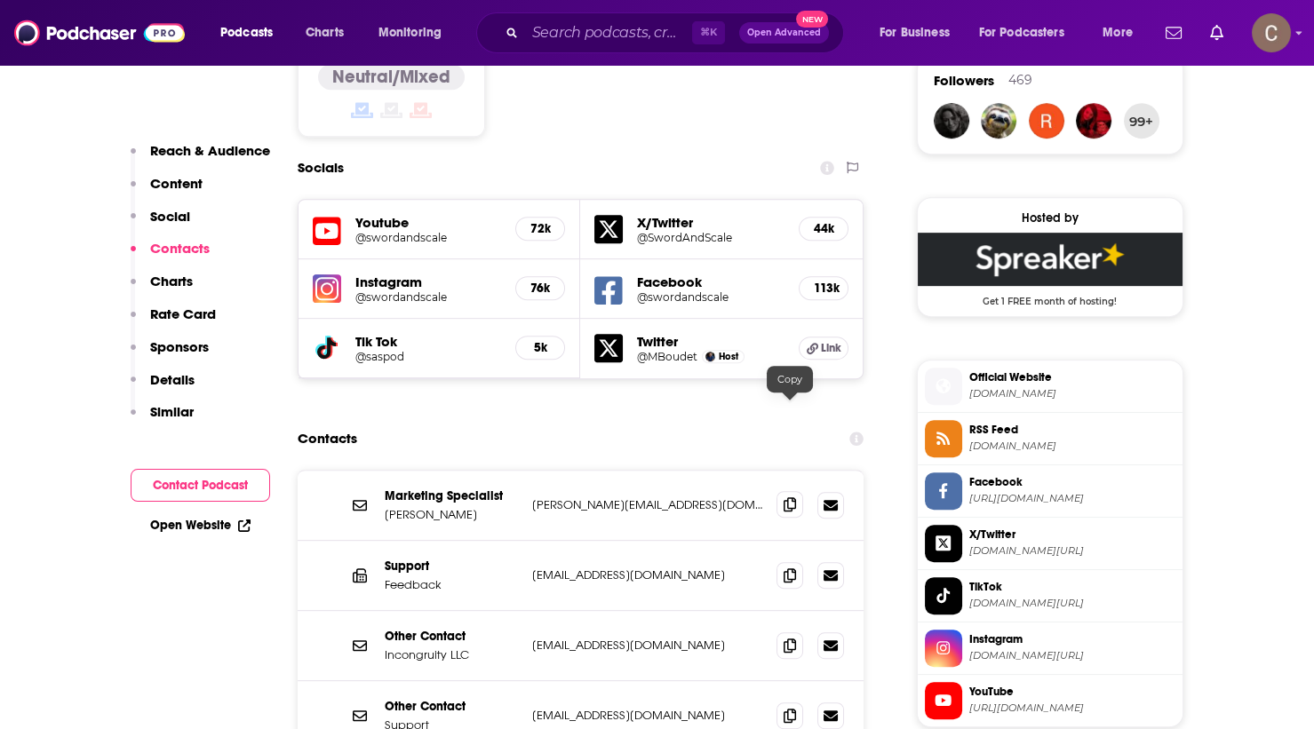
click at [783, 491] on span at bounding box center [790, 504] width 27 height 27
click at [791, 498] on icon at bounding box center [790, 505] width 12 height 14
